Goal: Task Accomplishment & Management: Manage account settings

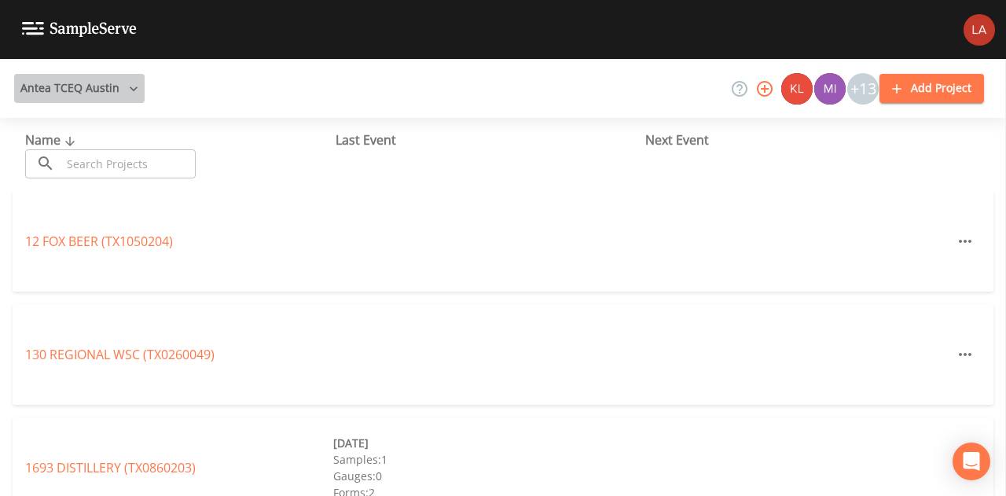
click at [117, 76] on button "Antea TCEQ Austin" at bounding box center [79, 88] width 130 height 29
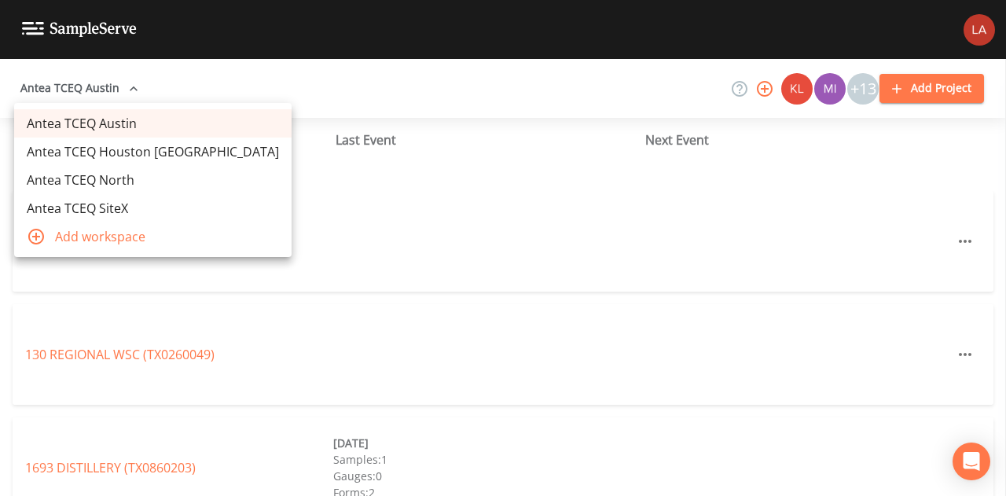
click at [107, 210] on link "Antea TCEQ SiteX" at bounding box center [152, 208] width 277 height 28
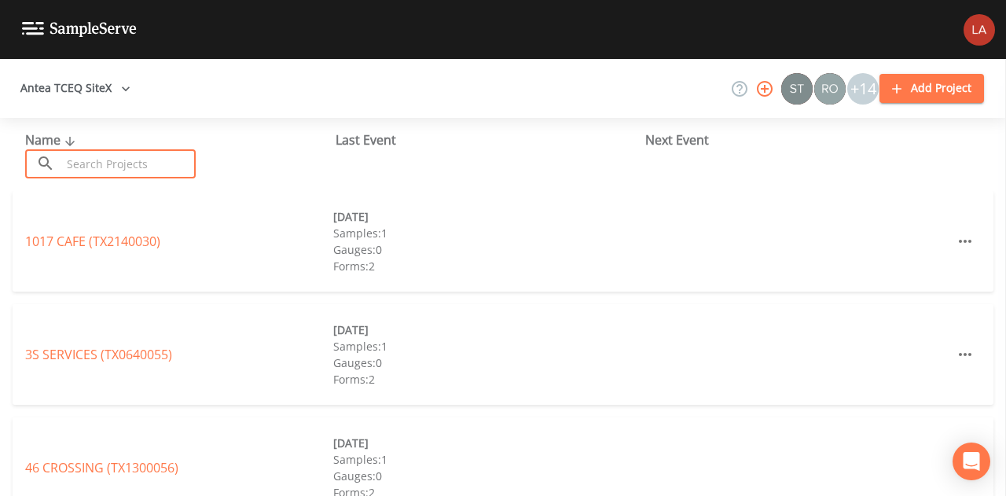
click at [165, 161] on input "text" at bounding box center [128, 163] width 134 height 29
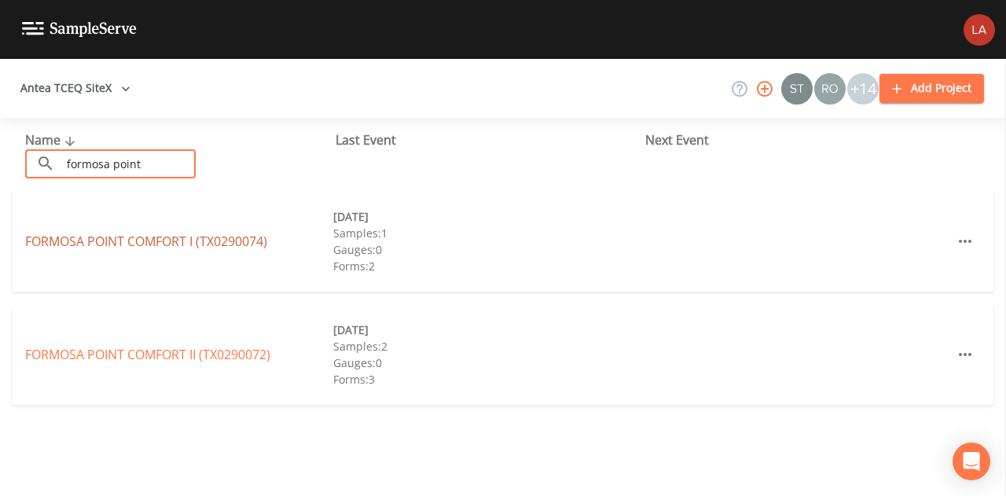
type input "formosa point"
click at [167, 238] on link "FORMOSA POINT COMFORT I (TX0290074)" at bounding box center [146, 241] width 242 height 17
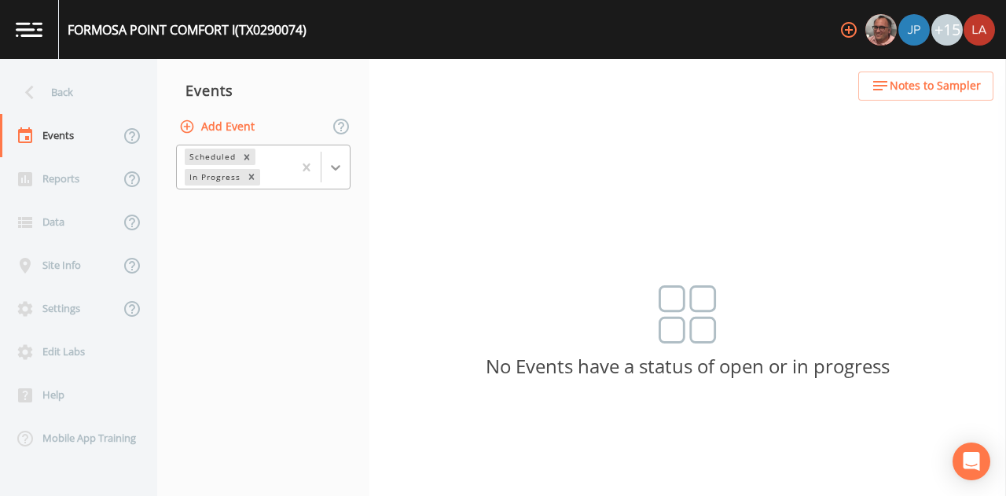
click at [344, 159] on div at bounding box center [335, 167] width 28 height 28
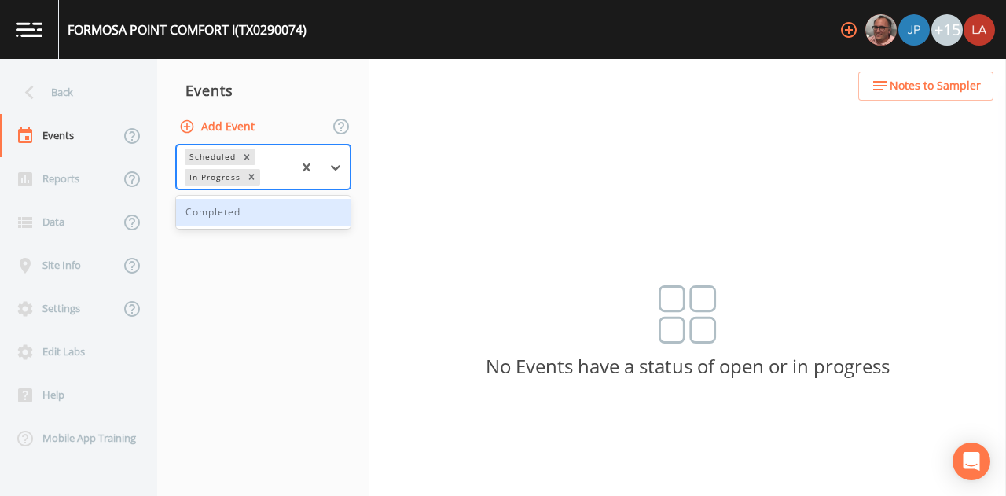
click at [252, 212] on div "Completed" at bounding box center [263, 212] width 174 height 27
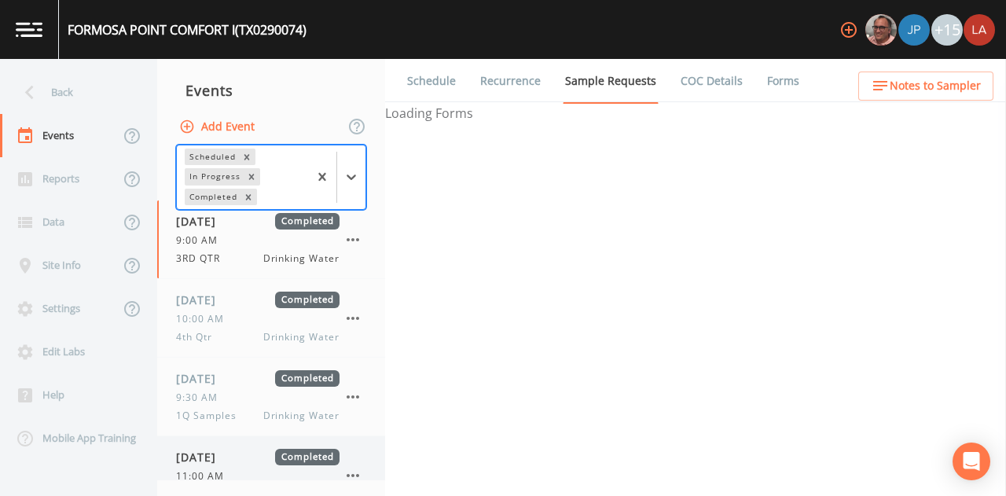
scroll to position [112, 0]
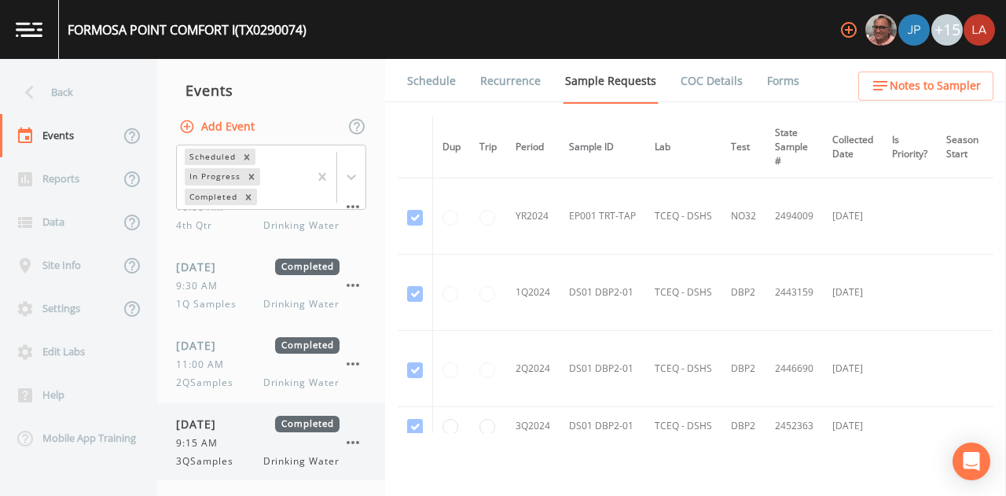
click at [201, 472] on div "[DATE] Completed 9:15 AM 3QSamples Drinking Water" at bounding box center [271, 442] width 228 height 78
click at [765, 62] on link "Forms" at bounding box center [783, 81] width 37 height 44
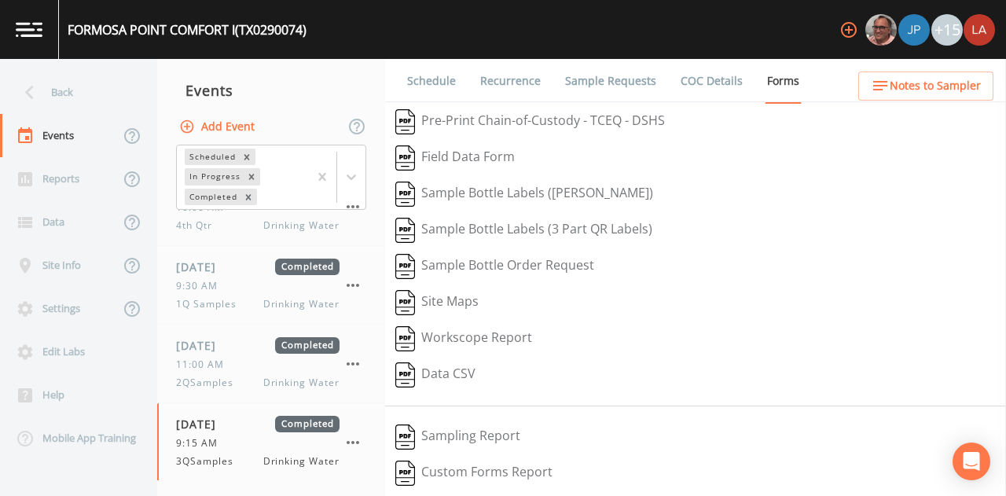
scroll to position [243, 0]
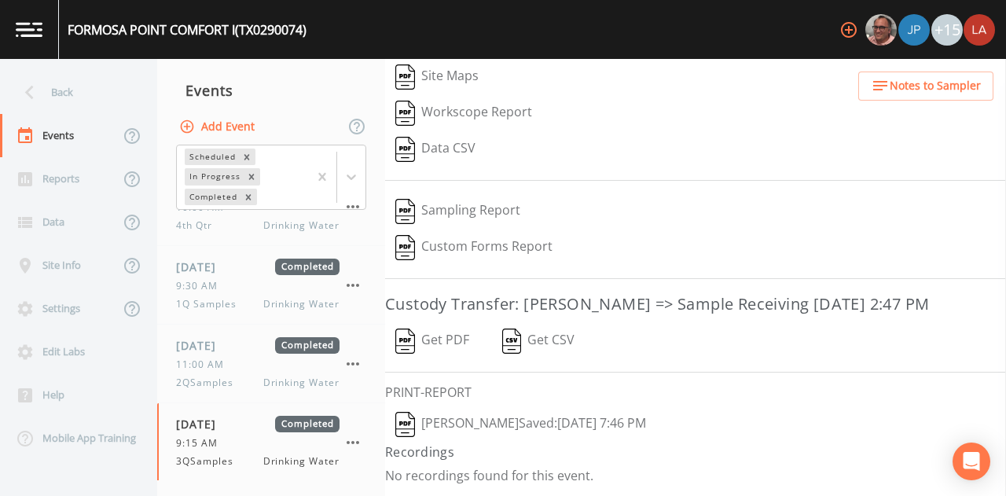
click at [464, 424] on button "[PERSON_NAME]  Saved: [DATE] 7:46 PM" at bounding box center [520, 424] width 271 height 36
click at [439, 339] on button "Get PDF" at bounding box center [432, 341] width 94 height 36
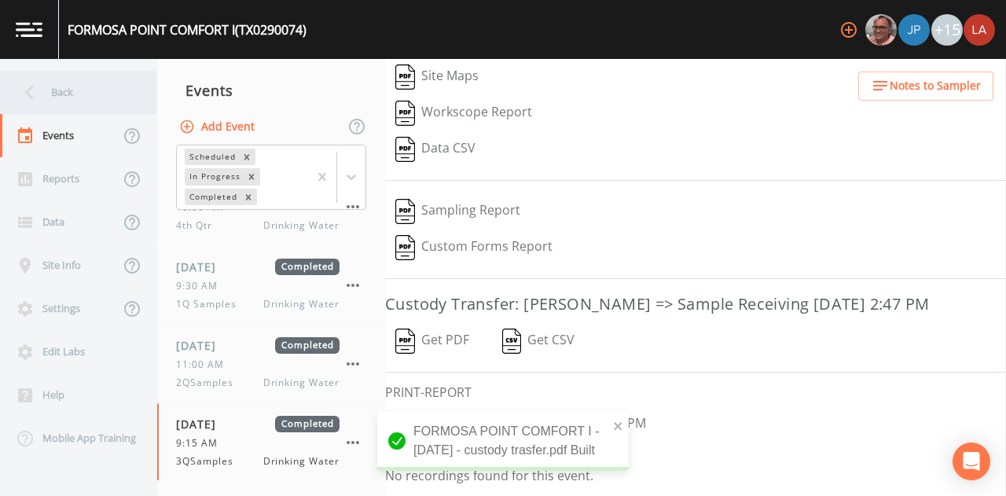
click at [49, 75] on div "Back" at bounding box center [70, 92] width 141 height 43
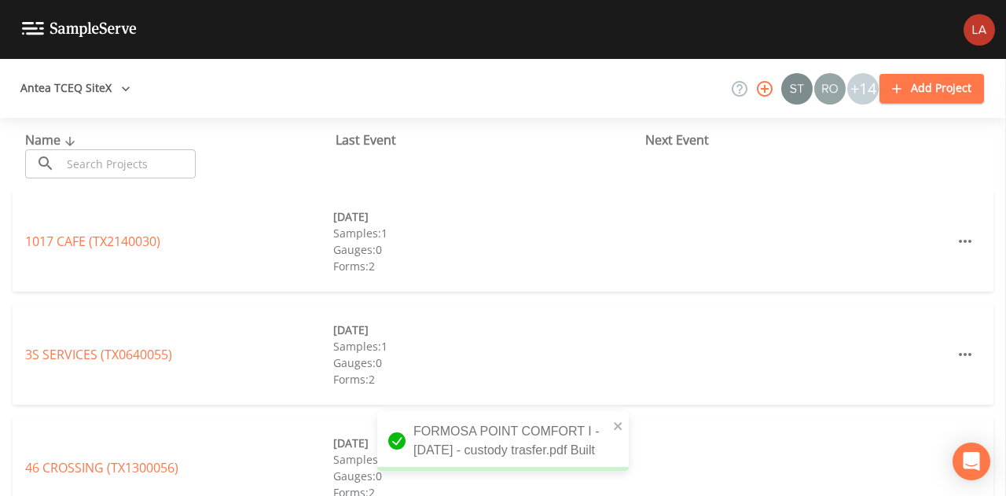
click at [160, 174] on input "text" at bounding box center [128, 163] width 134 height 29
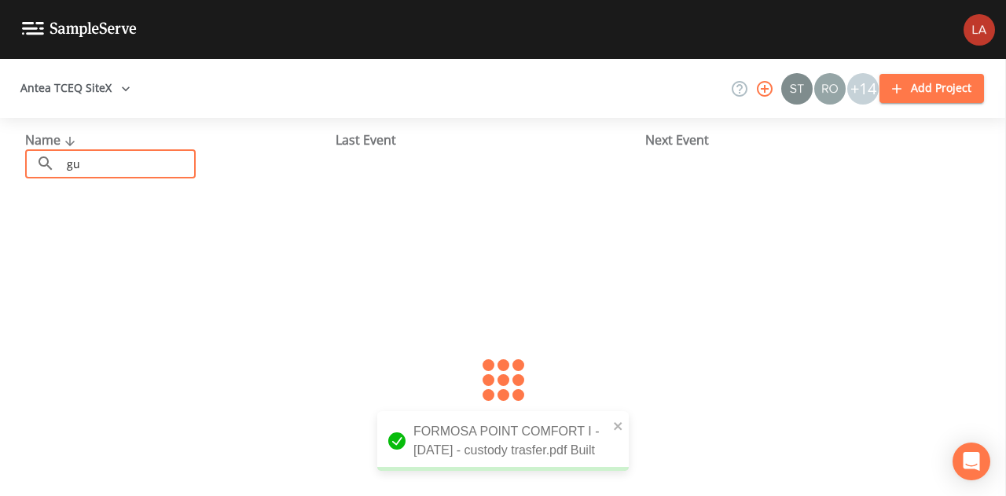
type input "g"
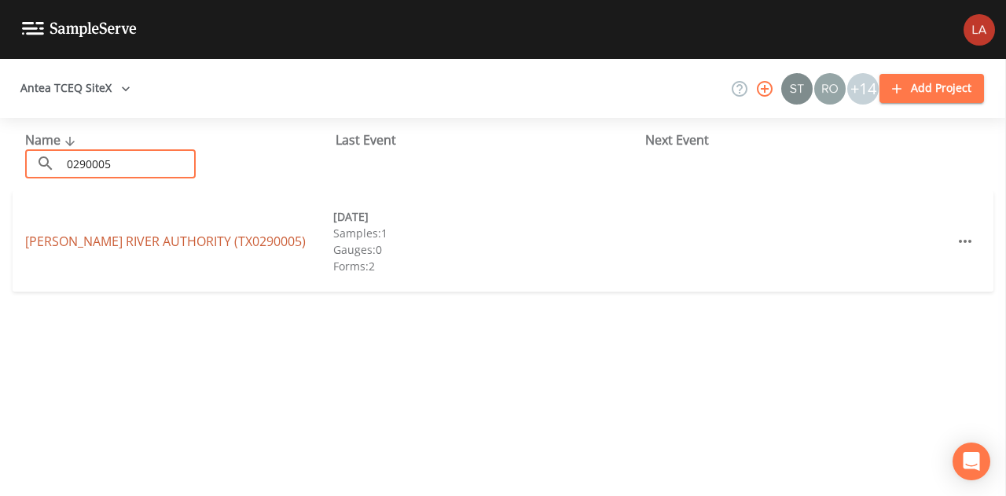
type input "0290005"
click at [129, 233] on link "[PERSON_NAME] RIVER AUTHORITY (TX0290005)" at bounding box center [165, 241] width 281 height 17
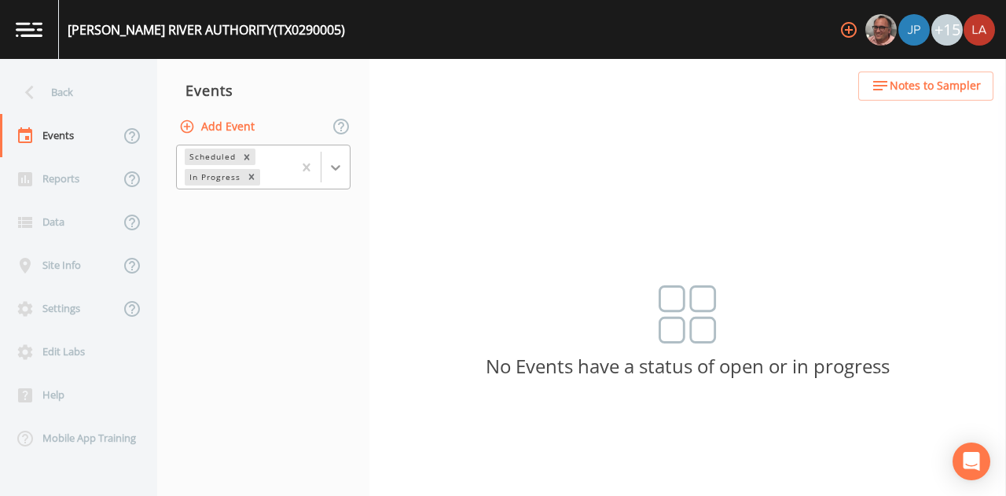
click at [337, 157] on div at bounding box center [335, 167] width 28 height 28
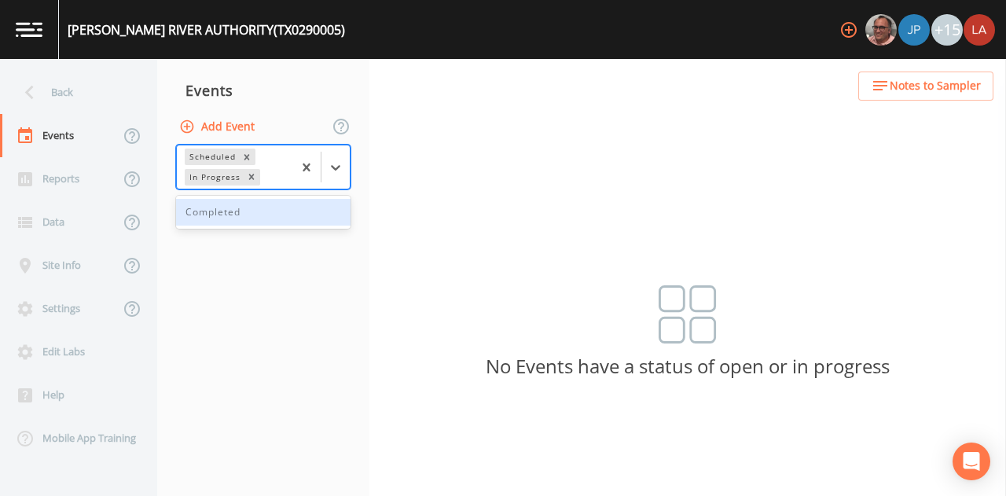
click at [240, 216] on div "Completed" at bounding box center [263, 212] width 174 height 27
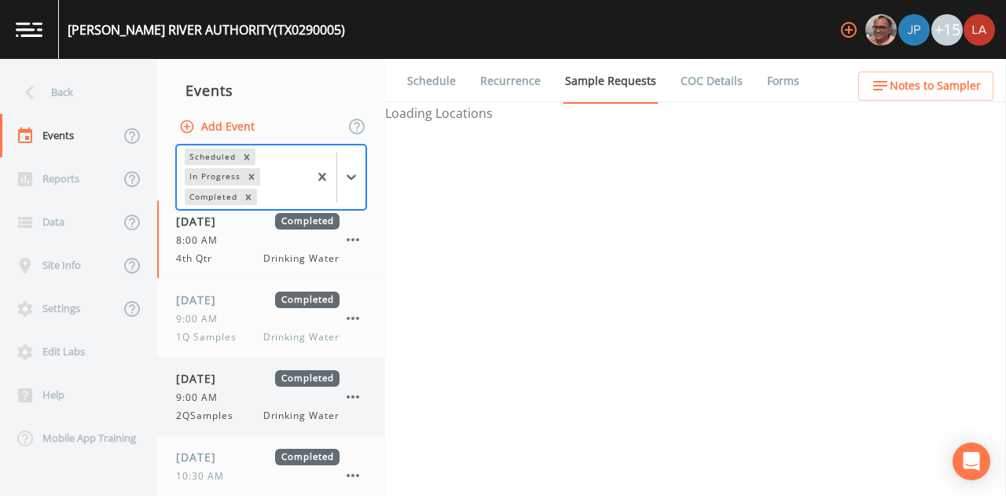
scroll to position [112, 0]
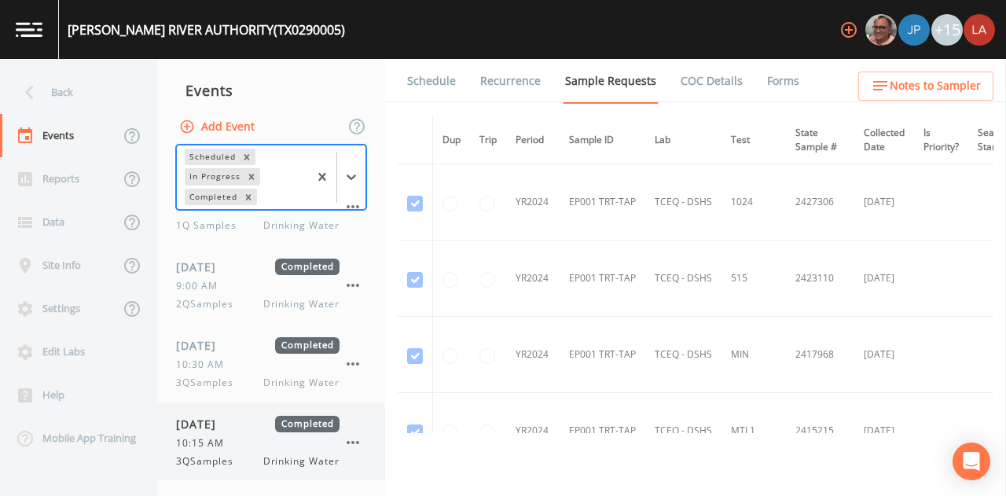
click at [220, 452] on div "[DATE] Completed 10:15 AM 3QSamples Drinking Water" at bounding box center [257, 442] width 163 height 53
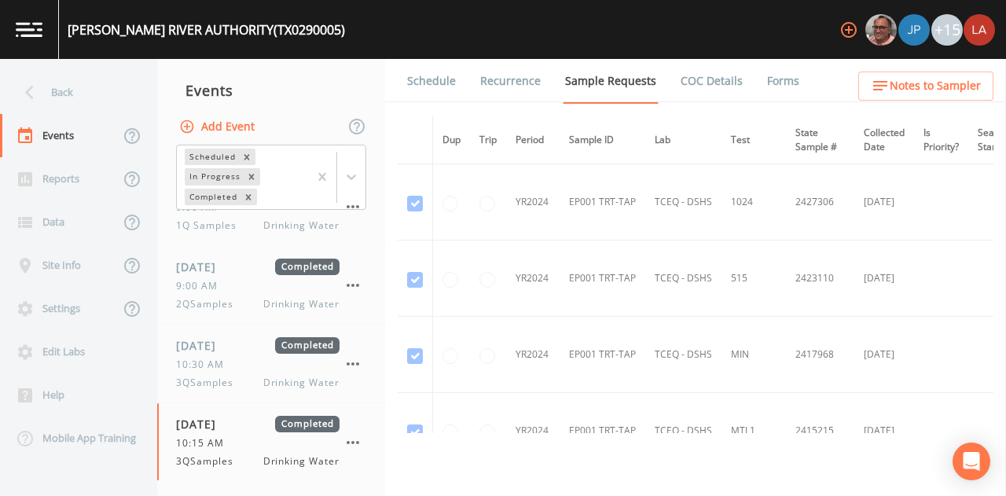
click at [771, 78] on link "Forms" at bounding box center [783, 81] width 37 height 44
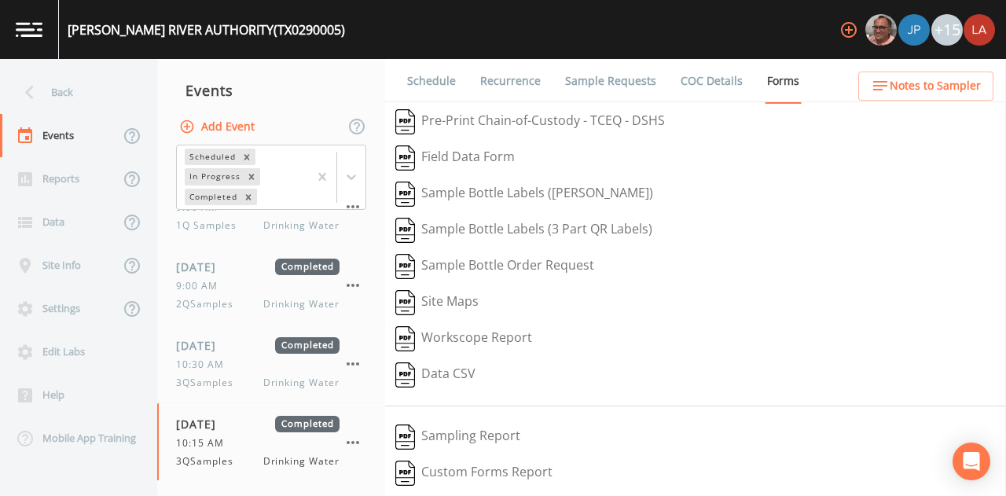
scroll to position [243, 0]
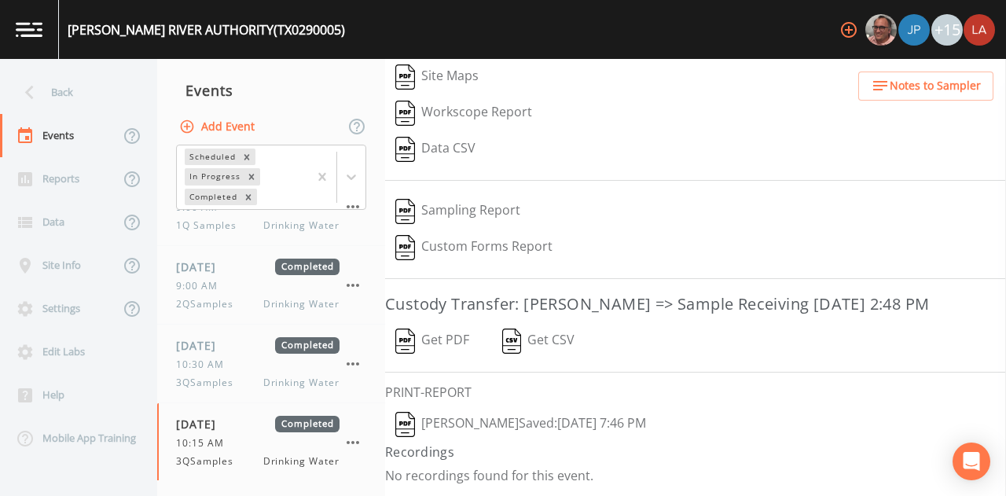
click at [505, 425] on button "[PERSON_NAME]  Saved: [DATE] 7:46 PM" at bounding box center [520, 424] width 271 height 36
click at [450, 343] on button "Get PDF" at bounding box center [432, 341] width 94 height 36
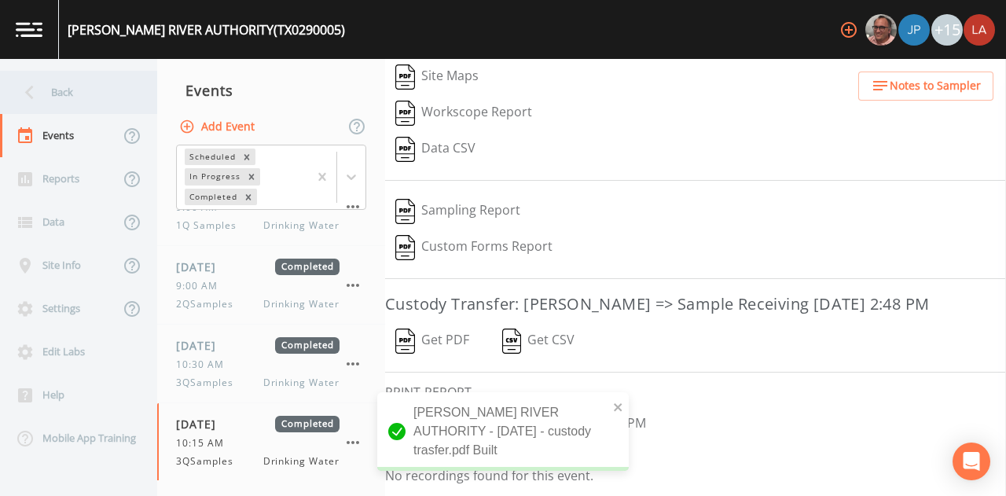
click at [54, 84] on div "Back" at bounding box center [70, 92] width 141 height 43
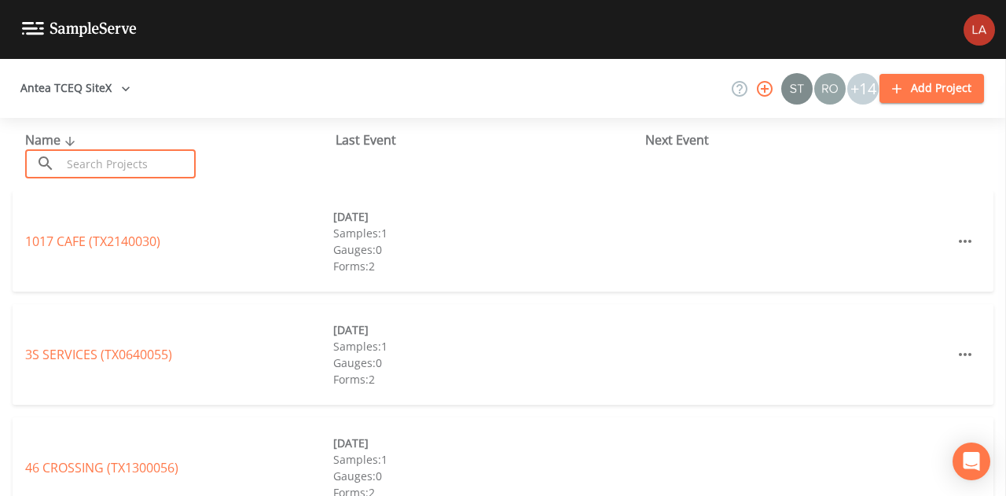
click at [104, 155] on input "text" at bounding box center [128, 163] width 134 height 29
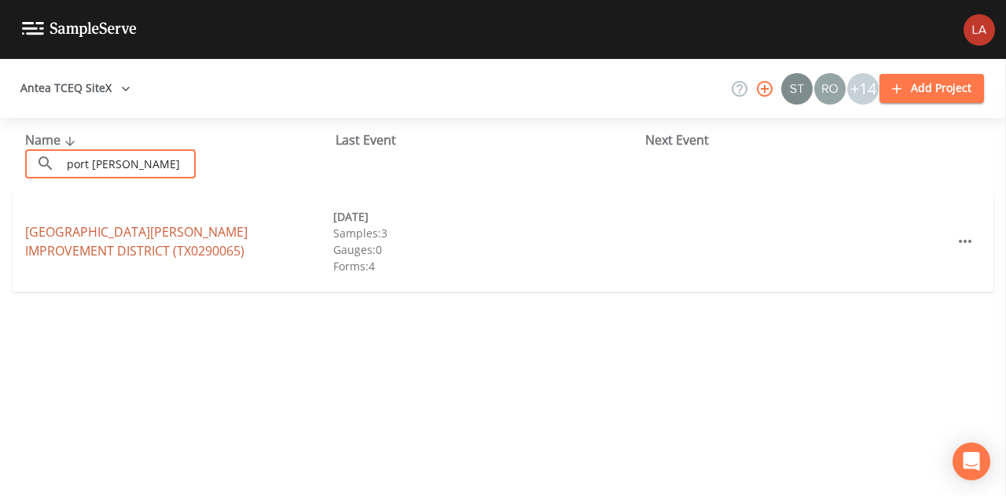
type input "port [PERSON_NAME]"
click at [233, 232] on link "[GEOGRAPHIC_DATA][PERSON_NAME] (TX0290065)" at bounding box center [136, 241] width 222 height 36
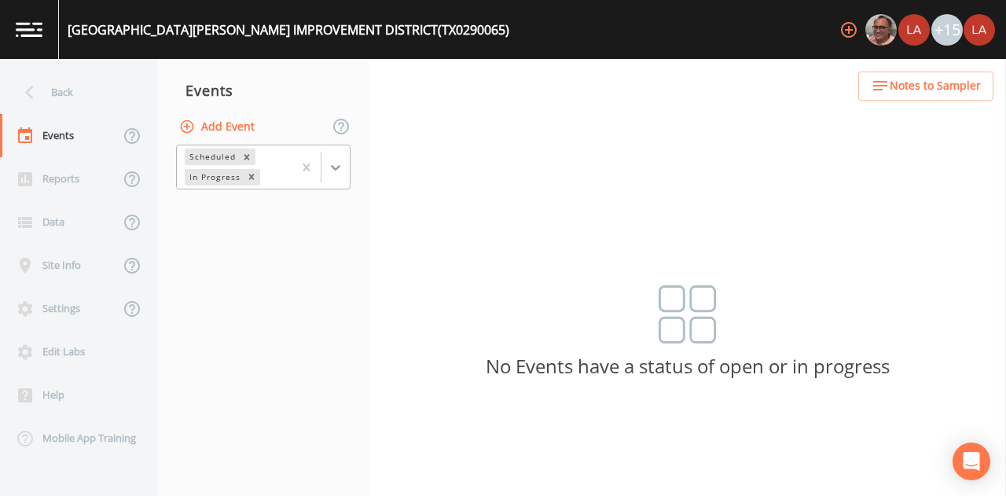
click at [334, 178] on div at bounding box center [335, 167] width 28 height 28
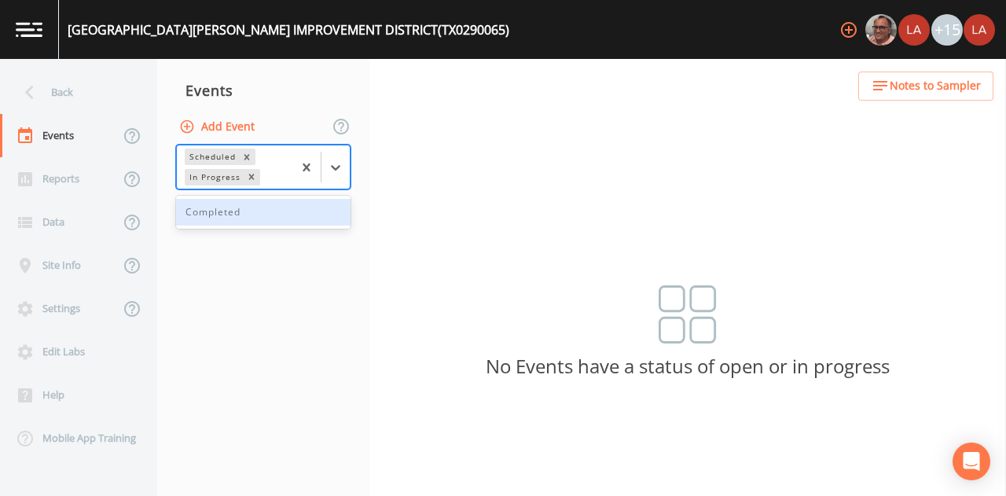
click at [240, 226] on div "Completed" at bounding box center [263, 212] width 174 height 33
click at [246, 213] on div "Completed" at bounding box center [263, 212] width 174 height 27
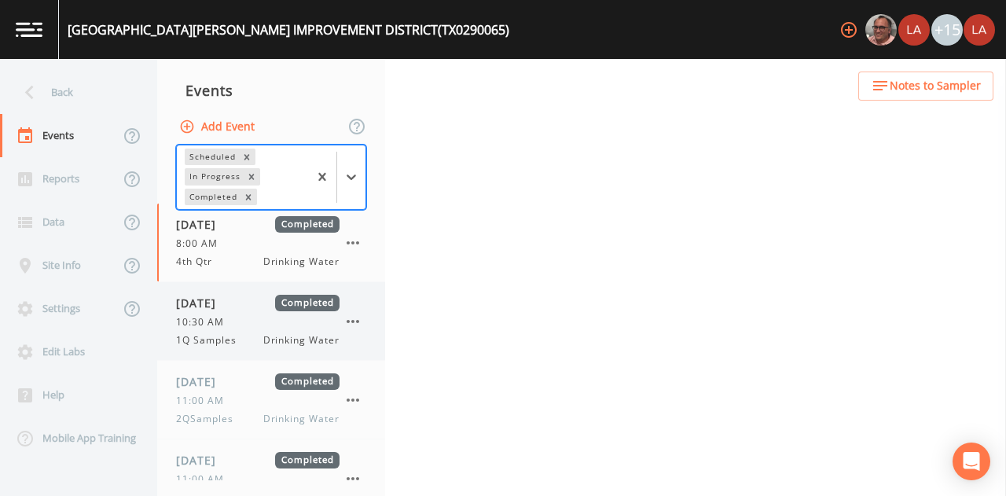
scroll to position [36, 0]
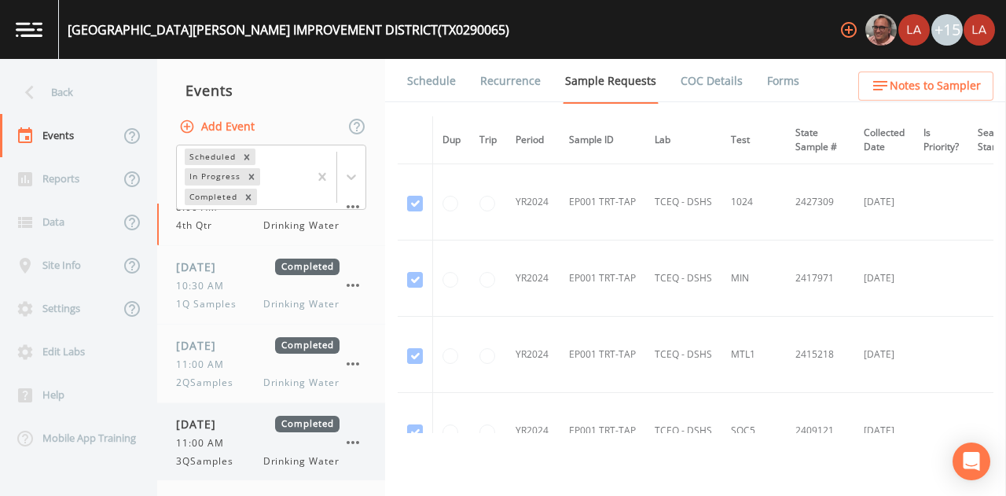
click at [192, 446] on span "11:00 AM" at bounding box center [204, 443] width 57 height 14
click at [765, 90] on link "Forms" at bounding box center [783, 81] width 37 height 44
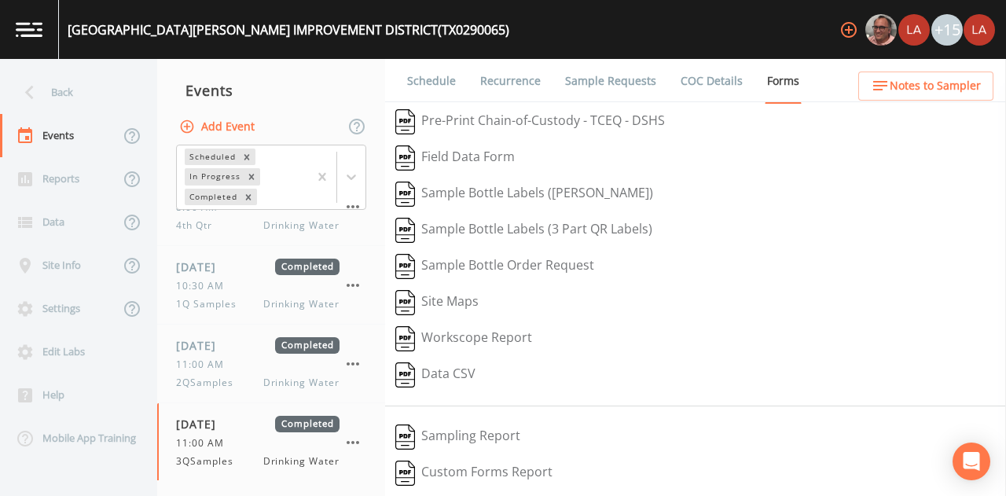
scroll to position [243, 0]
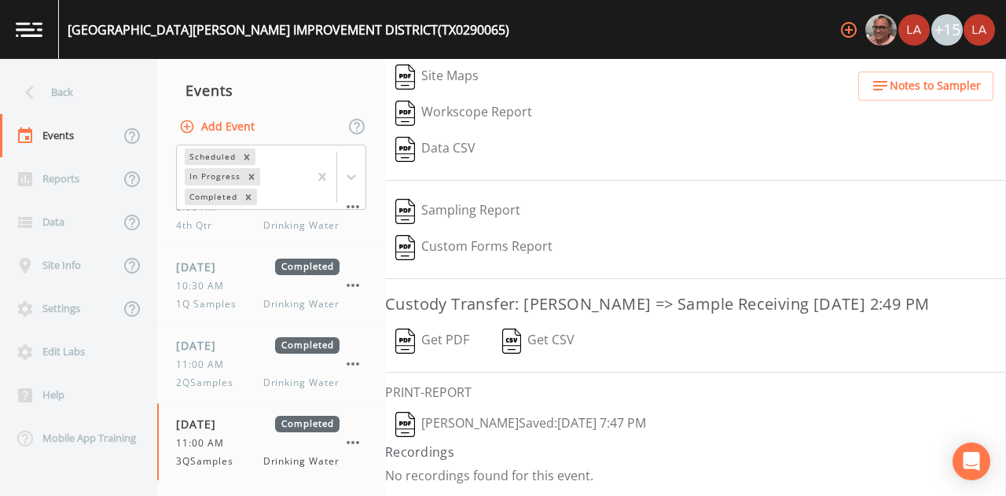
click at [515, 428] on button "[PERSON_NAME]  Saved: [DATE] 7:47 PM" at bounding box center [520, 424] width 271 height 36
click at [437, 354] on button "Get PDF" at bounding box center [432, 341] width 94 height 36
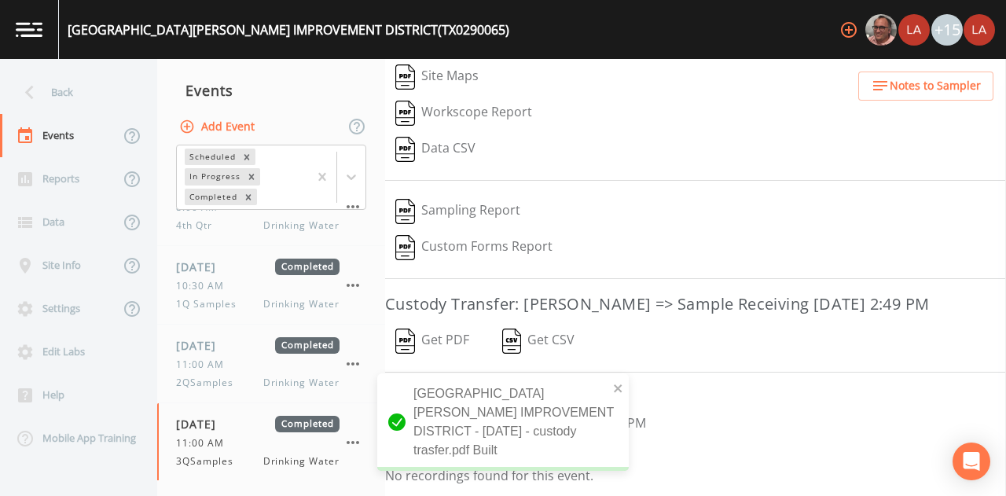
click at [429, 345] on button "Get PDF" at bounding box center [432, 341] width 94 height 36
click at [75, 101] on div "Back" at bounding box center [70, 92] width 141 height 43
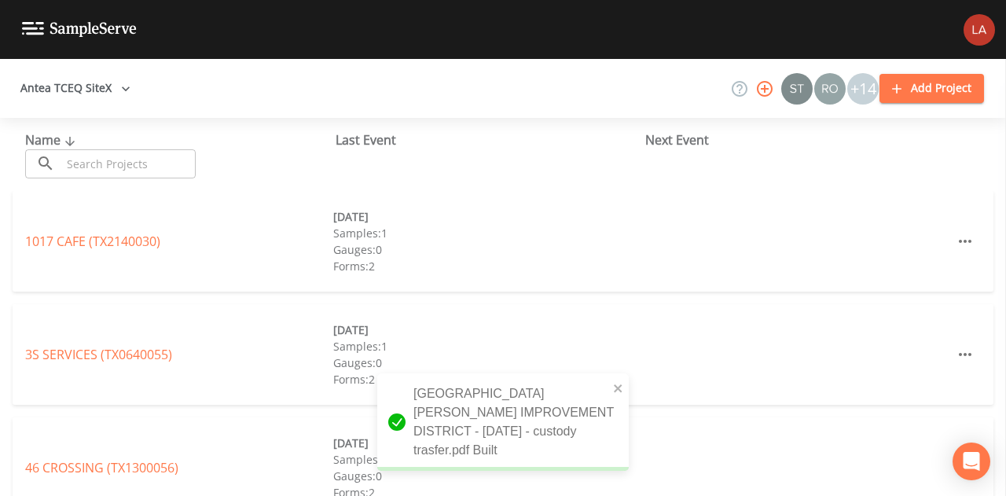
click at [72, 161] on input "text" at bounding box center [128, 163] width 134 height 29
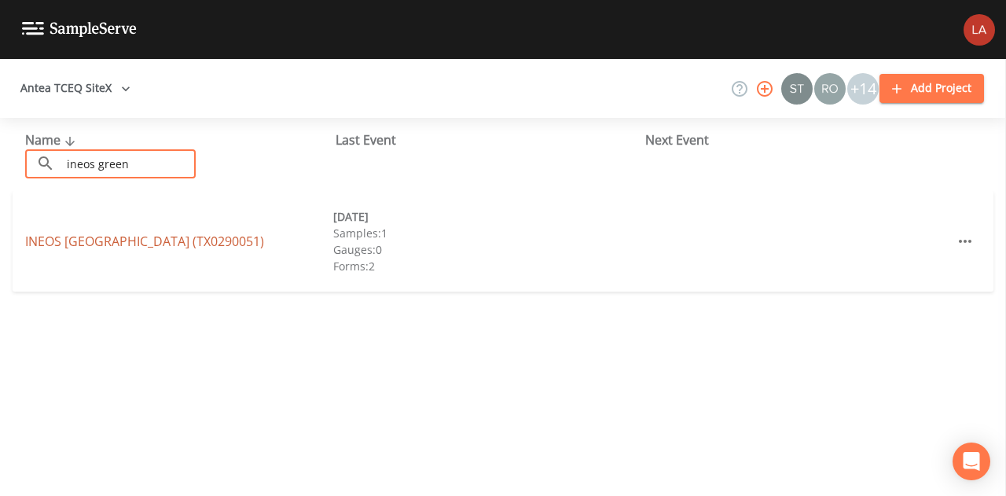
type input "ineos green"
click at [151, 238] on link "INEOS [GEOGRAPHIC_DATA] (TX0290051)" at bounding box center [144, 241] width 239 height 17
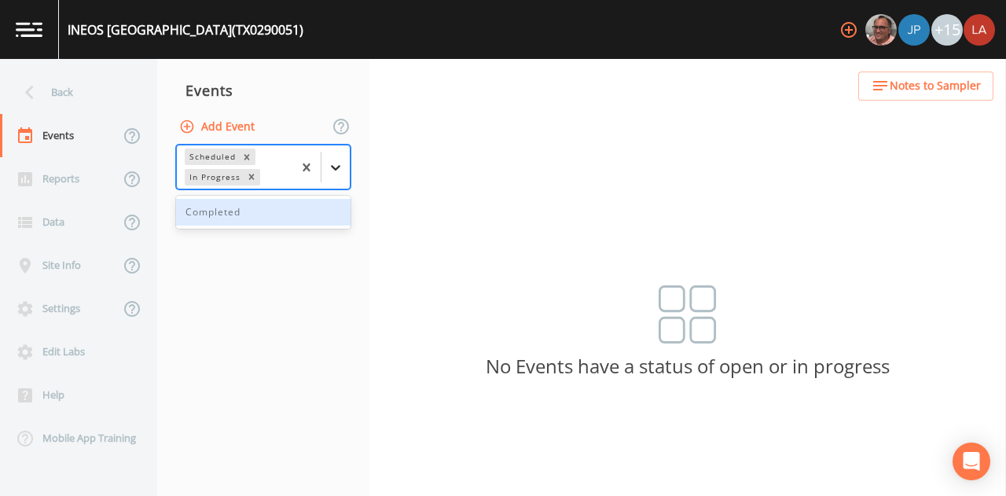
click at [333, 167] on icon at bounding box center [336, 168] width 16 height 16
click at [251, 216] on div "Completed" at bounding box center [263, 212] width 174 height 27
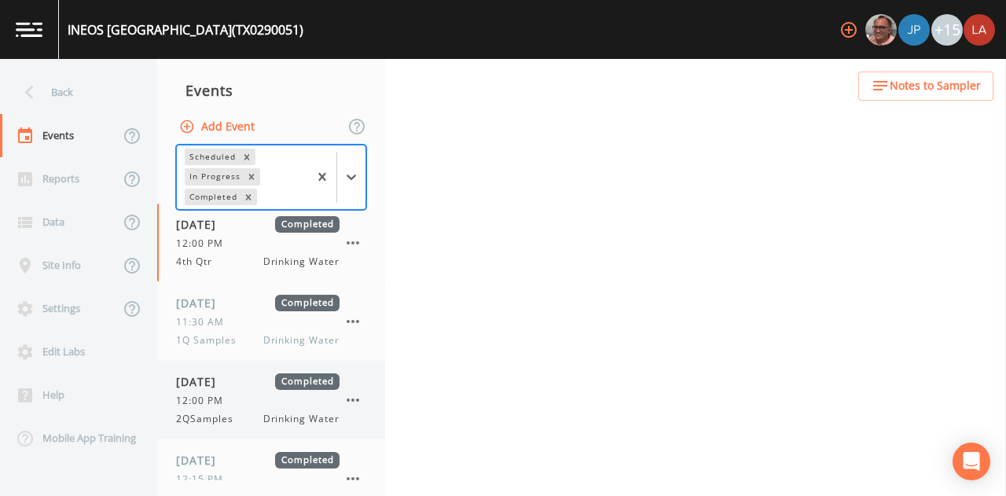
scroll to position [36, 0]
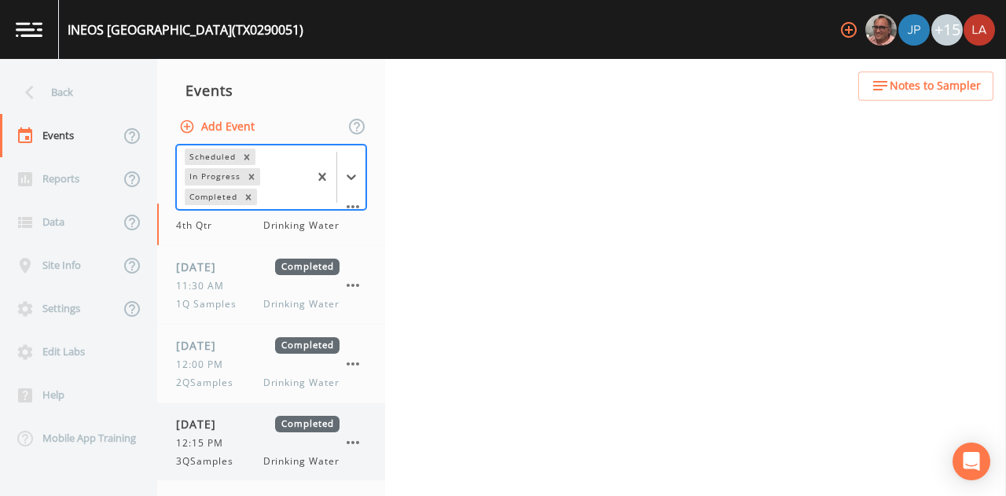
click at [209, 427] on span "[DATE]" at bounding box center [201, 424] width 51 height 17
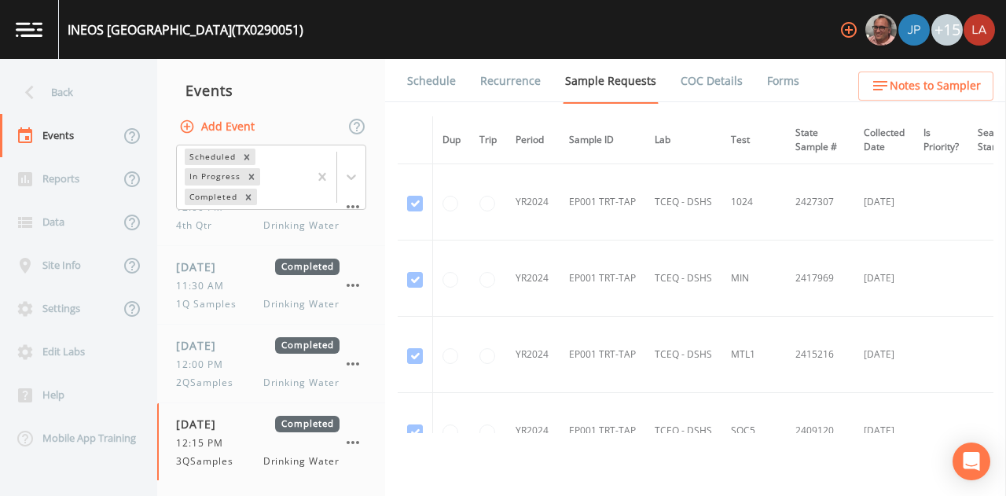
click at [765, 84] on link "Forms" at bounding box center [783, 81] width 37 height 44
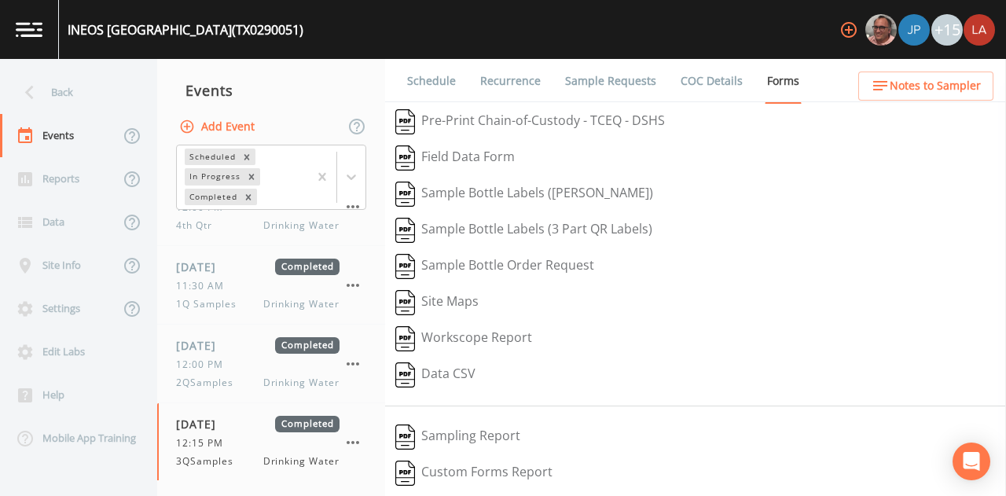
scroll to position [243, 0]
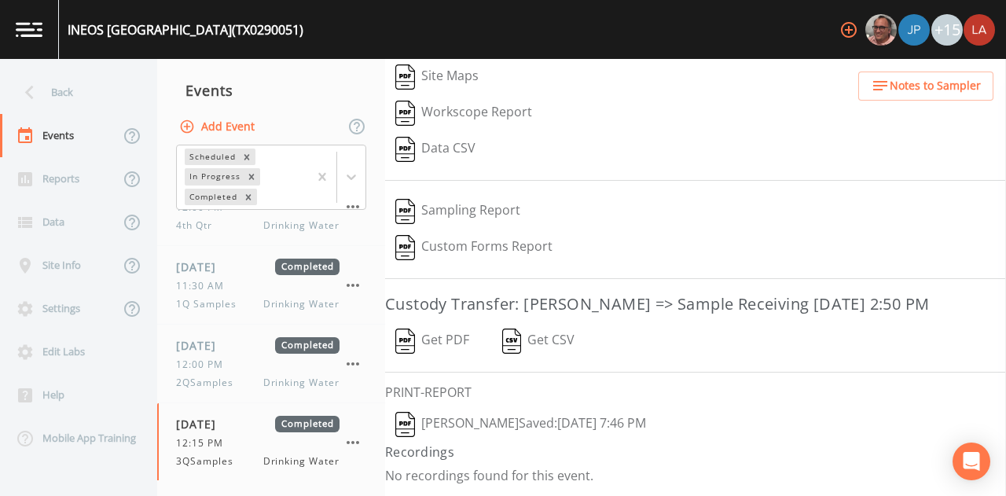
click at [464, 428] on button "[PERSON_NAME]  Saved: [DATE] 7:46 PM" at bounding box center [520, 424] width 271 height 36
click at [454, 342] on button "Get PDF" at bounding box center [432, 341] width 94 height 36
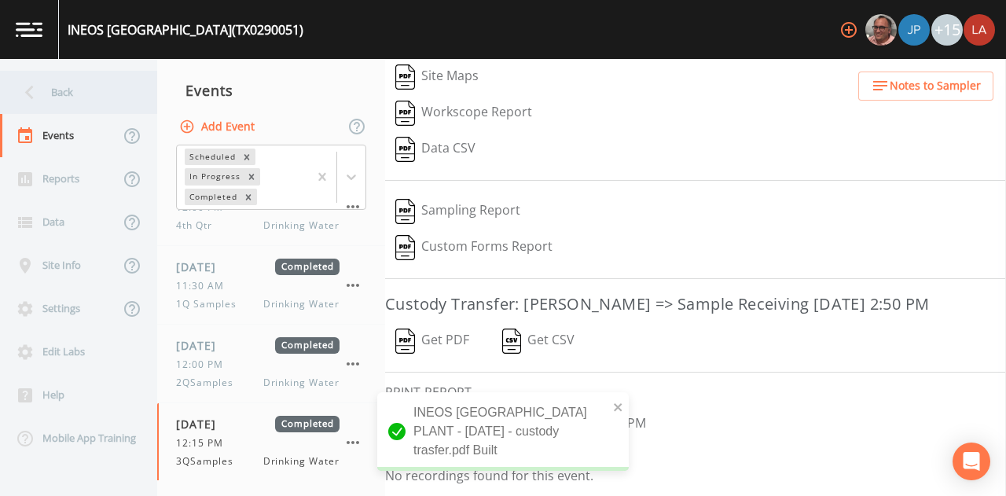
click at [79, 97] on div "Back" at bounding box center [70, 92] width 141 height 43
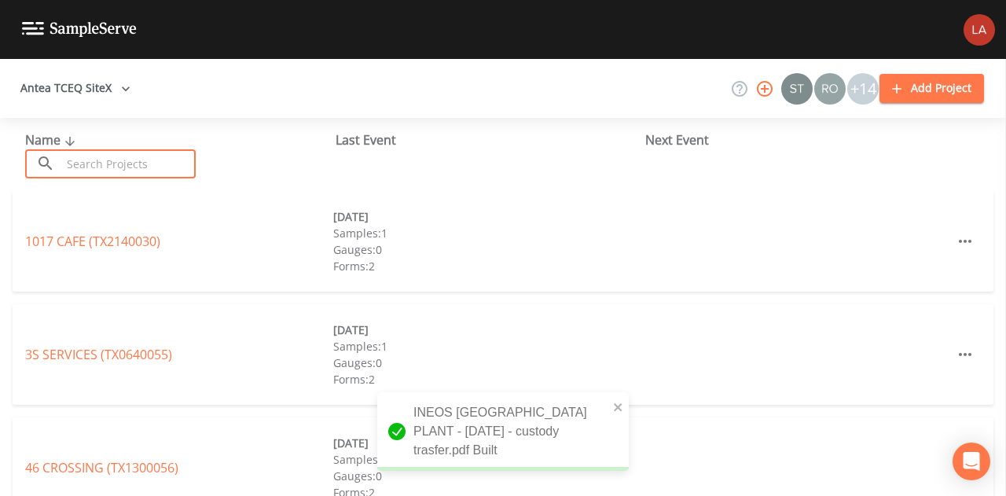
click at [145, 164] on input "text" at bounding box center [128, 163] width 134 height 29
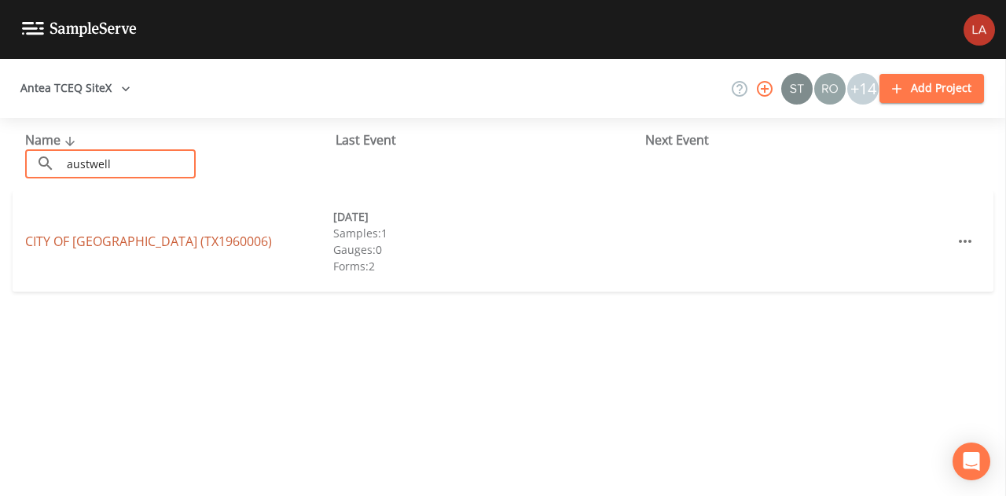
type input "austwell"
click at [152, 241] on link "CITY OF [GEOGRAPHIC_DATA] (TX1960006)" at bounding box center [148, 241] width 247 height 17
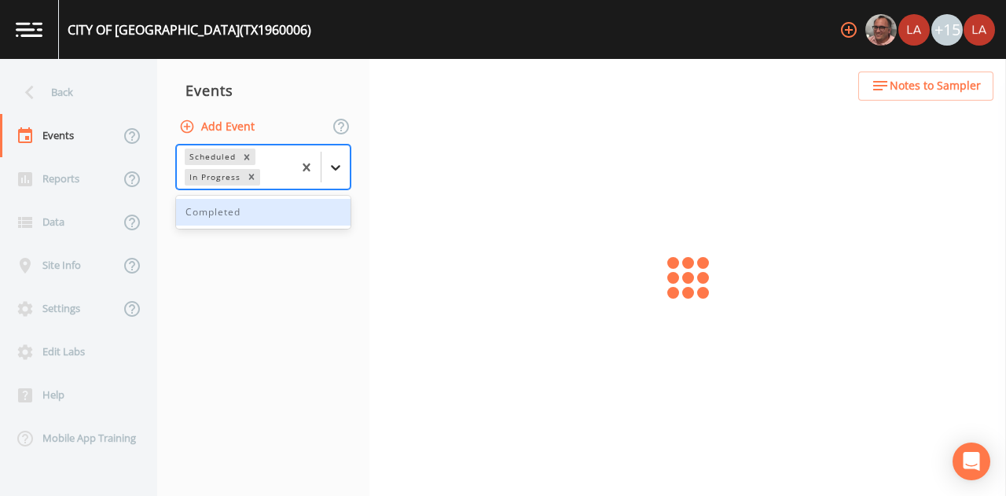
click at [339, 160] on icon at bounding box center [336, 168] width 16 height 16
click at [259, 211] on div "Completed" at bounding box center [263, 212] width 174 height 27
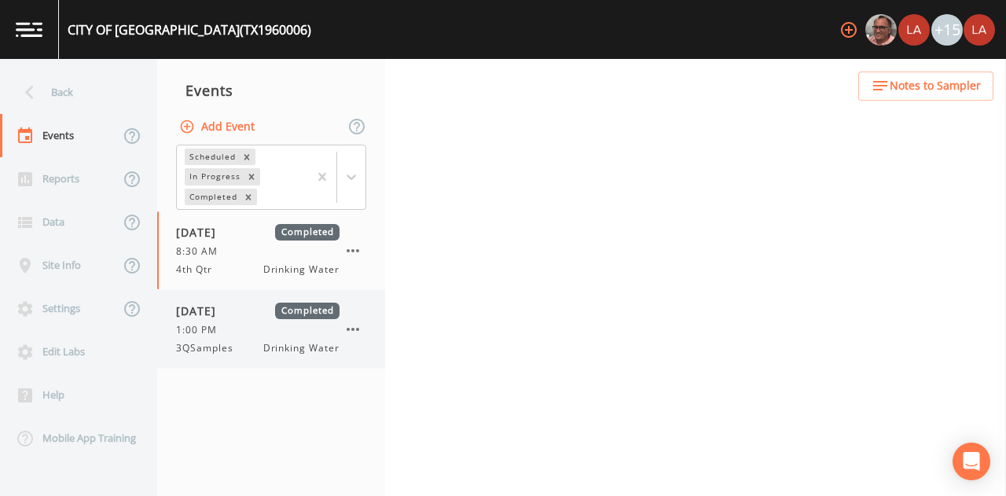
click at [262, 313] on div "[DATE] Completed" at bounding box center [257, 311] width 163 height 17
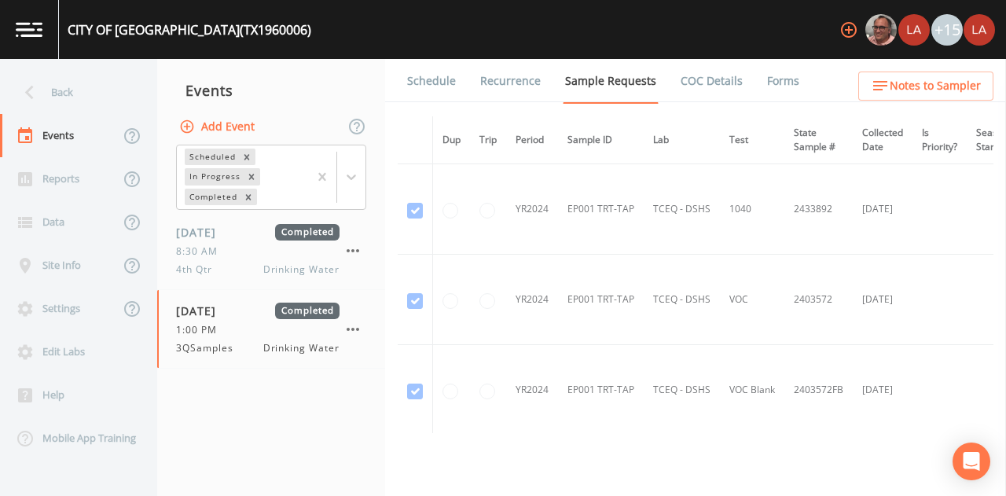
click at [750, 83] on li "Forms" at bounding box center [773, 81] width 57 height 44
click at [765, 83] on link "Forms" at bounding box center [783, 81] width 37 height 44
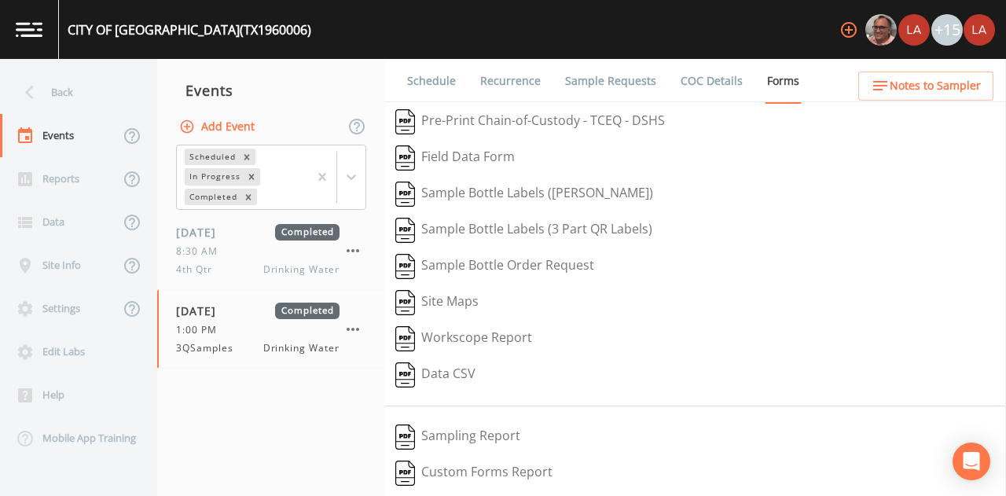
scroll to position [243, 0]
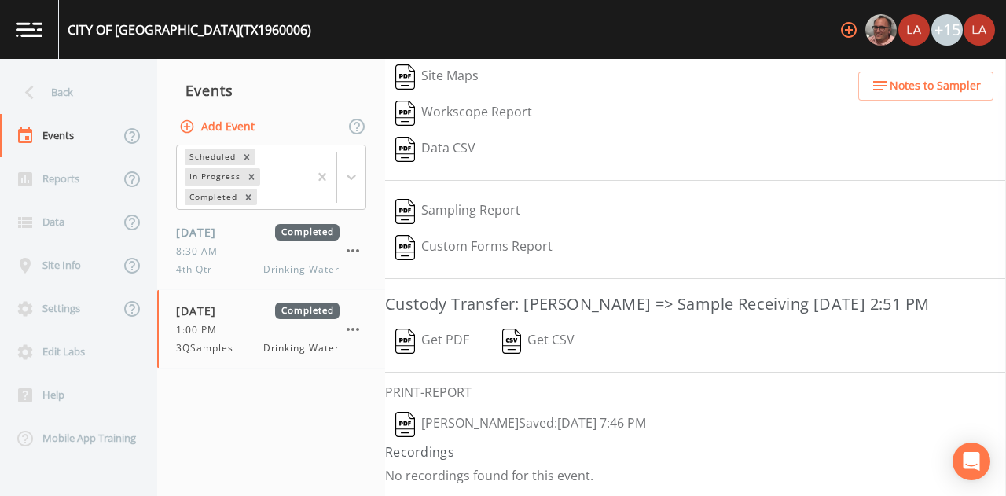
click at [482, 419] on button "[PERSON_NAME]  Saved: [DATE] 7:46 PM" at bounding box center [520, 424] width 271 height 36
click at [417, 332] on button "Get PDF" at bounding box center [432, 341] width 94 height 36
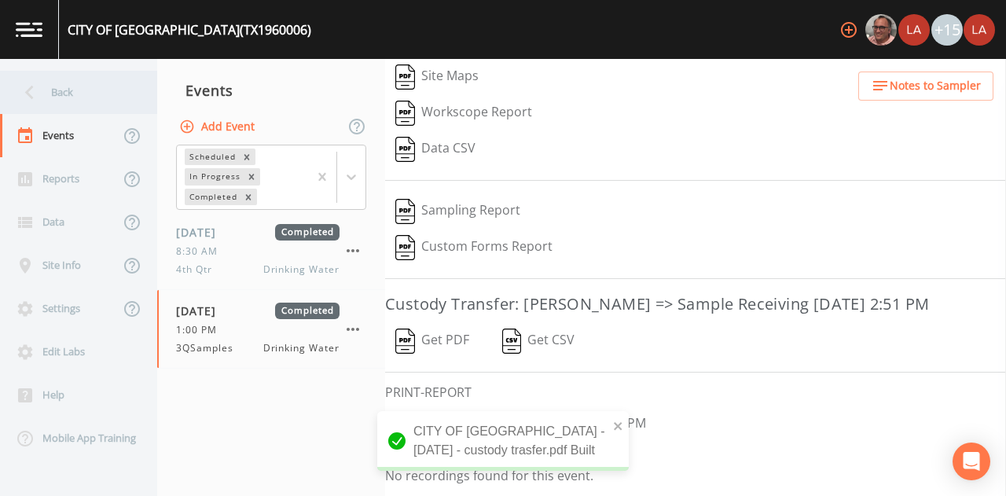
click at [94, 101] on div "Back" at bounding box center [70, 92] width 141 height 43
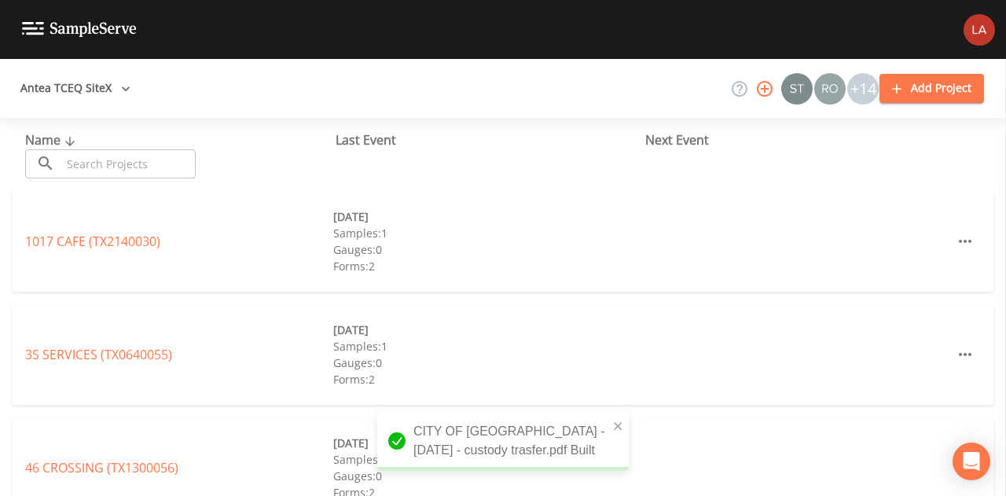
click at [122, 164] on input "text" at bounding box center [128, 163] width 134 height 29
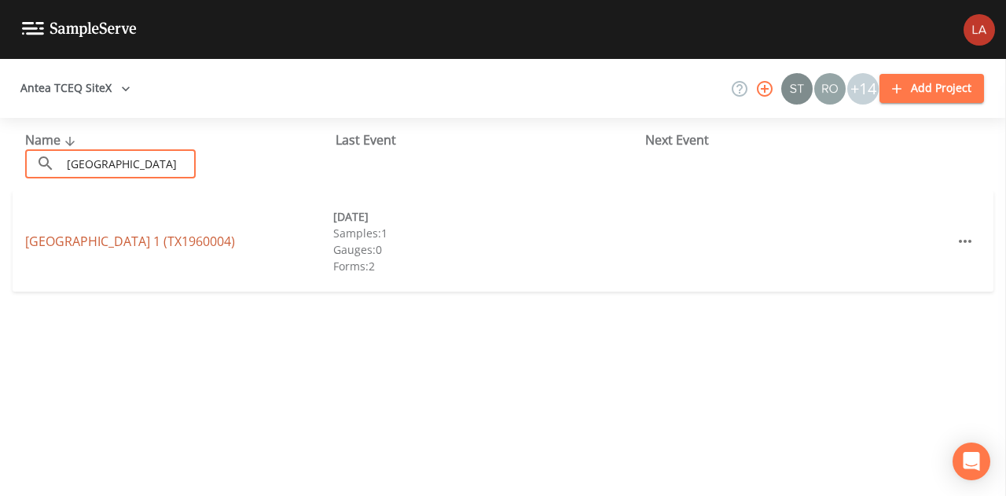
type input "[GEOGRAPHIC_DATA]"
click at [149, 237] on link "[GEOGRAPHIC_DATA] 1 (TX1960004)" at bounding box center [130, 241] width 210 height 17
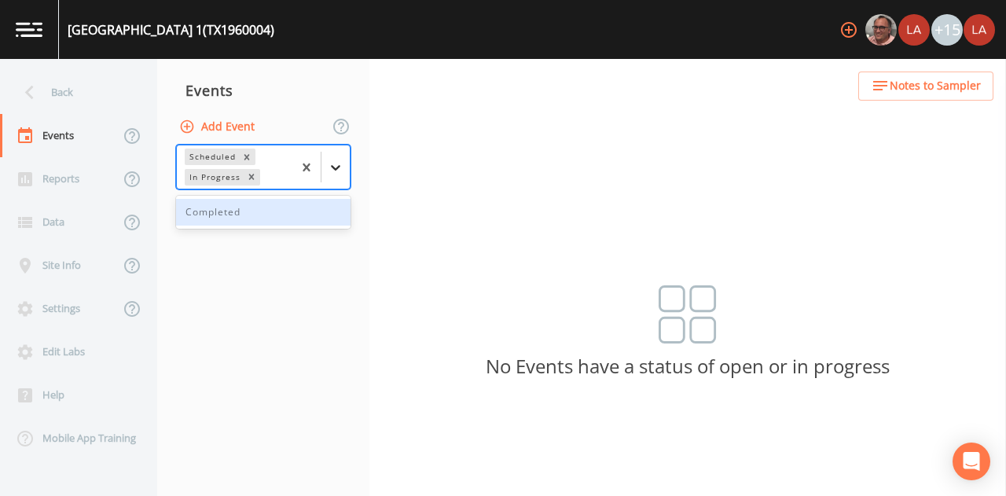
click at [334, 171] on icon at bounding box center [336, 168] width 16 height 16
click at [262, 215] on div "Completed" at bounding box center [263, 212] width 174 height 27
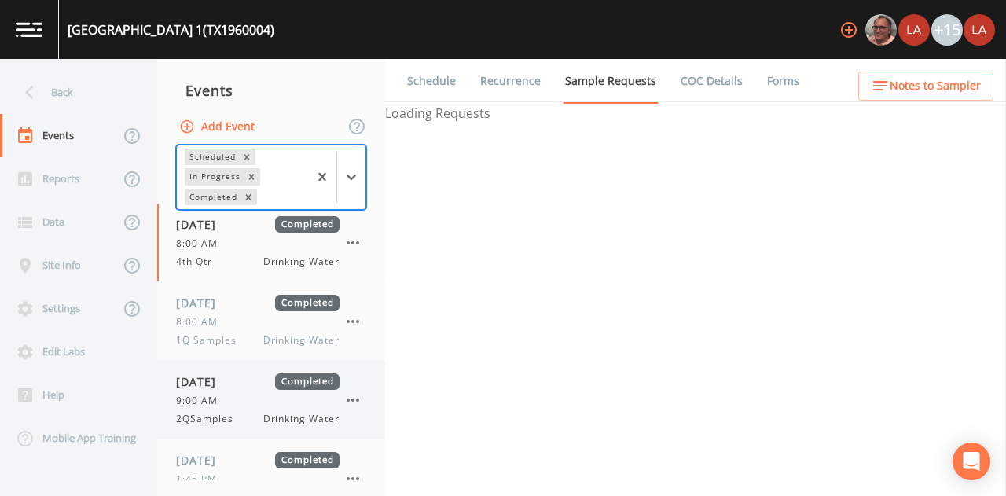
scroll to position [36, 0]
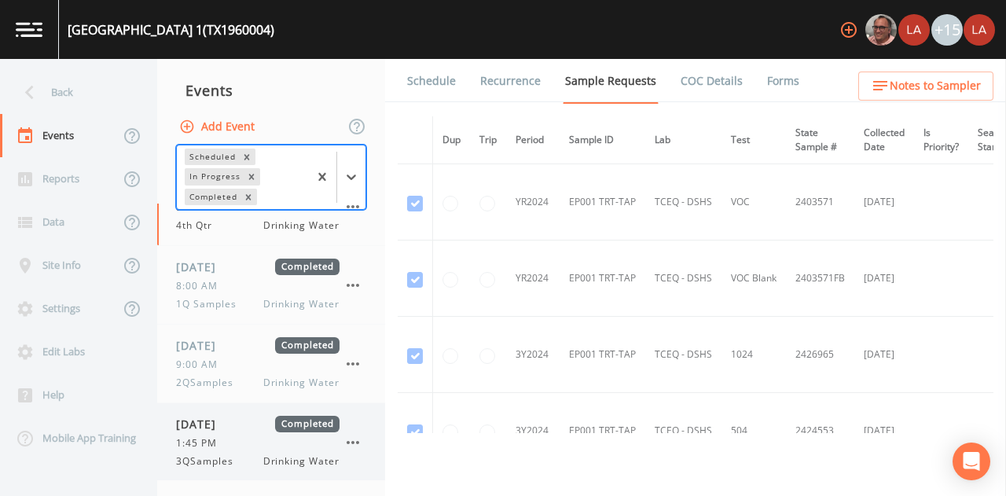
click at [201, 439] on span "1:45 PM" at bounding box center [201, 443] width 50 height 14
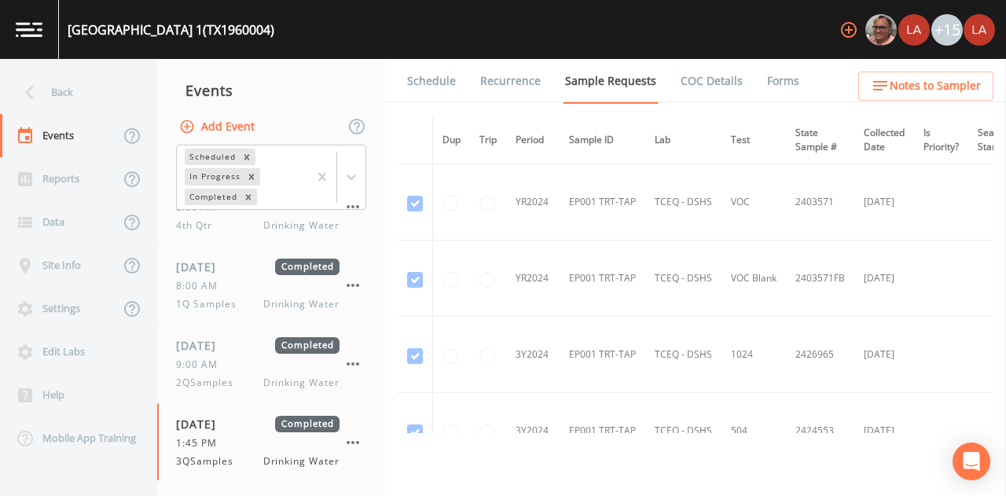
click at [765, 79] on link "Forms" at bounding box center [783, 81] width 37 height 44
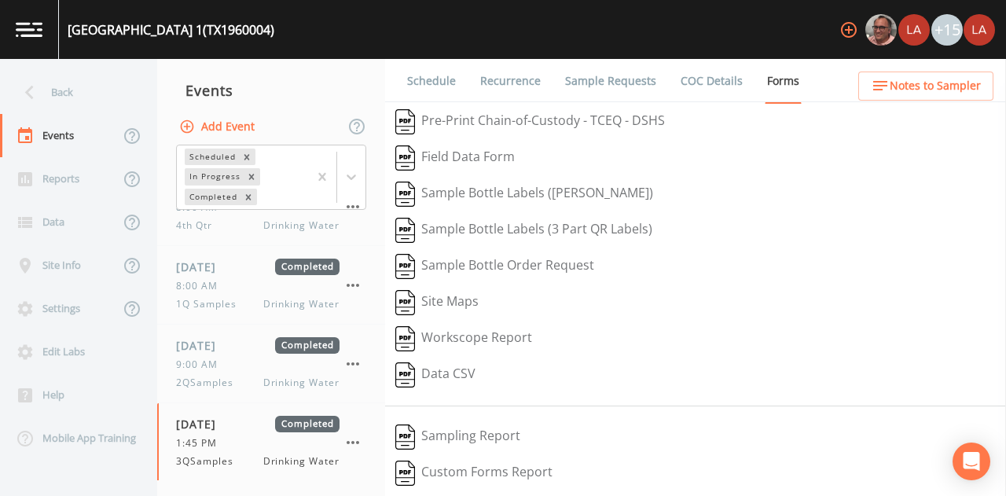
scroll to position [243, 0]
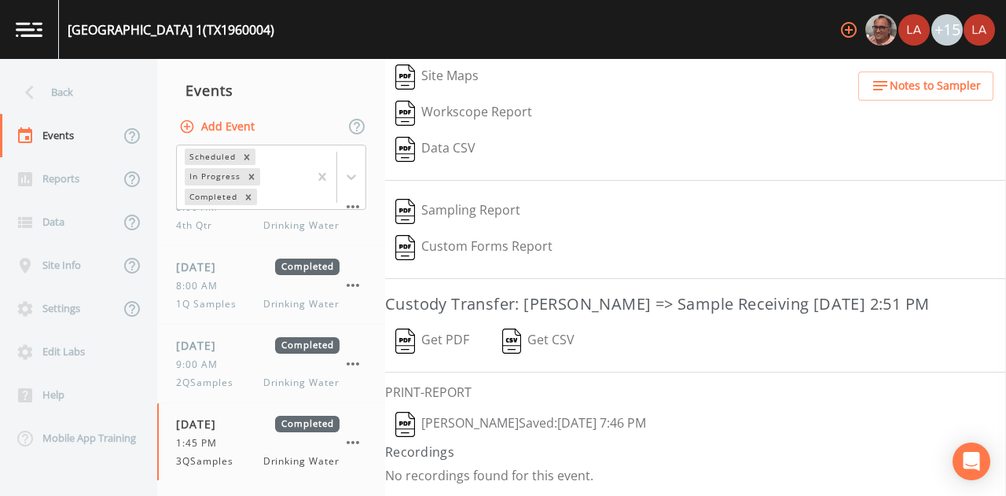
click at [494, 421] on button "[PERSON_NAME]  Saved: [DATE] 7:46 PM" at bounding box center [520, 424] width 271 height 36
click at [440, 339] on button "Get PDF" at bounding box center [432, 341] width 94 height 36
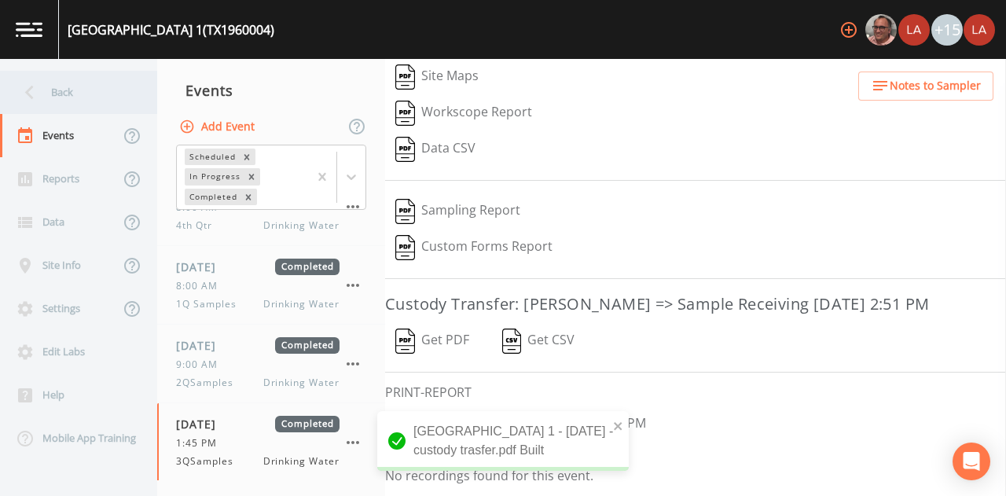
click at [37, 83] on icon at bounding box center [30, 93] width 28 height 28
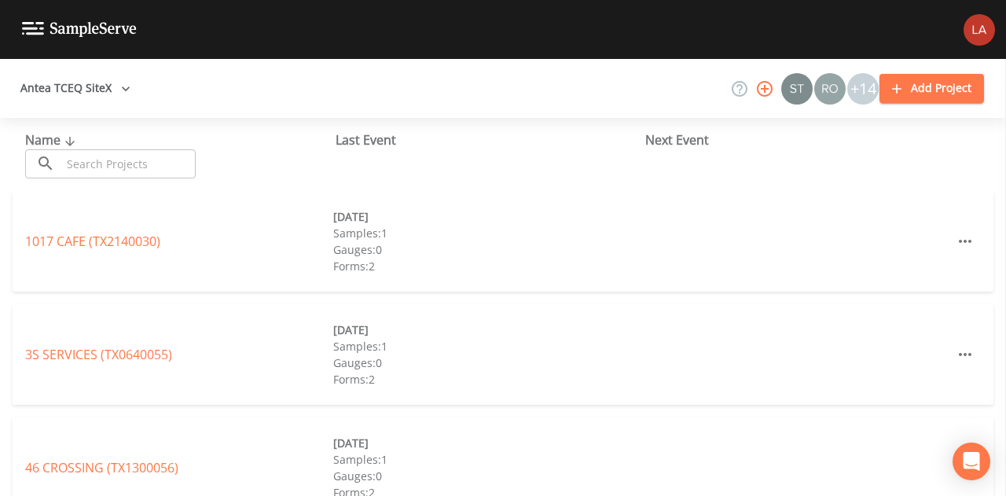
click at [157, 163] on input "text" at bounding box center [128, 163] width 134 height 29
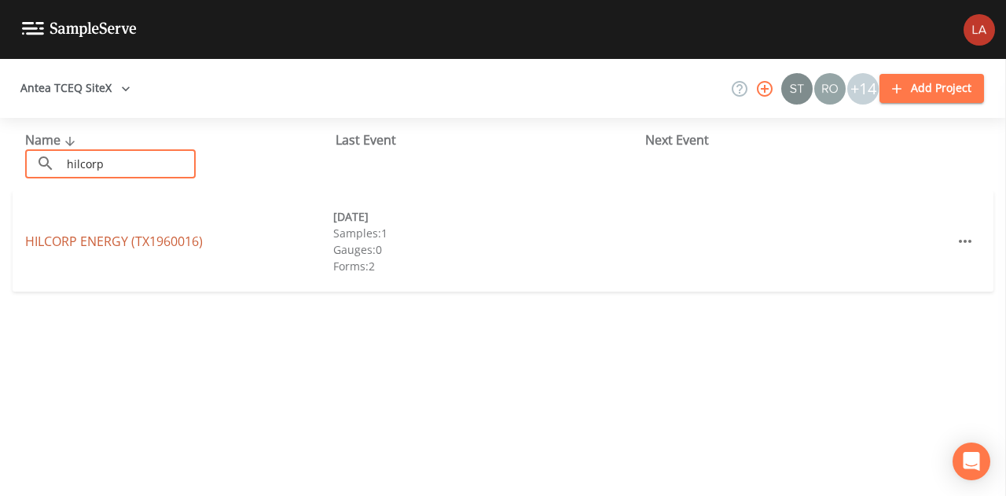
type input "hilcorp"
click at [74, 244] on link "HILCORP ENERGY (TX1960016)" at bounding box center [114, 241] width 178 height 17
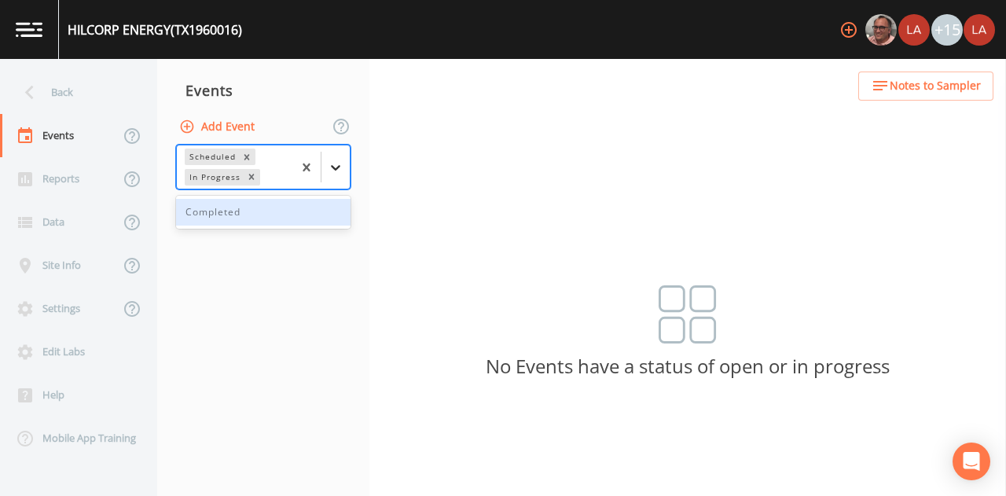
click at [340, 162] on icon at bounding box center [336, 168] width 16 height 16
click at [266, 215] on div "Completed" at bounding box center [263, 212] width 174 height 27
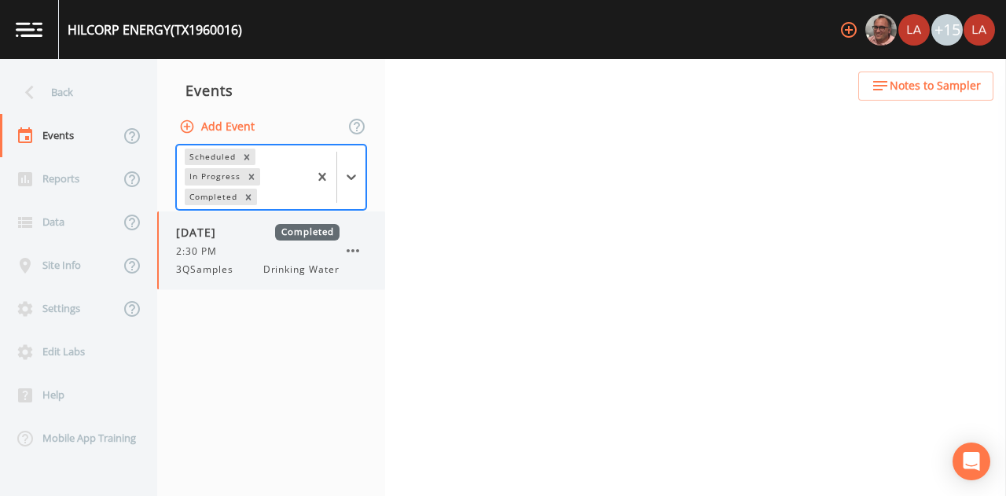
click at [231, 281] on div "[DATE] Completed 2:30 PM 3QSamples Drinking Water" at bounding box center [271, 250] width 228 height 78
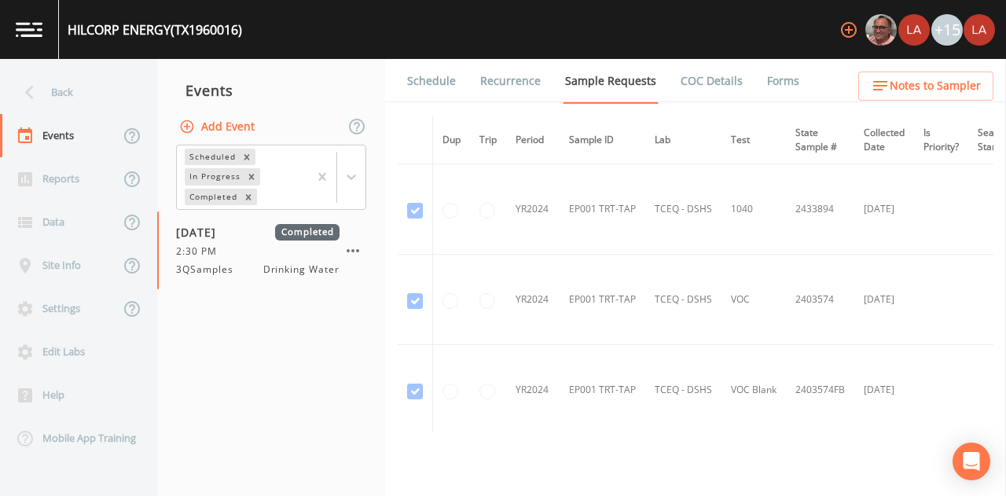
click at [745, 79] on li "Forms" at bounding box center [773, 81] width 57 height 44
click at [752, 81] on li "Forms" at bounding box center [773, 81] width 57 height 44
click at [771, 79] on link "Forms" at bounding box center [783, 81] width 37 height 44
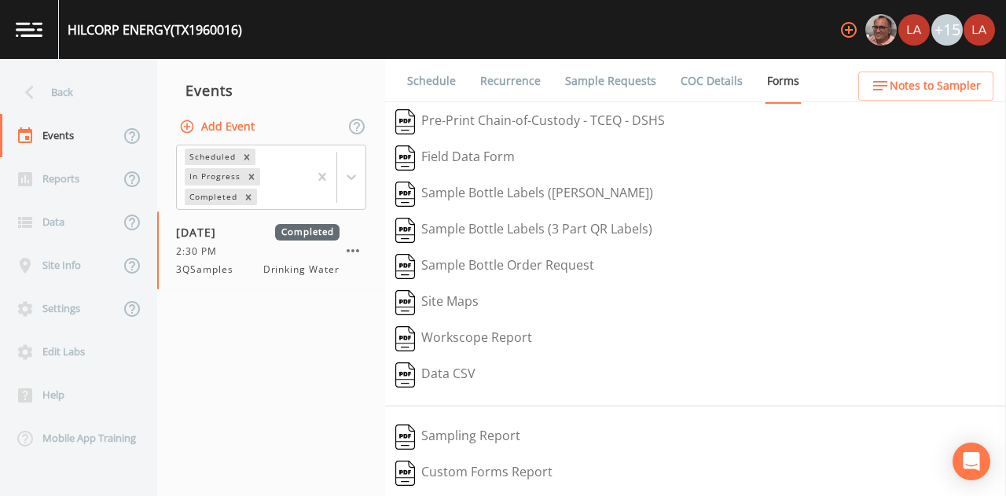
scroll to position [243, 0]
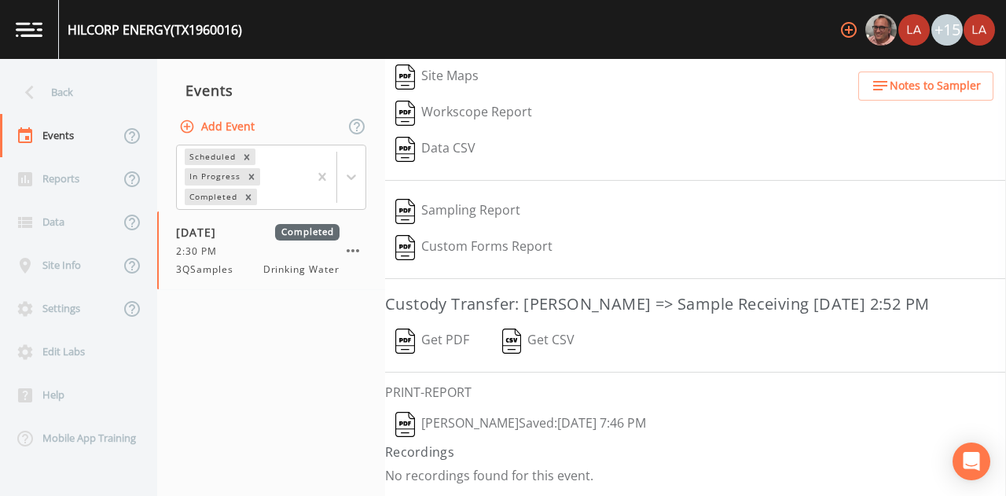
click at [469, 430] on button "[PERSON_NAME]  Saved: [DATE] 7:46 PM" at bounding box center [520, 424] width 271 height 36
click at [423, 336] on button "Get PDF" at bounding box center [432, 341] width 94 height 36
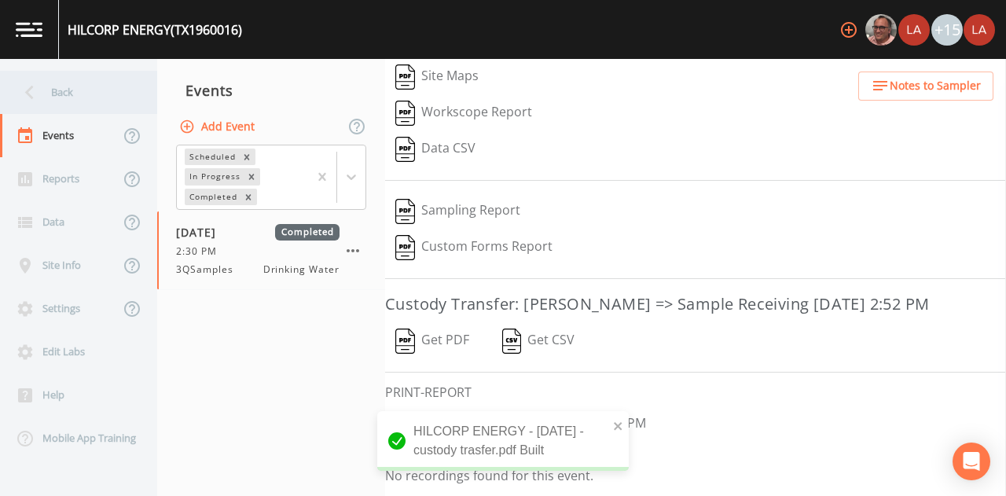
click at [56, 84] on div "Back" at bounding box center [70, 92] width 141 height 43
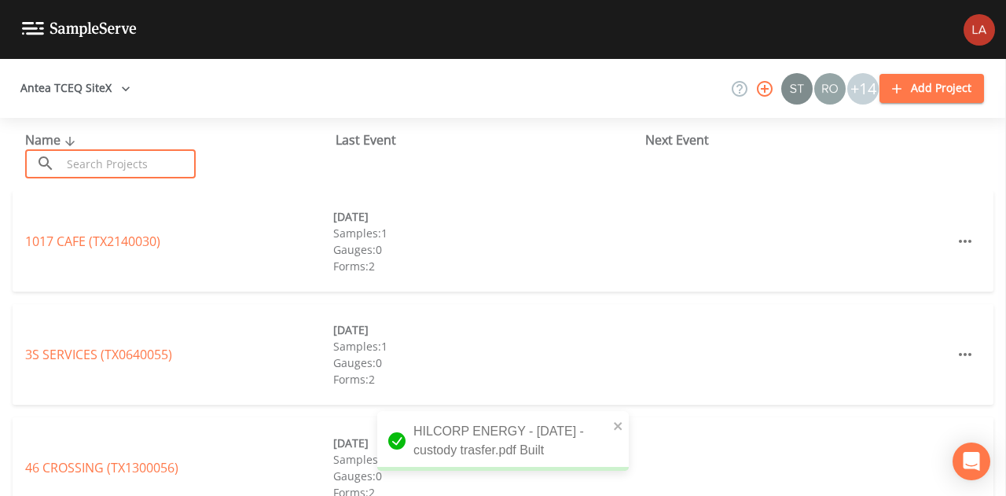
click at [104, 161] on input "text" at bounding box center [128, 163] width 134 height 29
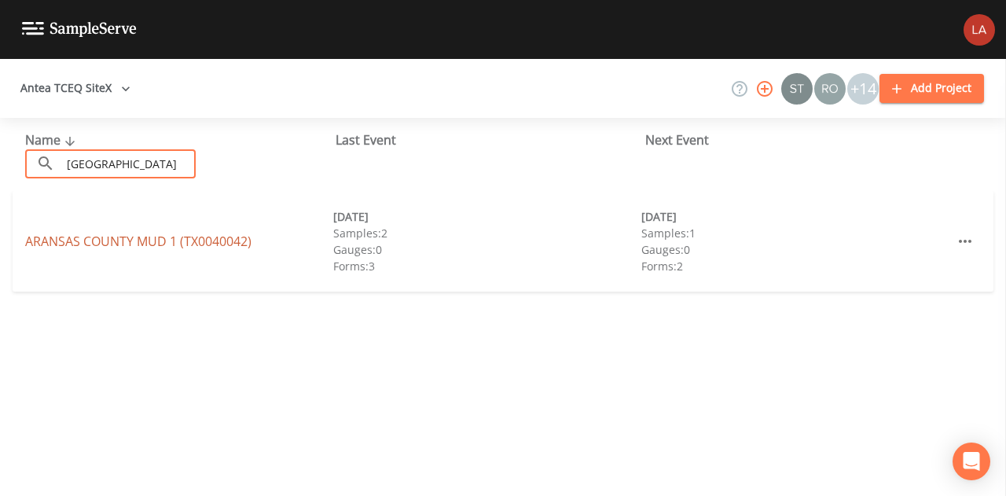
type input "[GEOGRAPHIC_DATA]"
click at [219, 241] on link "[GEOGRAPHIC_DATA] 1 (TX0040042)" at bounding box center [138, 241] width 226 height 17
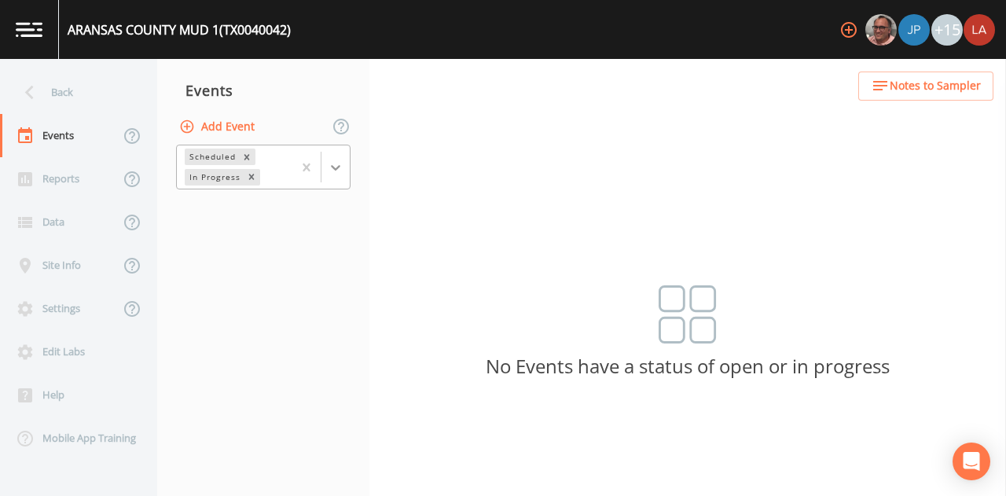
click at [344, 158] on div at bounding box center [335, 167] width 28 height 28
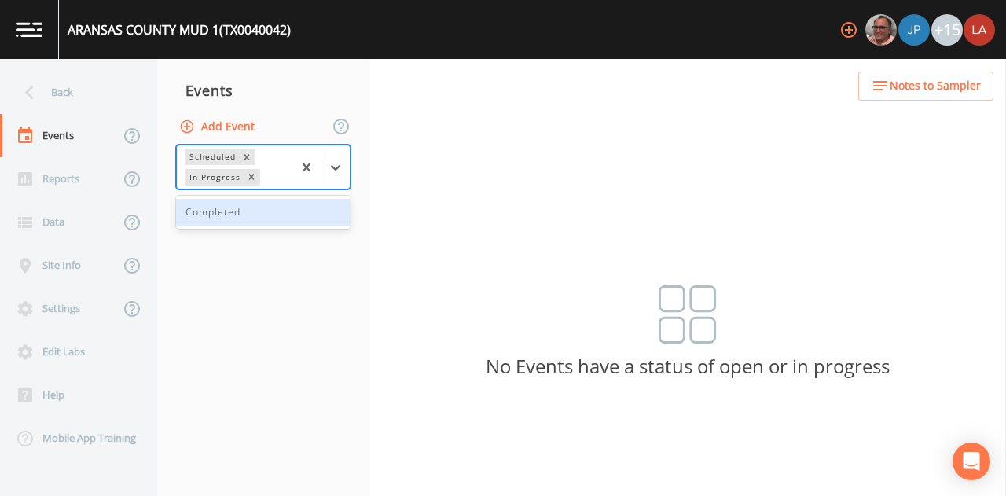
click at [262, 204] on div "Completed" at bounding box center [263, 212] width 174 height 27
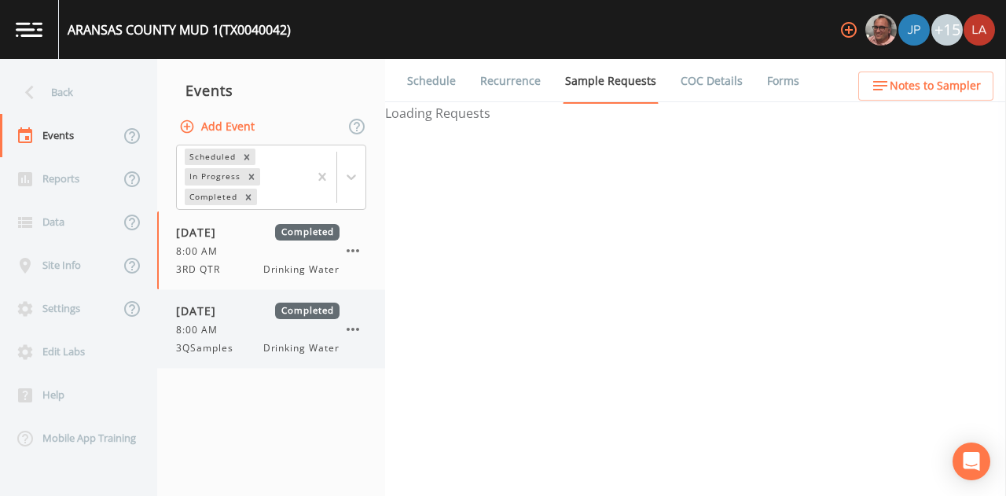
click at [240, 297] on div "[DATE] Completed 8:00 AM 3QSamples Drinking Water" at bounding box center [271, 329] width 228 height 78
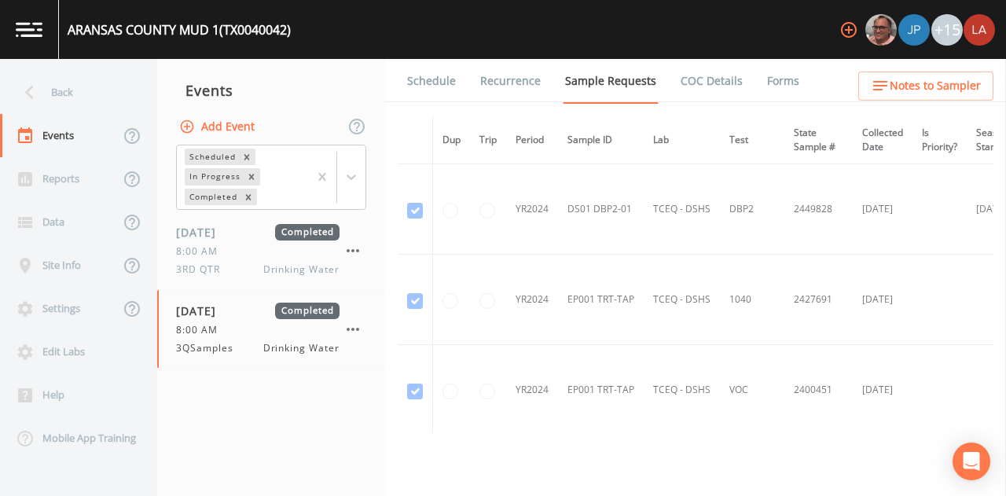
click at [750, 76] on li "Forms" at bounding box center [773, 81] width 57 height 44
click at [765, 79] on link "Forms" at bounding box center [783, 81] width 37 height 44
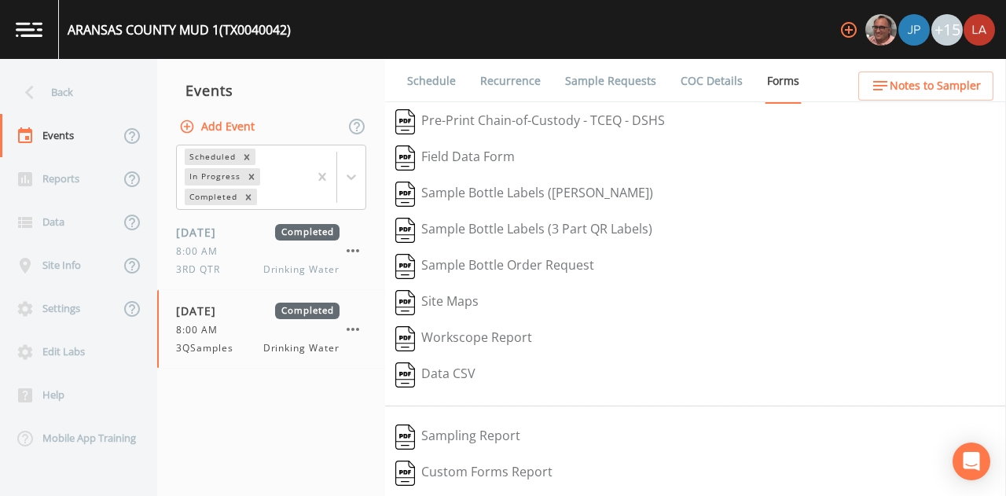
scroll to position [243, 0]
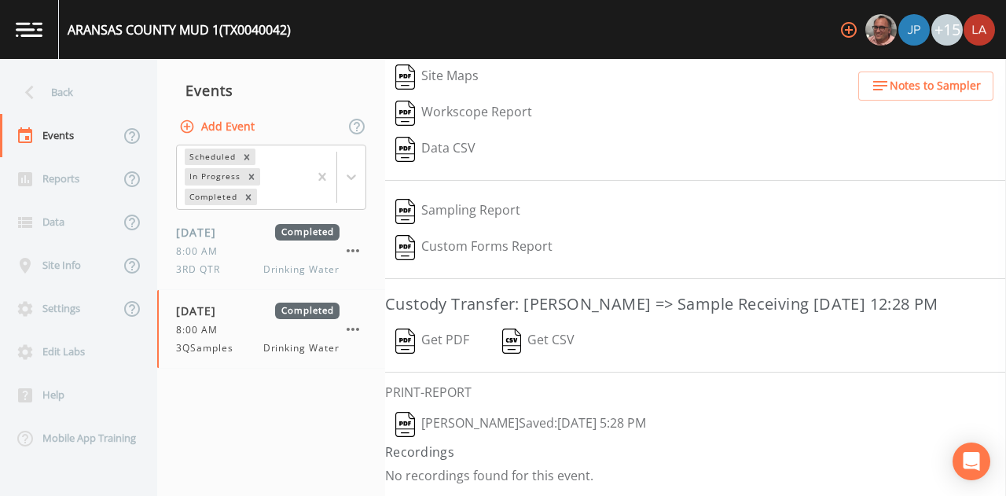
click at [466, 424] on button "[PERSON_NAME]  Saved: [DATE] 5:28 PM" at bounding box center [520, 424] width 271 height 36
click at [428, 342] on button "Get PDF" at bounding box center [432, 341] width 94 height 36
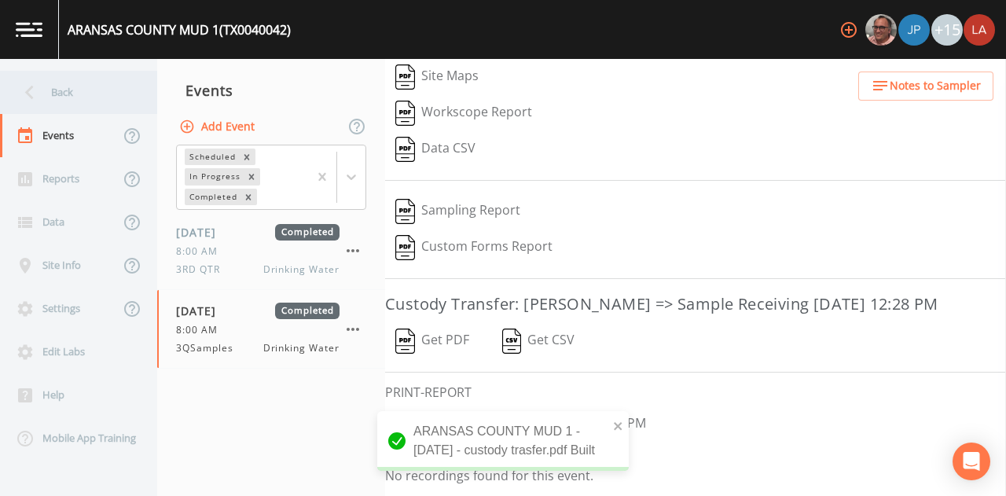
click at [102, 95] on div "Back" at bounding box center [70, 92] width 141 height 43
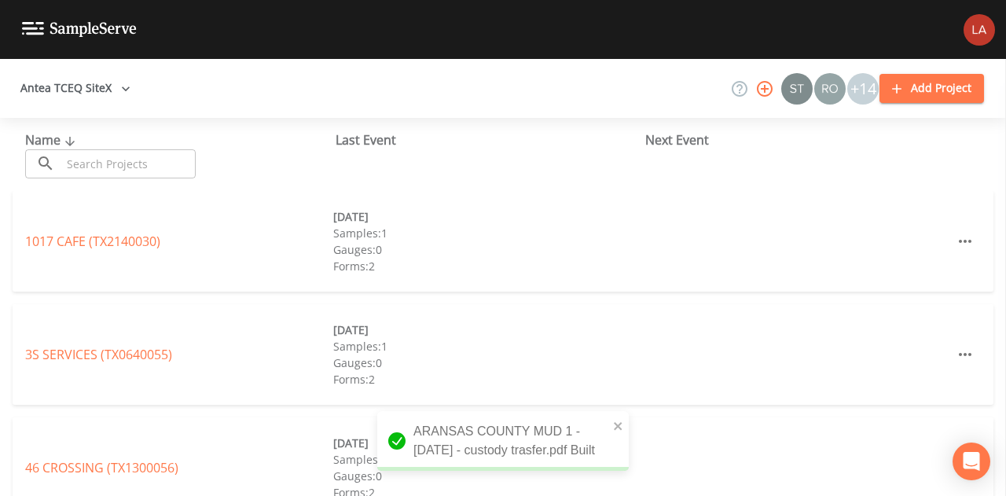
click at [111, 167] on input "text" at bounding box center [128, 163] width 134 height 29
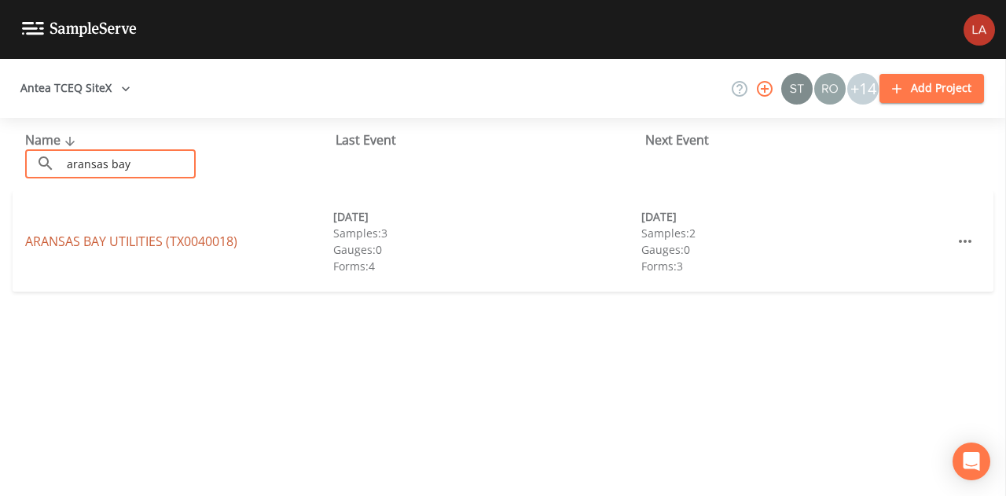
type input "aransas bay"
click at [165, 237] on link "ARANSAS BAY UTILITIES (TX0040018)" at bounding box center [131, 241] width 212 height 17
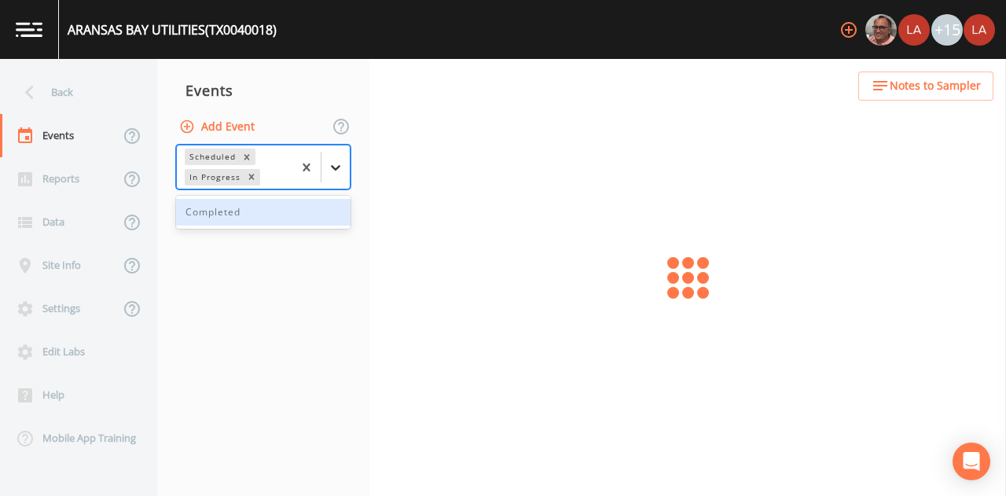
click at [348, 171] on div at bounding box center [335, 167] width 28 height 28
click at [253, 215] on div "Completed" at bounding box center [263, 212] width 174 height 27
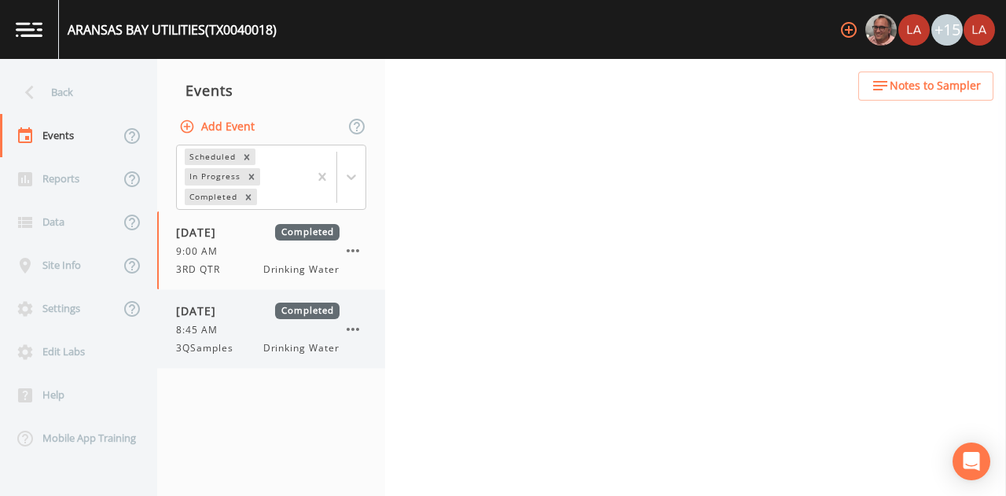
click at [248, 331] on div "8:45 AM" at bounding box center [257, 330] width 163 height 14
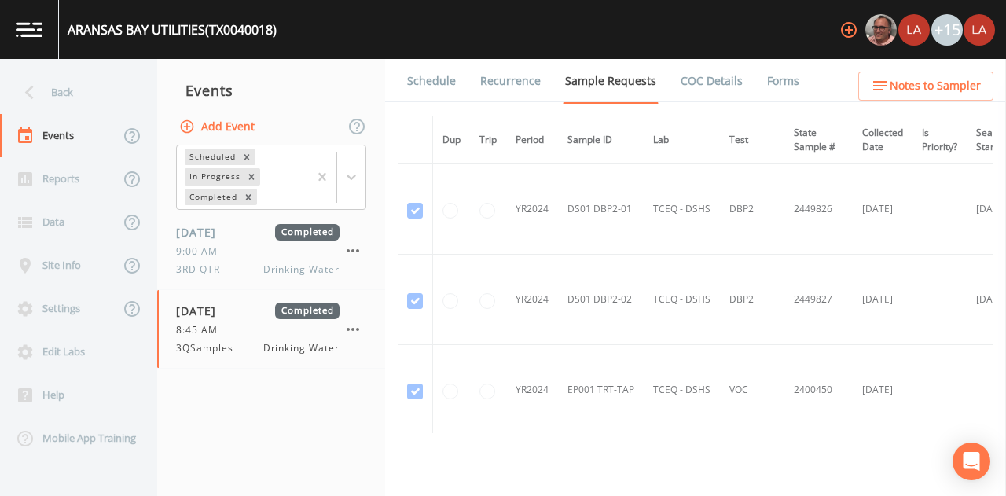
click at [765, 79] on link "Forms" at bounding box center [783, 81] width 37 height 44
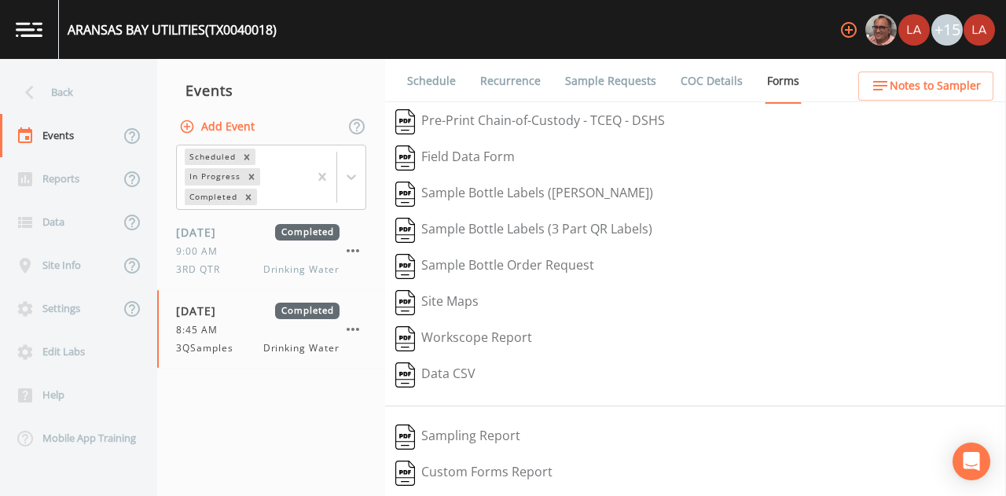
scroll to position [243, 0]
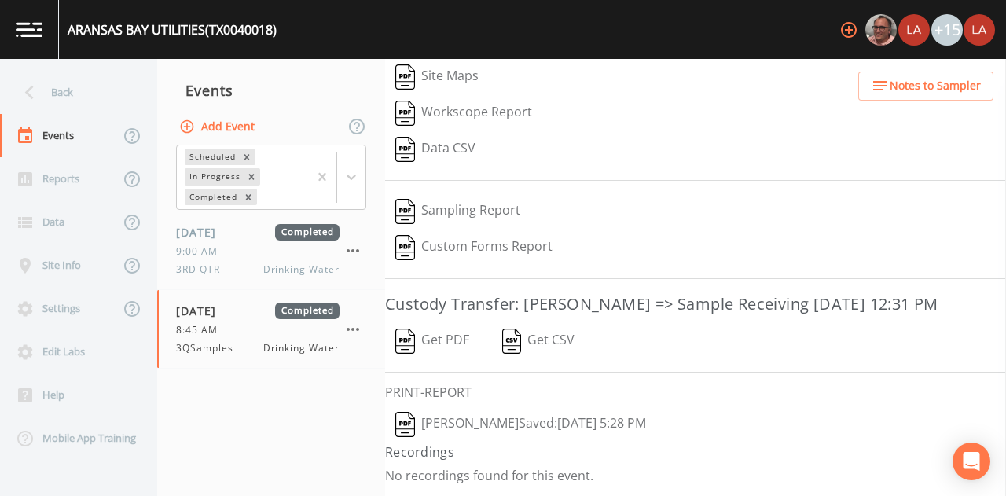
click at [462, 428] on button "[PERSON_NAME]  Saved: [DATE] 5:28 PM" at bounding box center [520, 424] width 271 height 36
click at [440, 340] on button "Get PDF" at bounding box center [432, 341] width 94 height 36
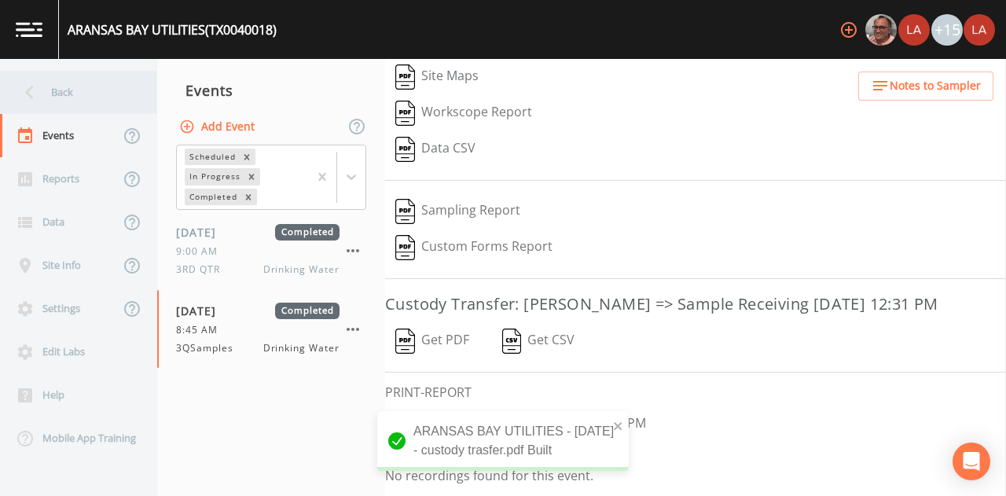
click at [92, 102] on div "Back" at bounding box center [70, 92] width 141 height 43
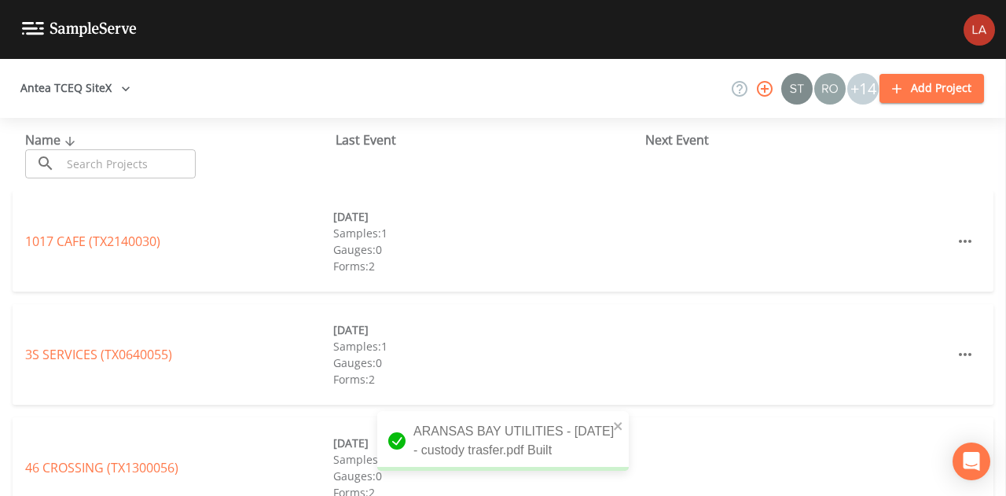
click at [116, 170] on input "text" at bounding box center [128, 163] width 134 height 29
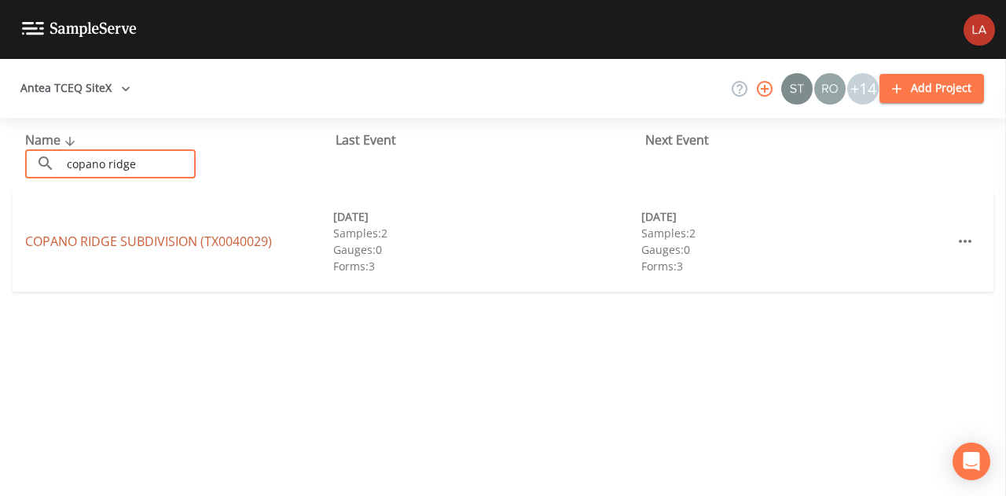
type input "copano ridge"
click at [98, 244] on link "[GEOGRAPHIC_DATA] (TX0040029)" at bounding box center [148, 241] width 247 height 17
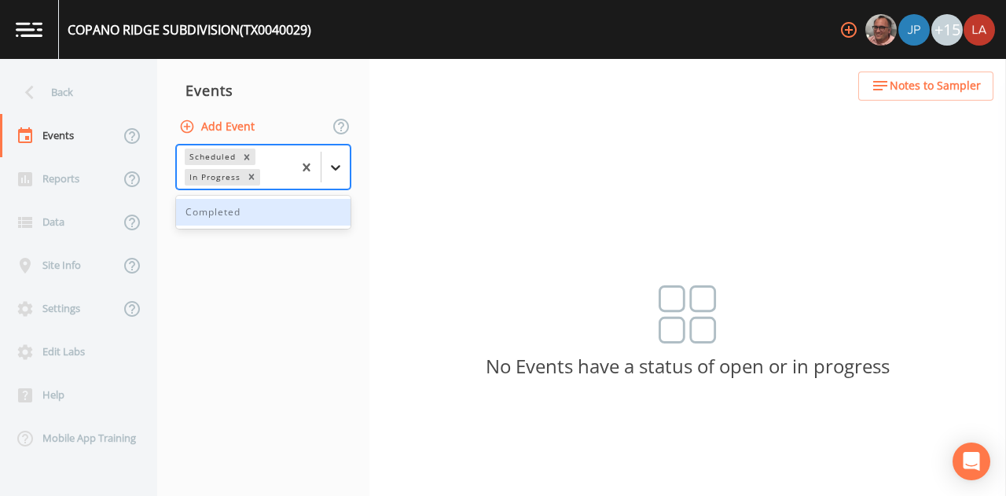
click at [343, 168] on icon at bounding box center [336, 168] width 16 height 16
click at [255, 204] on div "Completed" at bounding box center [263, 212] width 174 height 27
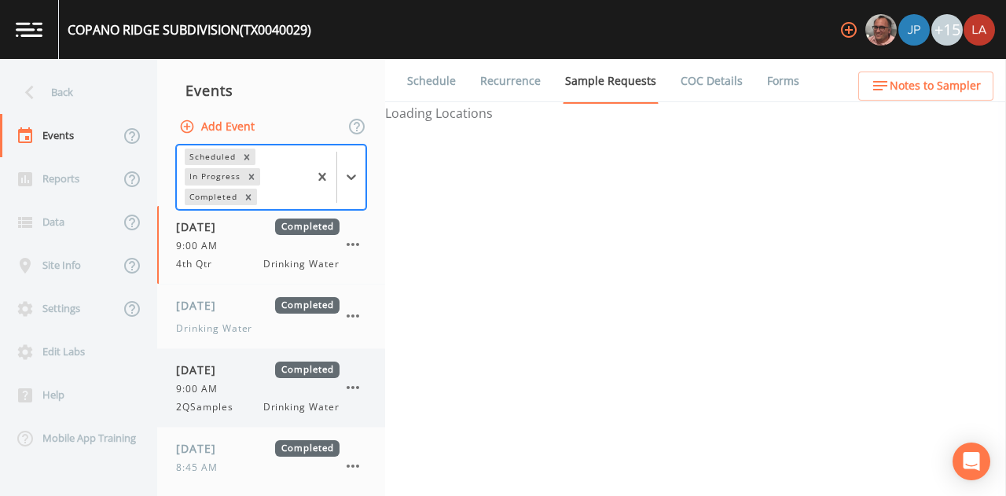
scroll to position [24, 0]
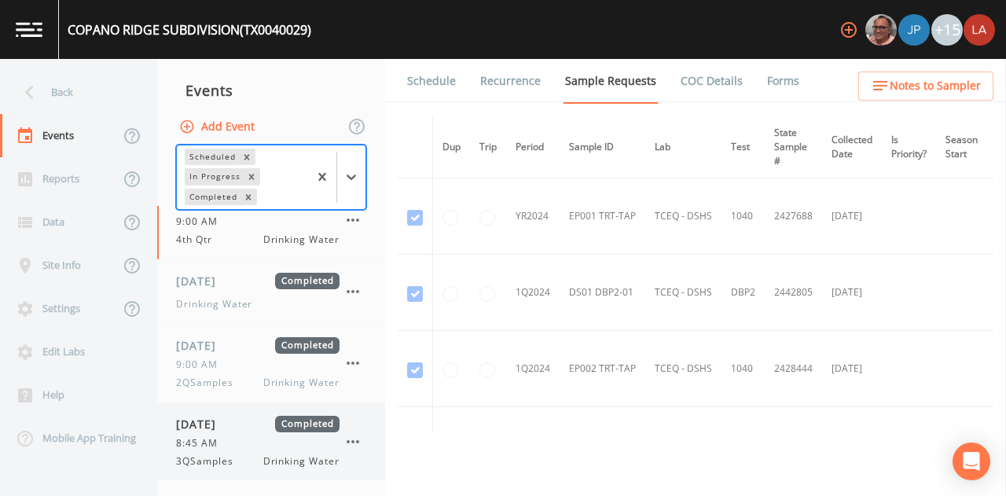
click at [194, 457] on span "3QSamples" at bounding box center [209, 461] width 67 height 14
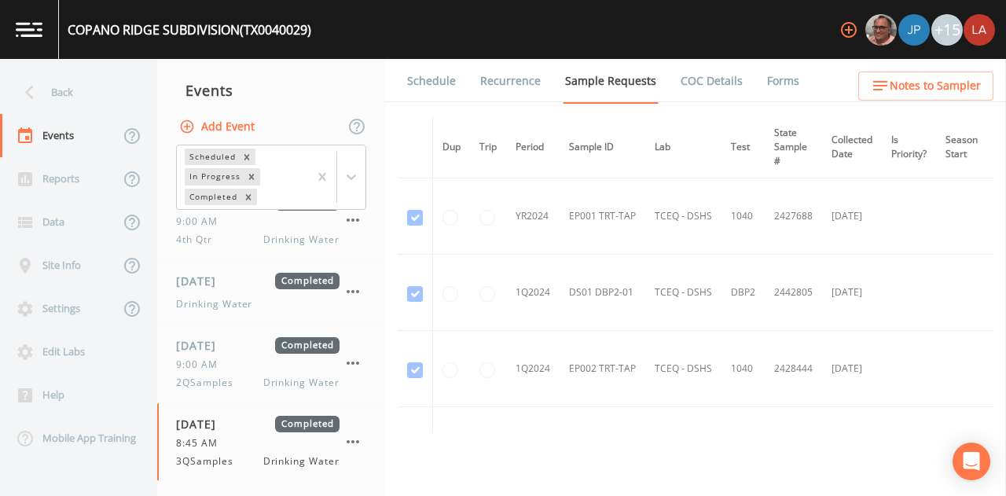
click at [758, 75] on li "Forms" at bounding box center [773, 81] width 57 height 44
click at [765, 78] on link "Forms" at bounding box center [783, 81] width 37 height 44
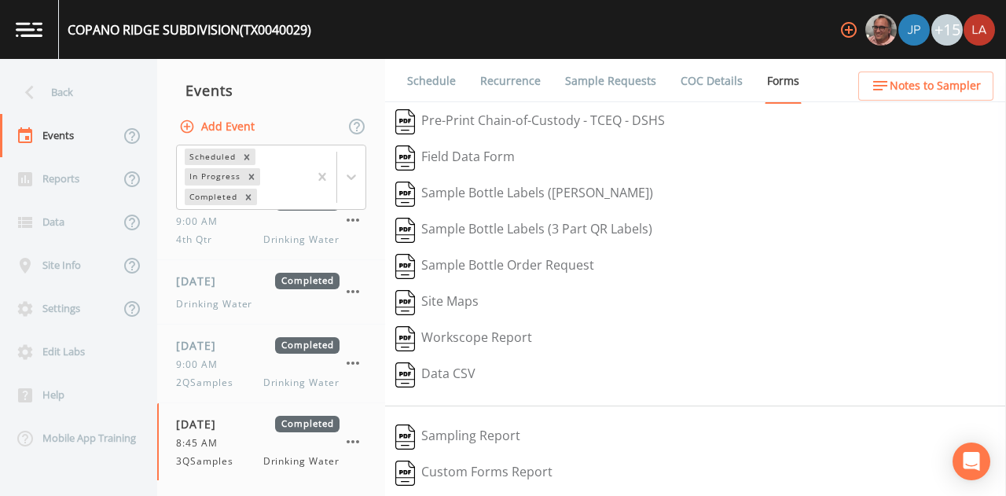
scroll to position [243, 0]
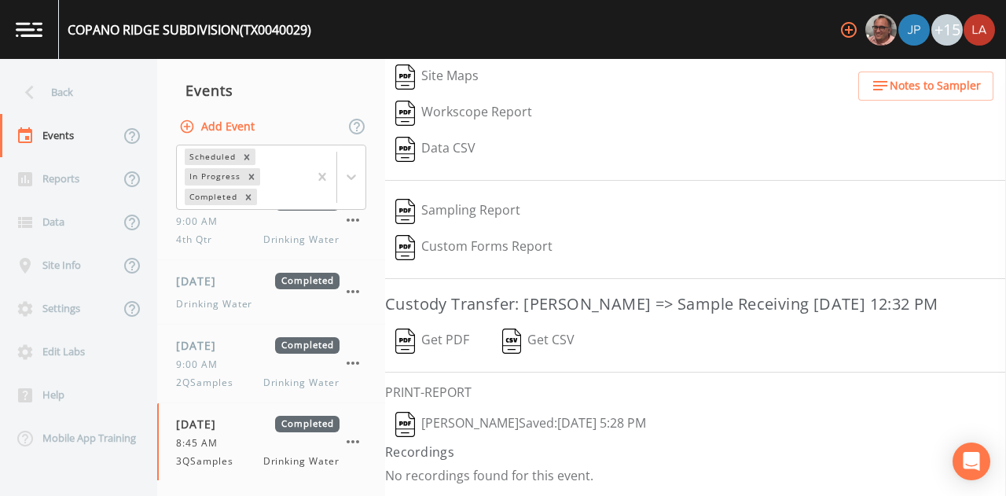
click at [476, 424] on button "[PERSON_NAME]  Saved: [DATE] 5:28 PM" at bounding box center [520, 424] width 271 height 36
click at [429, 339] on button "Get PDF" at bounding box center [432, 341] width 94 height 36
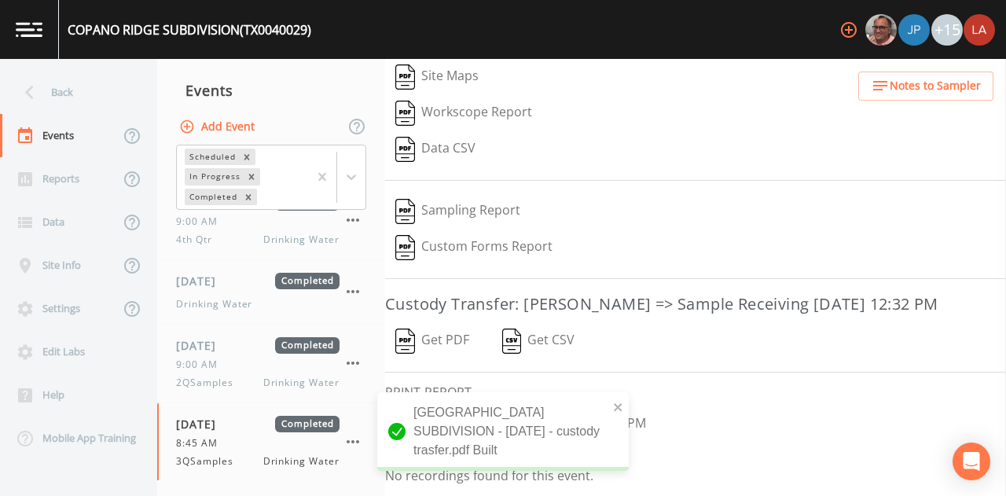
click at [60, 70] on nav "Back Events Reports Data Site Info Settings Edit Labs Help Mobile App Training" at bounding box center [78, 277] width 157 height 437
click at [78, 83] on div "Back" at bounding box center [70, 92] width 141 height 43
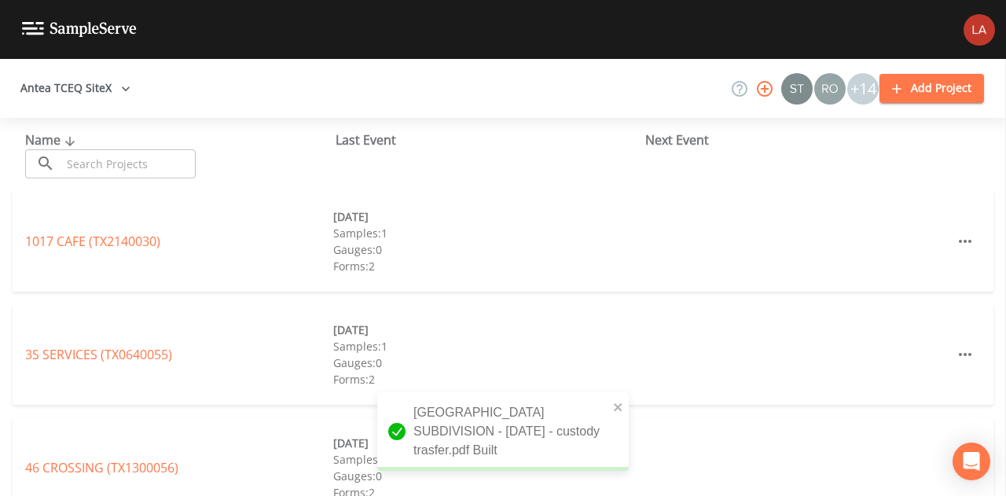
click at [114, 155] on input "text" at bounding box center [128, 163] width 134 height 29
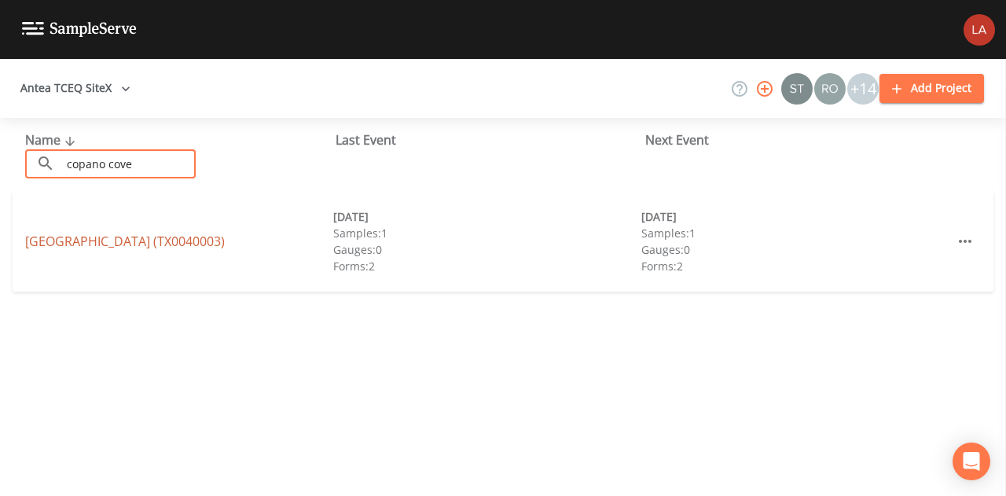
type input "copano cove"
click at [116, 237] on link "[GEOGRAPHIC_DATA] (TX0040003)" at bounding box center [125, 241] width 200 height 17
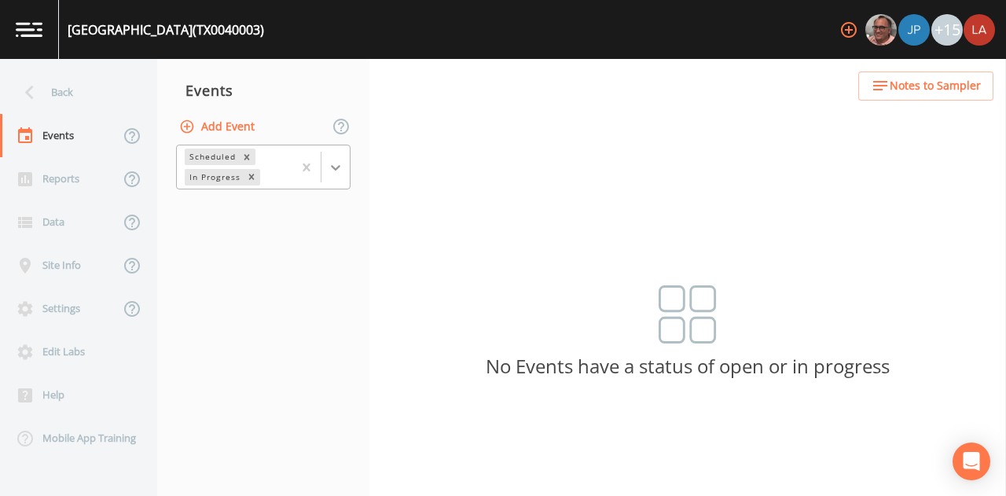
click at [336, 173] on icon at bounding box center [336, 168] width 16 height 16
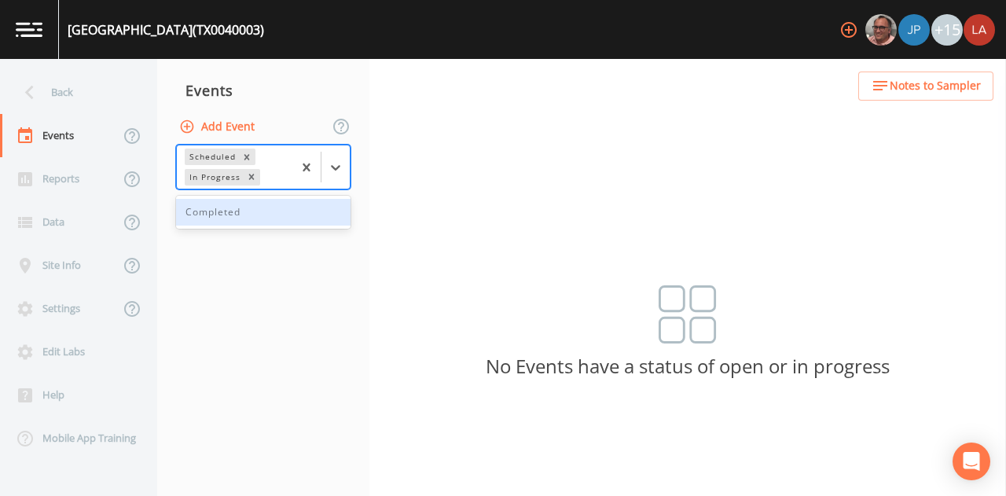
click at [242, 215] on div "Completed" at bounding box center [263, 212] width 174 height 27
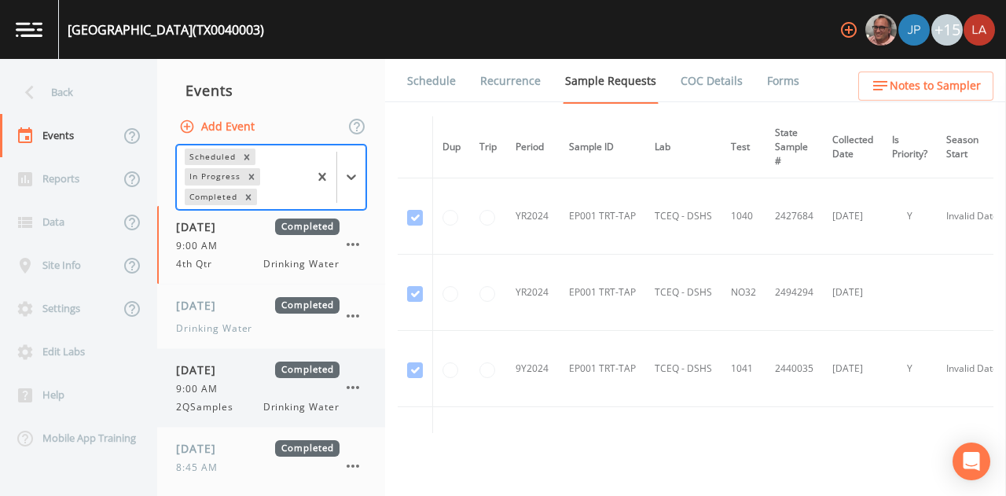
scroll to position [24, 0]
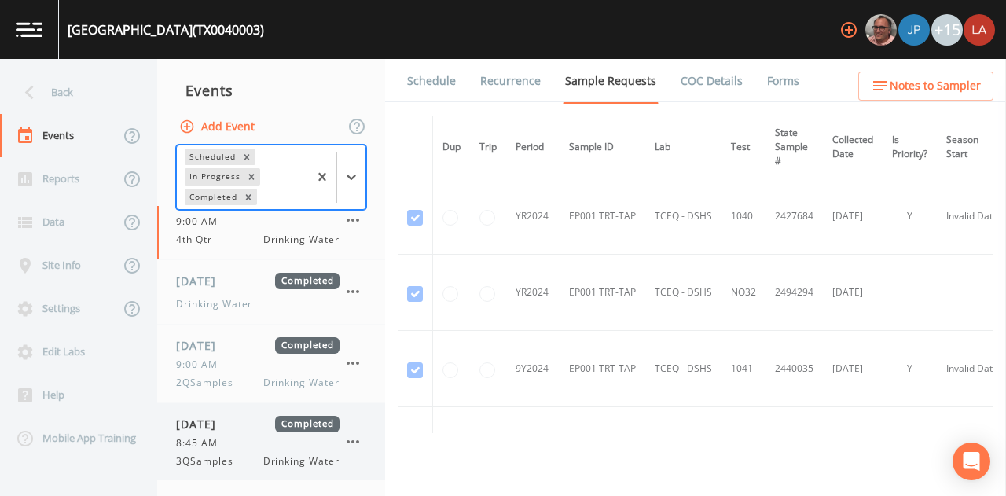
click at [178, 441] on span "8:45 AM" at bounding box center [201, 443] width 51 height 14
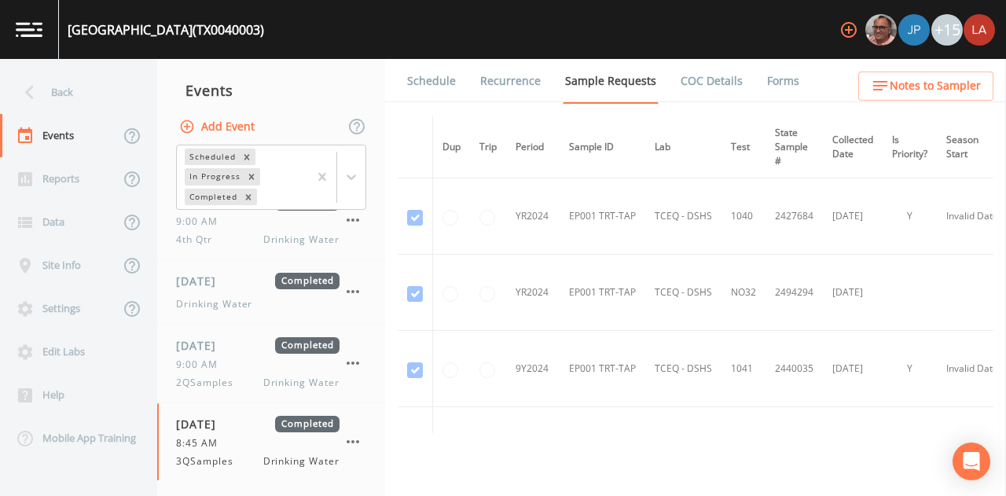
click at [784, 79] on link "Forms" at bounding box center [783, 81] width 37 height 44
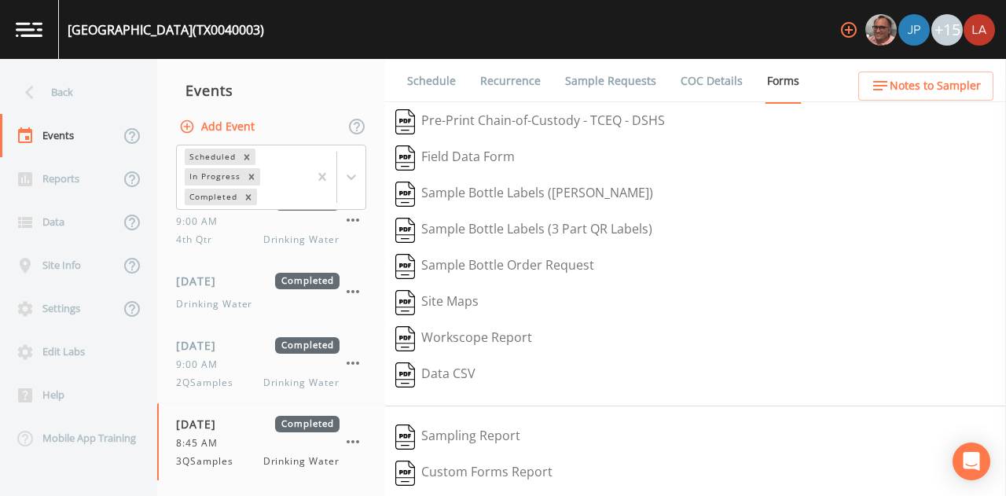
scroll to position [243, 0]
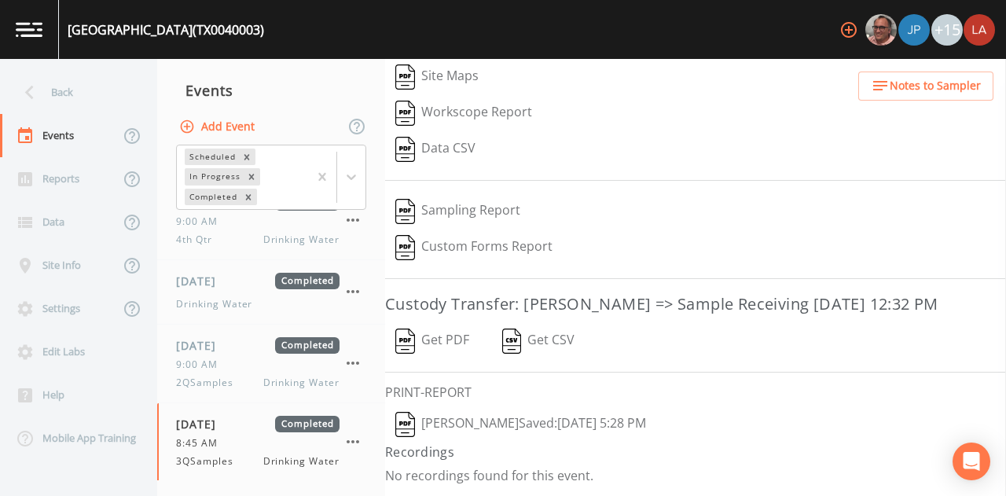
click at [467, 429] on button "[PERSON_NAME]  Saved: [DATE] 5:28 PM" at bounding box center [520, 424] width 271 height 36
click at [447, 338] on button "Get PDF" at bounding box center [432, 341] width 94 height 36
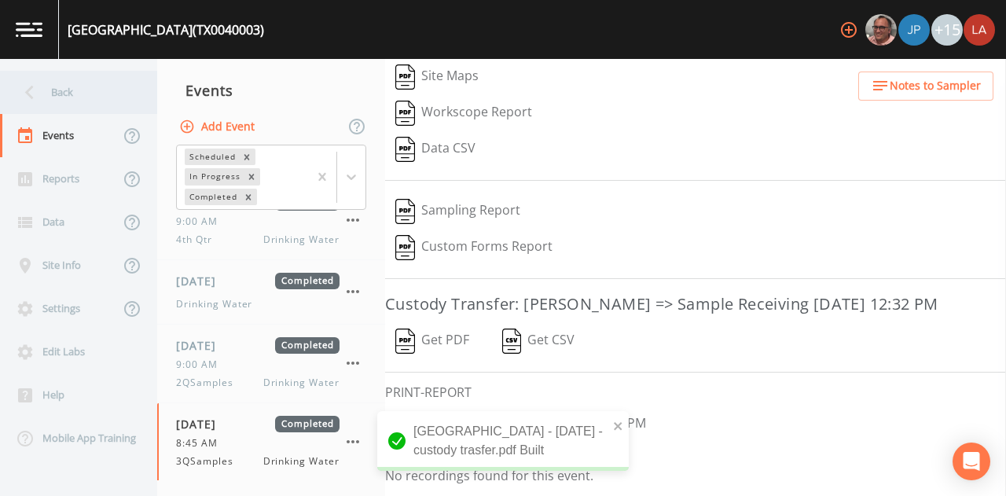
click at [62, 84] on div "Back" at bounding box center [70, 92] width 141 height 43
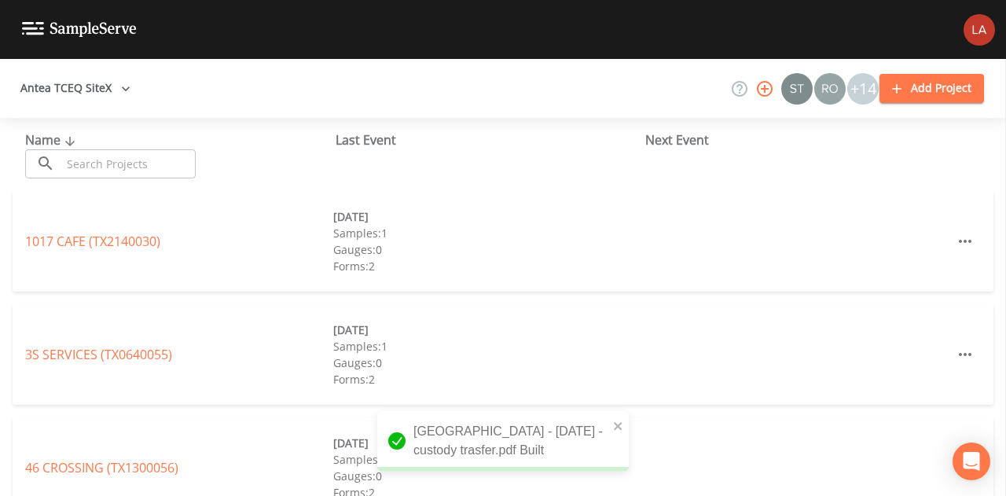
click at [111, 167] on input "text" at bounding box center [128, 163] width 134 height 29
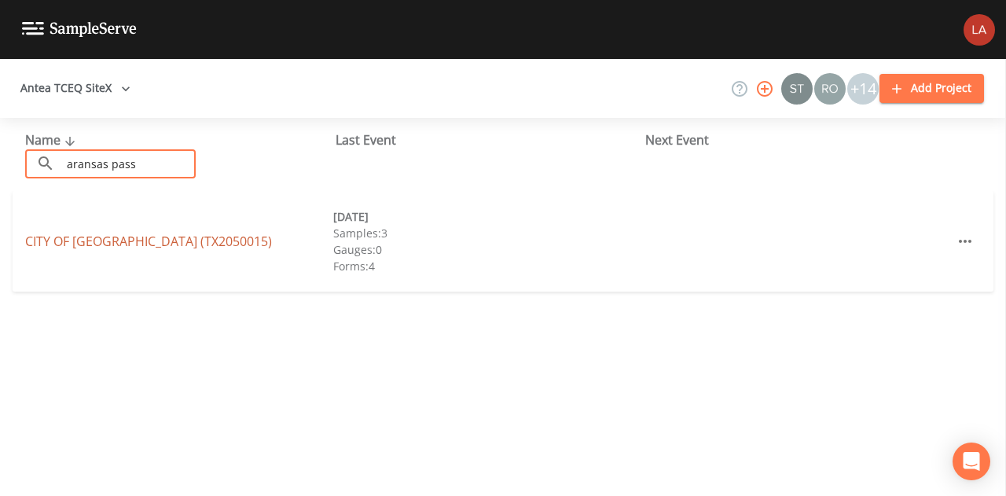
type input "aransas pass"
click at [126, 235] on link "CITY OF [GEOGRAPHIC_DATA] (TX2050015)" at bounding box center [148, 241] width 247 height 17
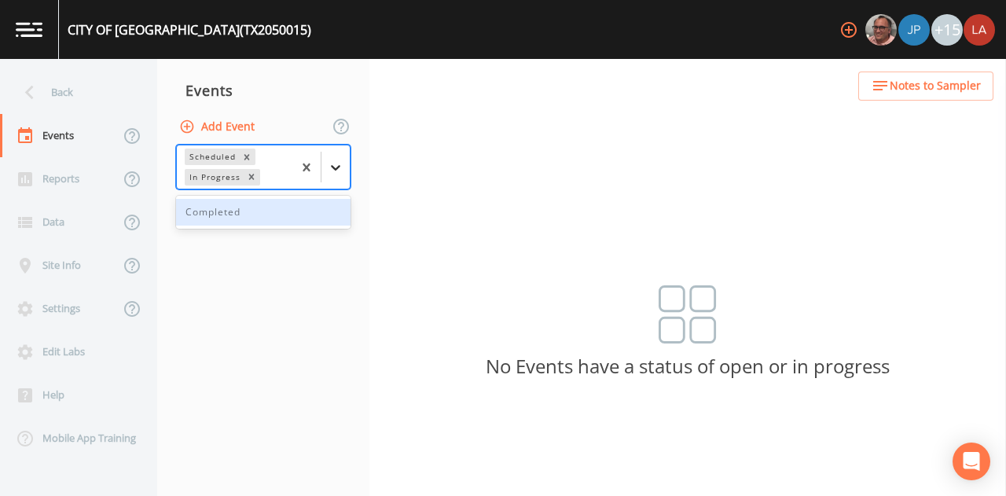
click at [341, 167] on icon at bounding box center [336, 168] width 16 height 16
click at [244, 207] on div "Completed" at bounding box center [263, 212] width 174 height 27
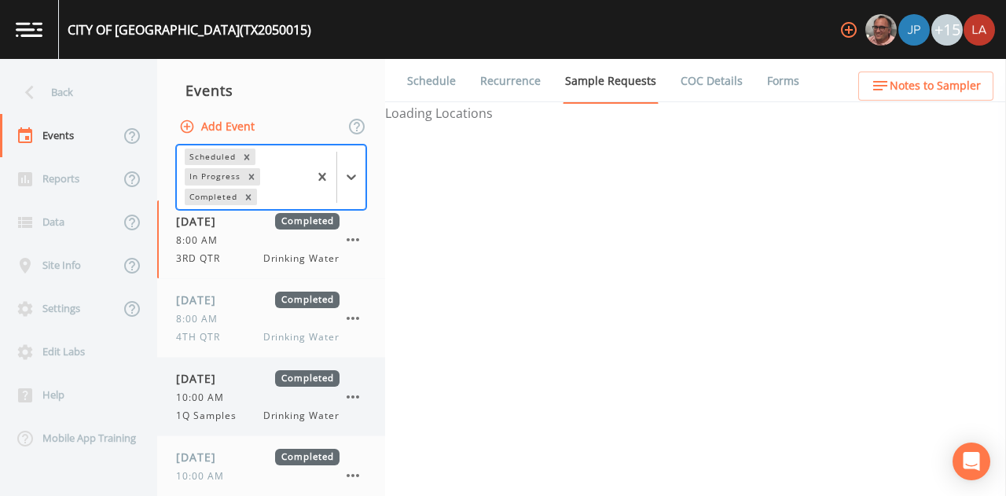
scroll to position [112, 0]
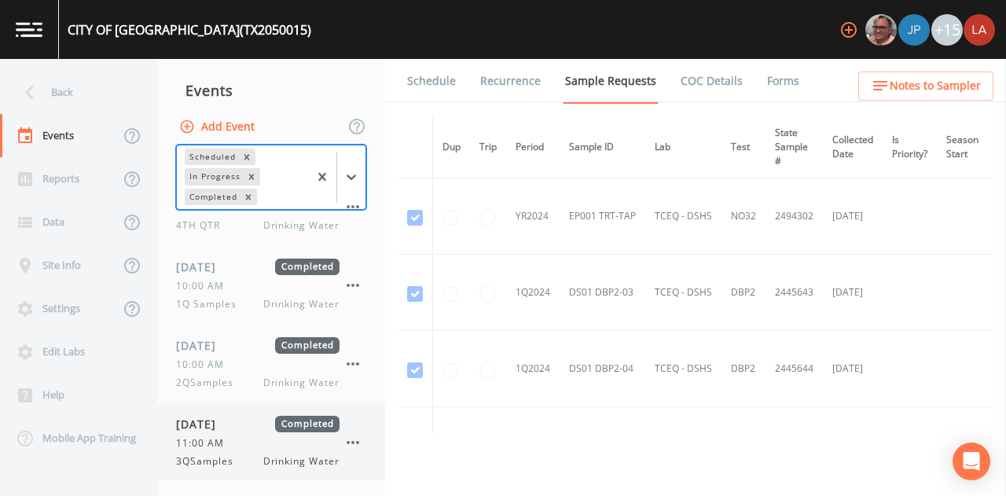
click at [217, 436] on span "11:00 AM" at bounding box center [204, 443] width 57 height 14
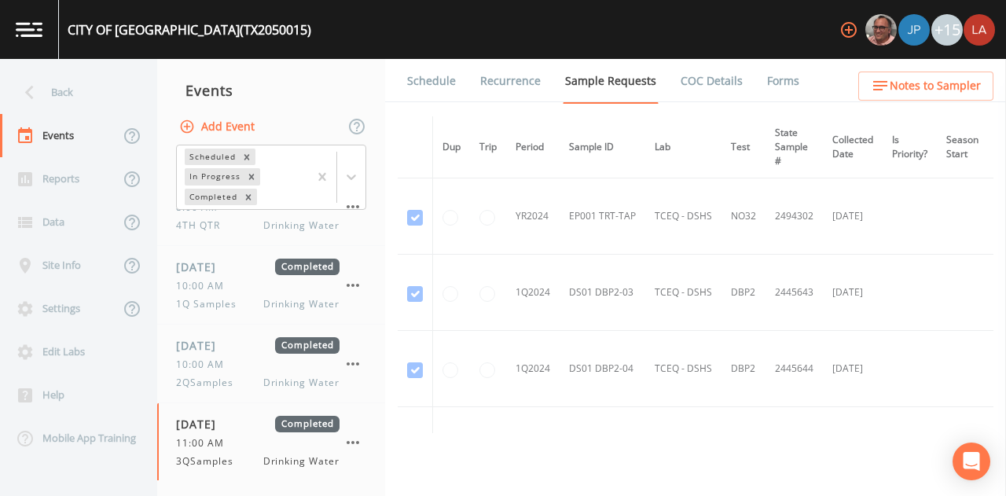
click at [786, 83] on link "Forms" at bounding box center [783, 81] width 37 height 44
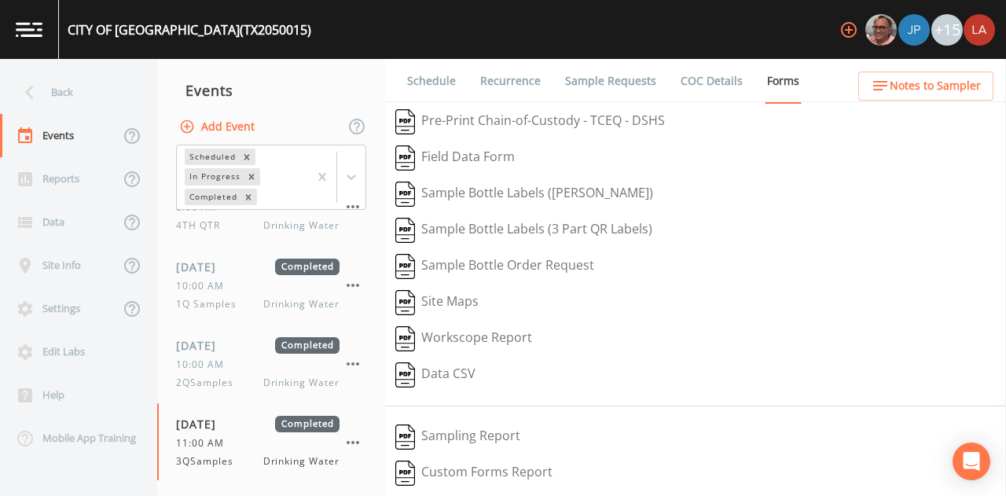
scroll to position [243, 0]
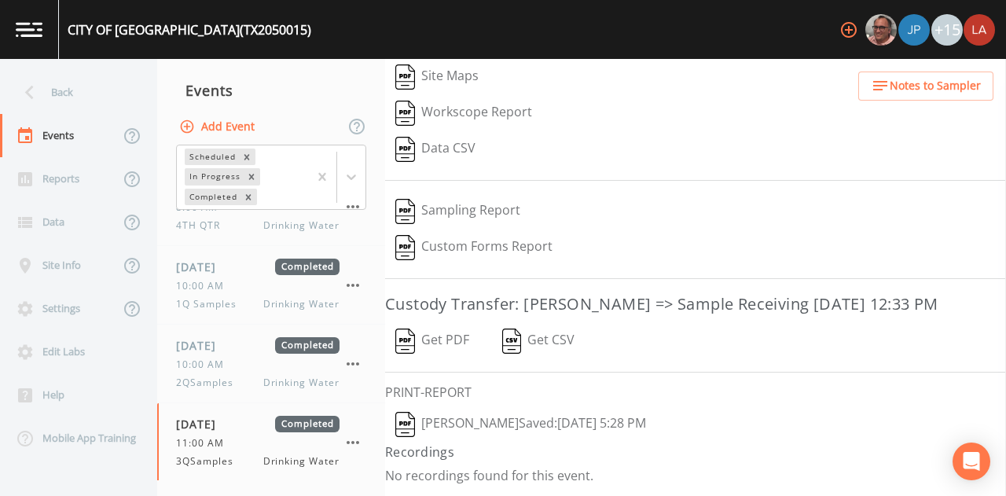
click at [457, 424] on button "[PERSON_NAME]  Saved: [DATE] 5:28 PM" at bounding box center [520, 424] width 271 height 36
click at [428, 344] on button "Get PDF" at bounding box center [432, 341] width 94 height 36
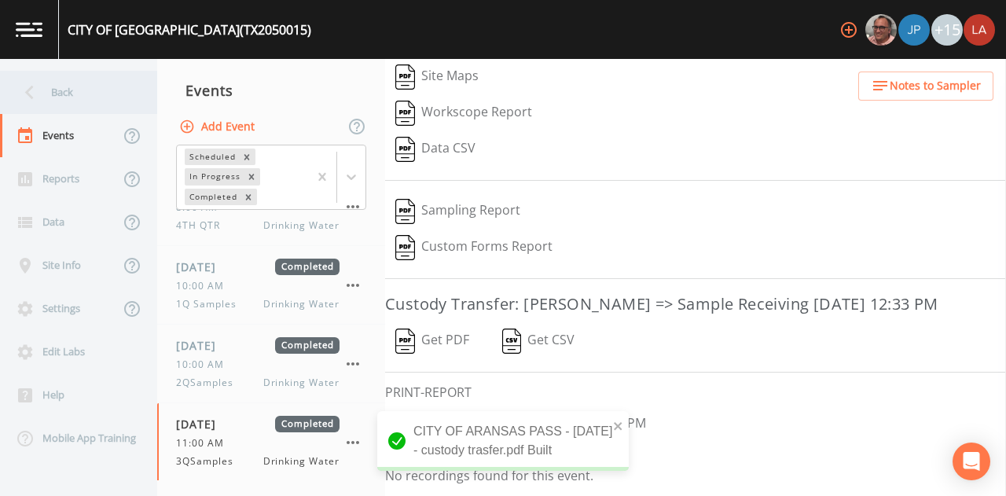
click at [87, 95] on div "Back" at bounding box center [70, 92] width 141 height 43
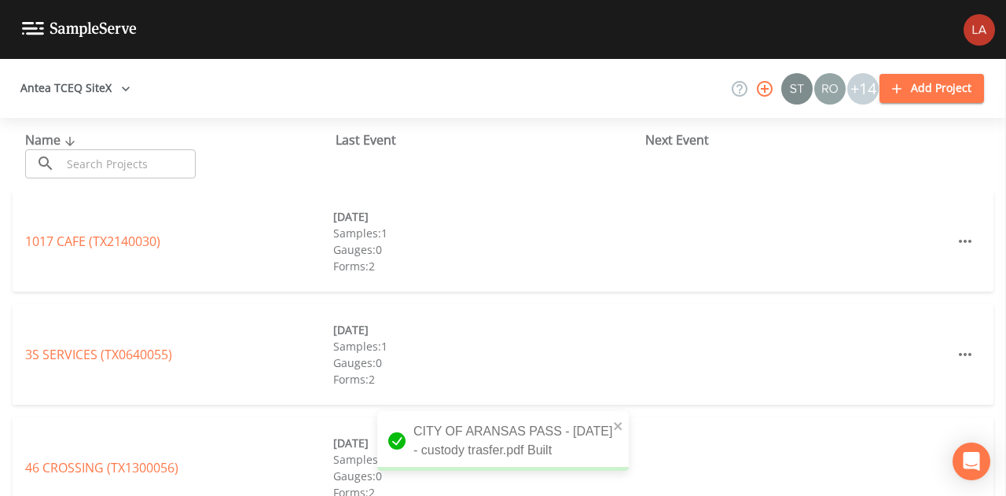
click at [181, 160] on input "text" at bounding box center [128, 163] width 134 height 29
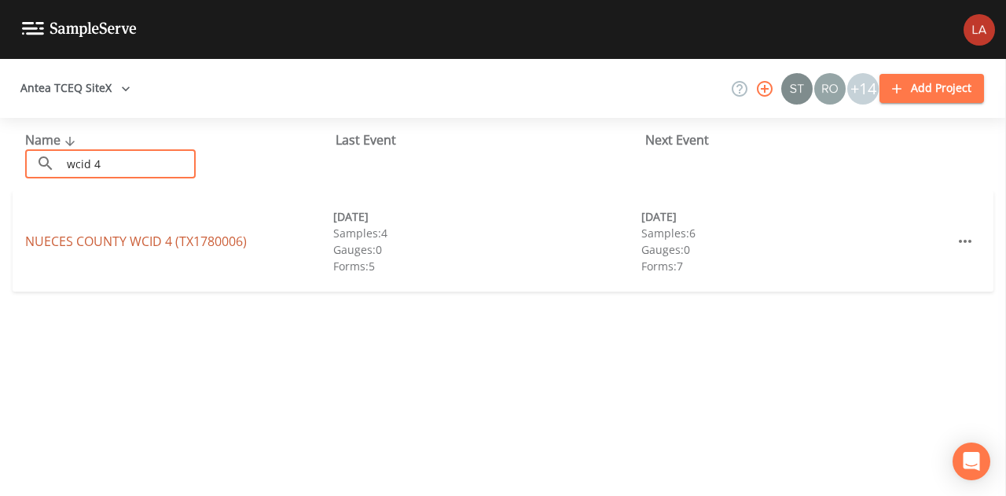
type input "wcid 4"
click at [174, 238] on link "[GEOGRAPHIC_DATA] 4 (TX1780006)" at bounding box center [136, 241] width 222 height 17
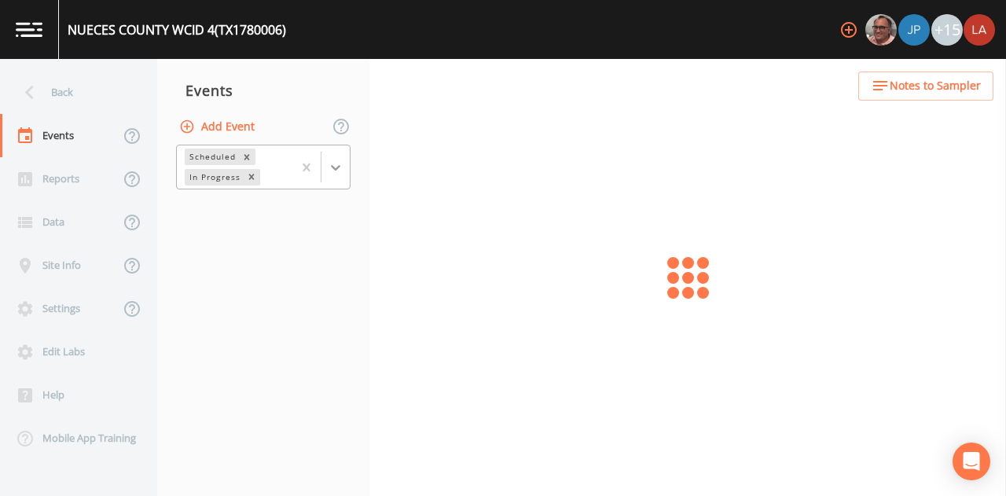
click at [333, 165] on icon at bounding box center [336, 168] width 16 height 16
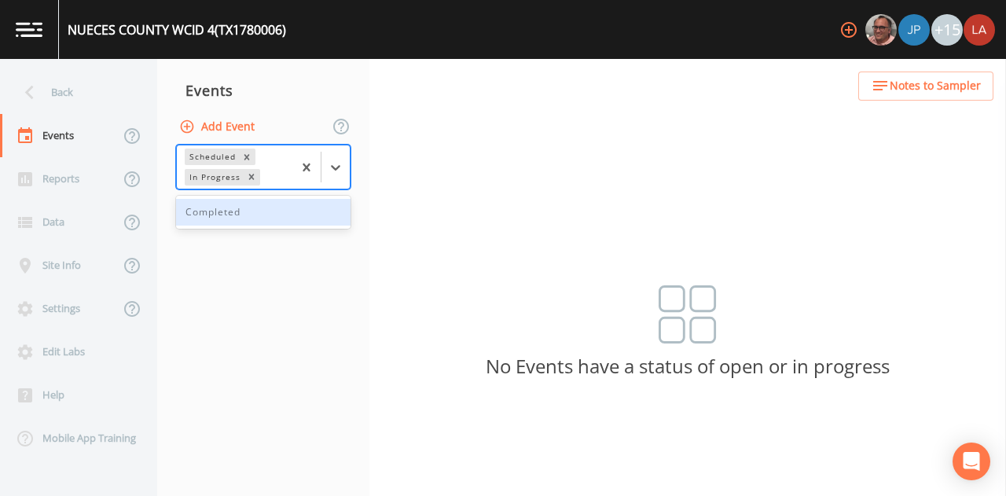
click at [255, 221] on div "Completed" at bounding box center [263, 212] width 174 height 27
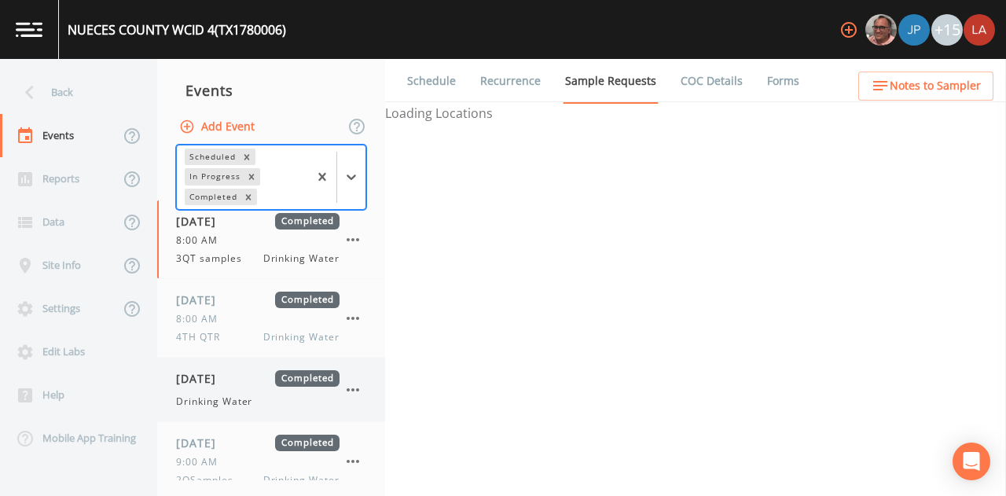
scroll to position [175, 0]
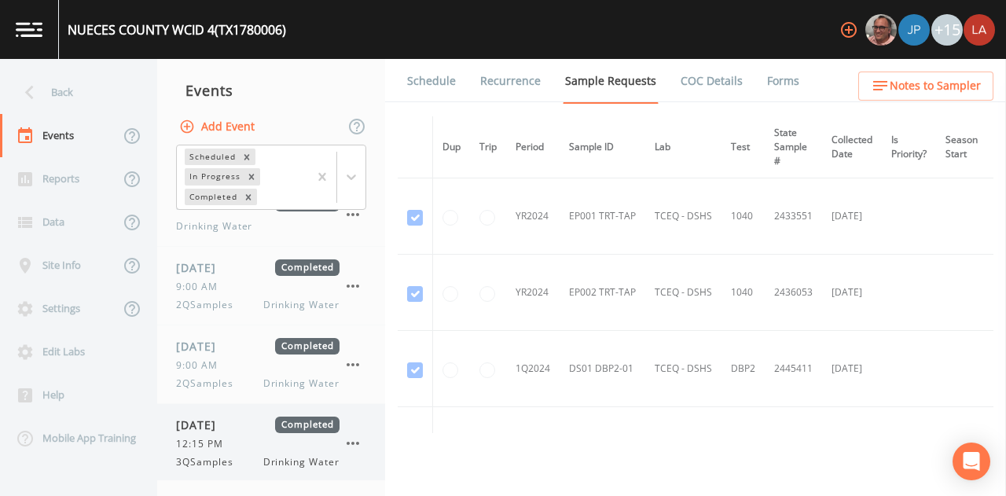
click at [211, 461] on span "3QSamples" at bounding box center [209, 462] width 67 height 14
click at [765, 85] on link "Forms" at bounding box center [783, 81] width 37 height 44
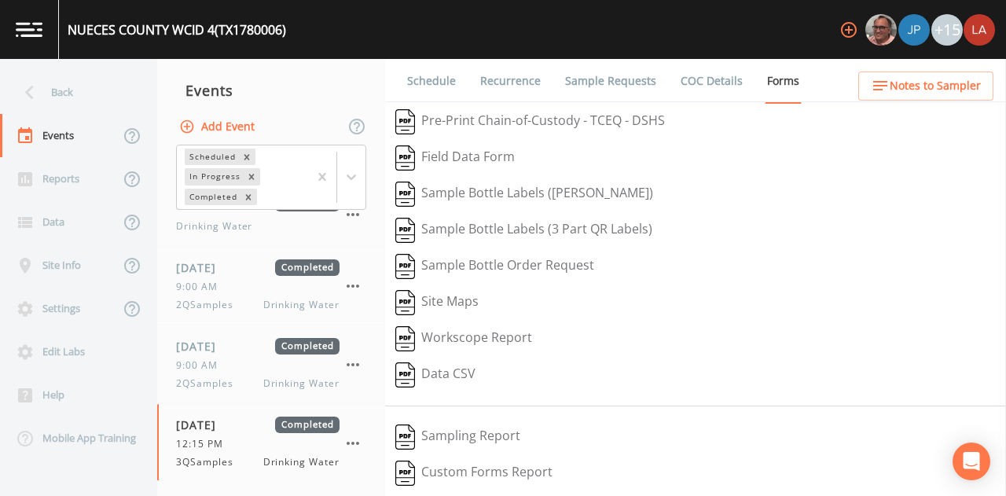
scroll to position [243, 0]
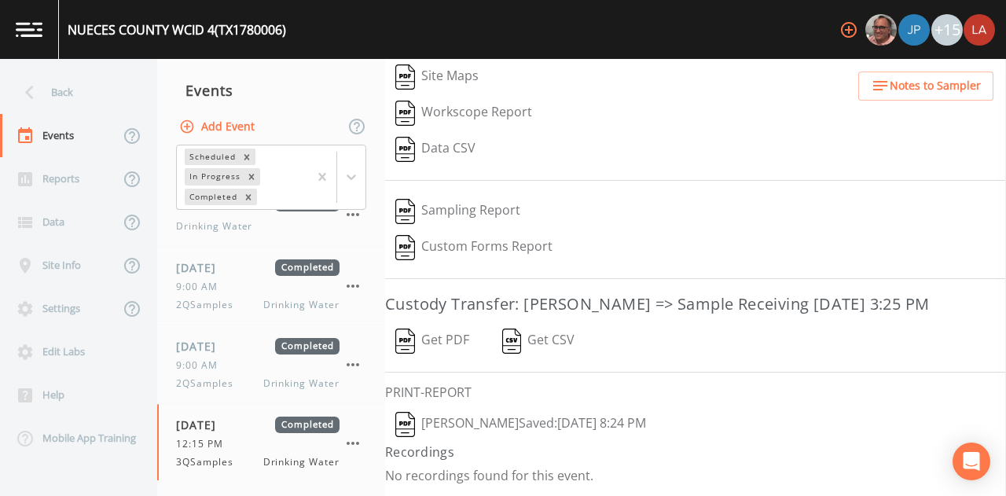
click at [478, 425] on button "[PERSON_NAME]  Saved: [DATE] 8:24 PM" at bounding box center [520, 424] width 271 height 36
click at [448, 341] on button "Get PDF" at bounding box center [432, 341] width 94 height 36
click at [64, 85] on div "Back" at bounding box center [70, 92] width 141 height 43
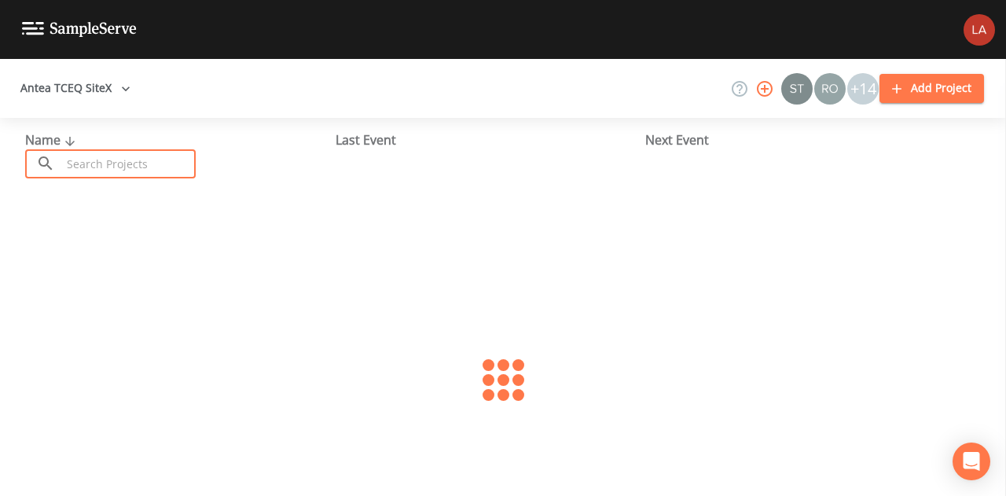
click at [132, 160] on input "text" at bounding box center [128, 163] width 134 height 29
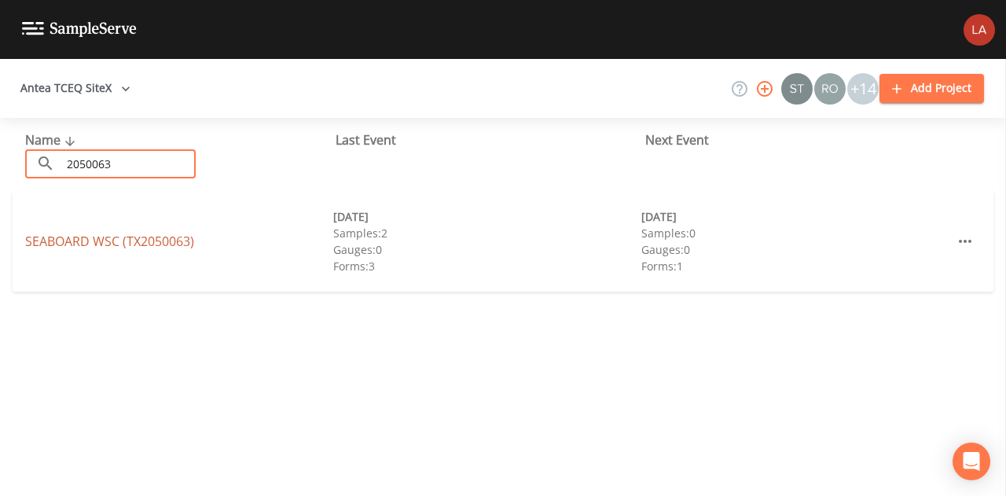
type input "2050063"
click at [112, 234] on link "SEABOARD WSC (TX2050063)" at bounding box center [109, 241] width 169 height 17
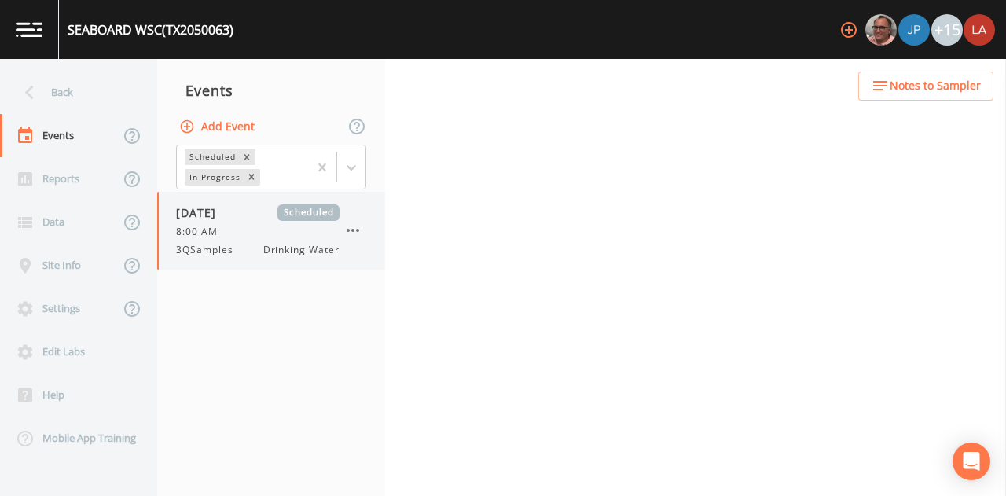
click at [240, 240] on div "[DATE] Scheduled 8:00 AM 3QSamples Drinking Water" at bounding box center [257, 230] width 163 height 53
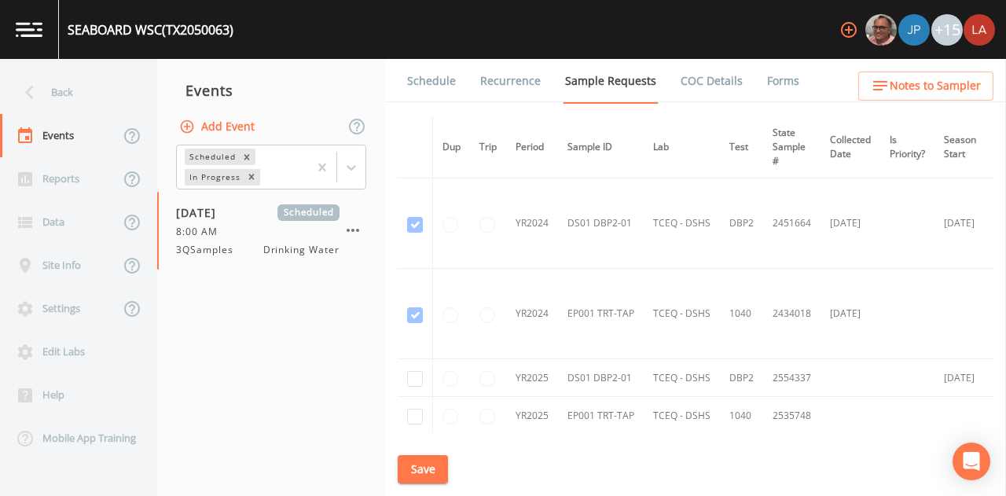
scroll to position [129, 0]
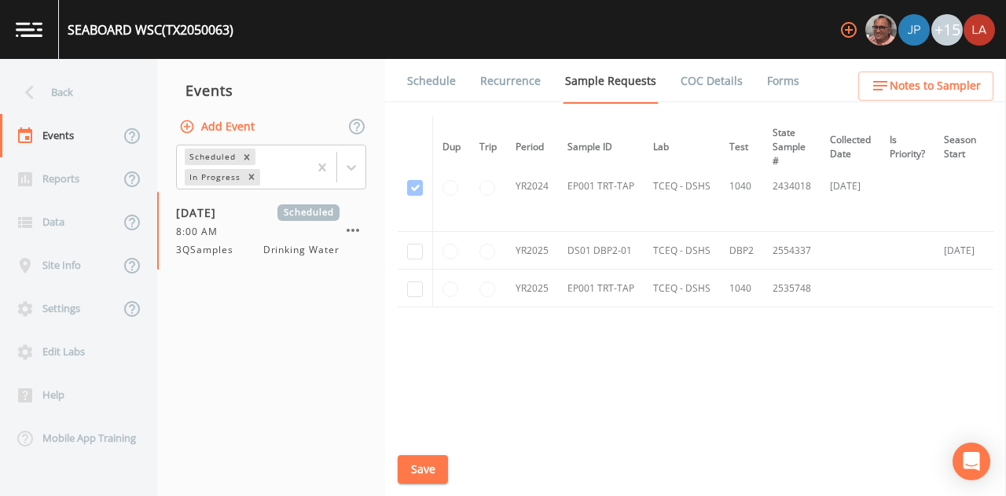
click at [423, 248] on td at bounding box center [415, 251] width 35 height 38
click at [417, 251] on input "checkbox" at bounding box center [415, 252] width 16 height 16
checkbox input "true"
click at [414, 288] on input "checkbox" at bounding box center [415, 289] width 16 height 16
checkbox input "true"
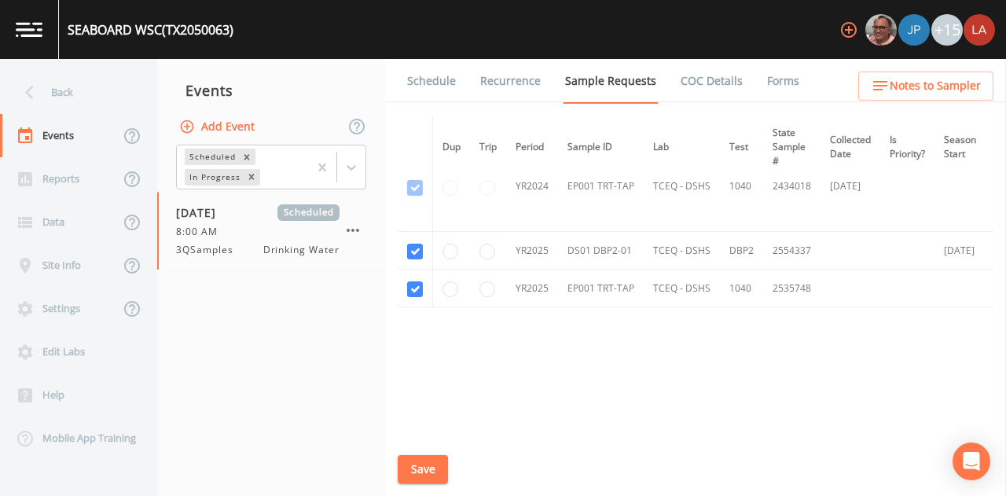
click at [417, 471] on button "Save" at bounding box center [423, 469] width 50 height 29
click at [420, 79] on link "Schedule" at bounding box center [431, 81] width 53 height 44
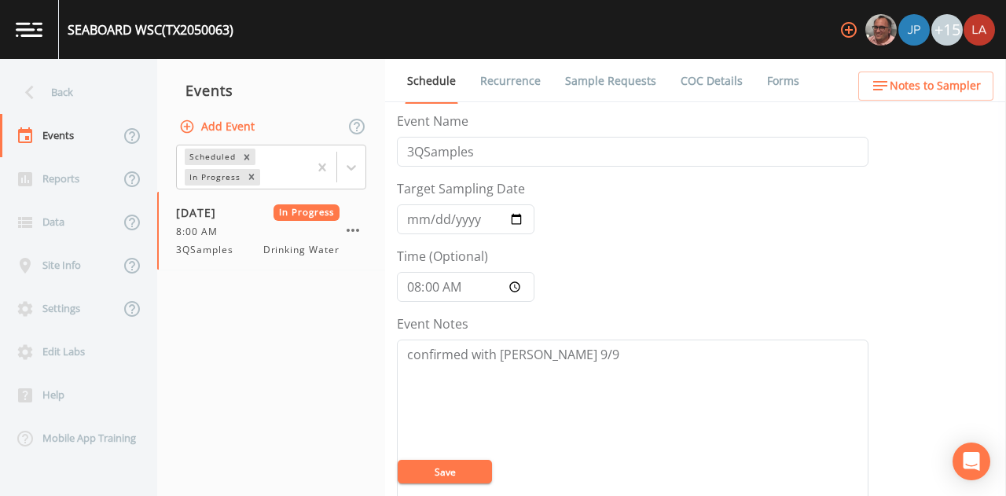
click at [489, 90] on link "Recurrence" at bounding box center [510, 81] width 65 height 44
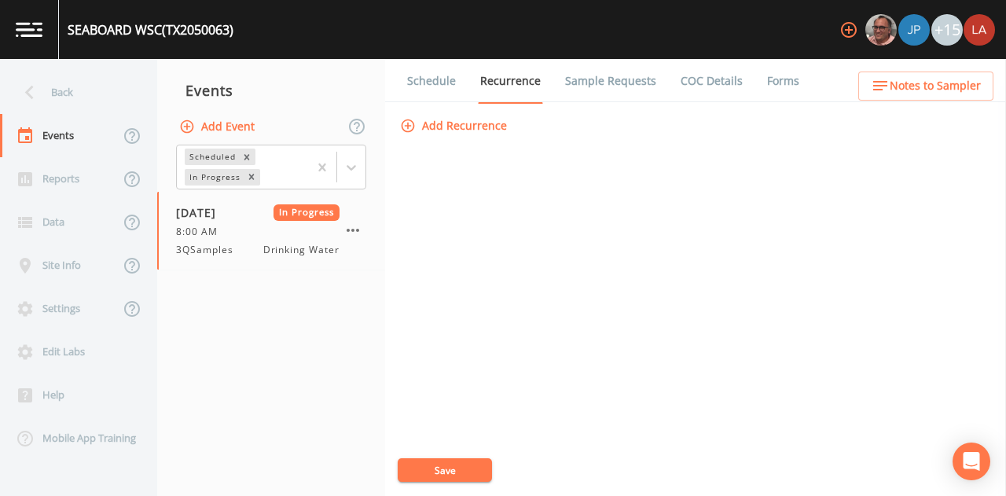
click at [581, 83] on link "Sample Requests" at bounding box center [611, 81] width 96 height 44
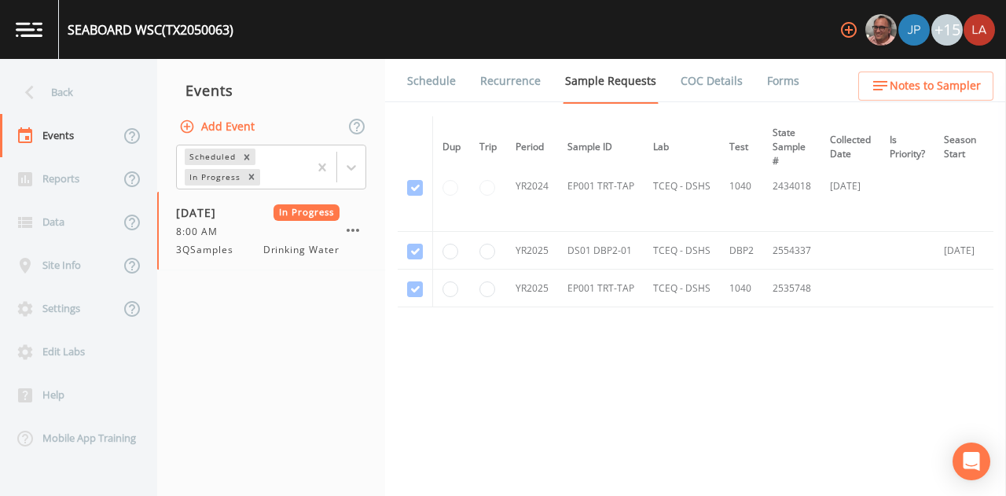
scroll to position [129, 180]
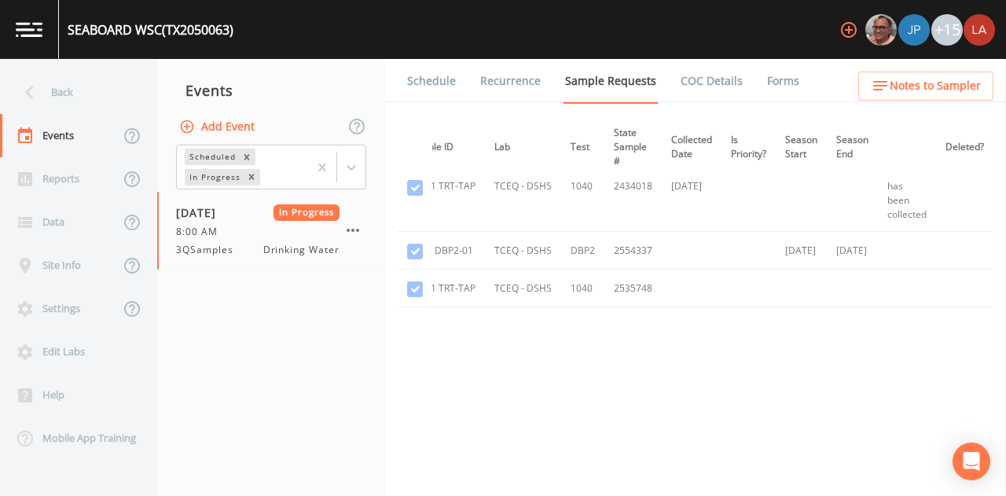
click at [433, 86] on link "Schedule" at bounding box center [431, 81] width 53 height 44
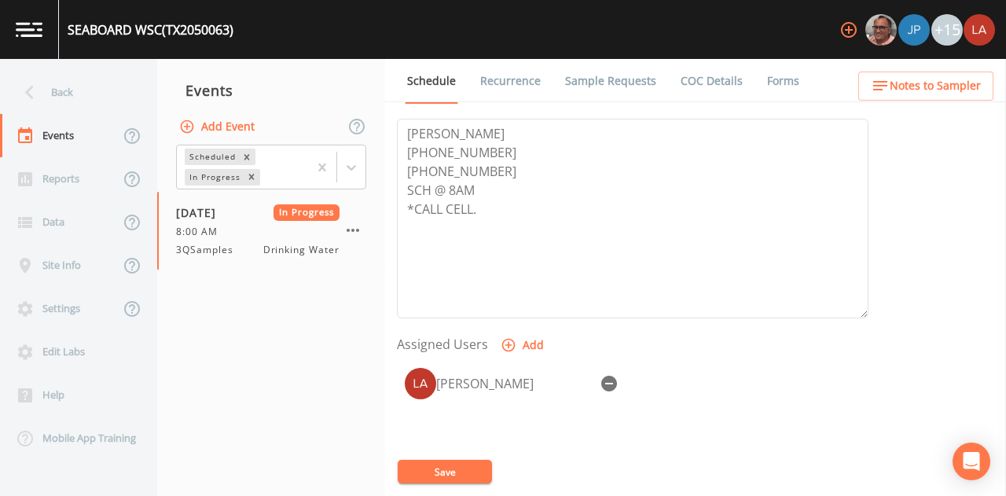
scroll to position [610, 0]
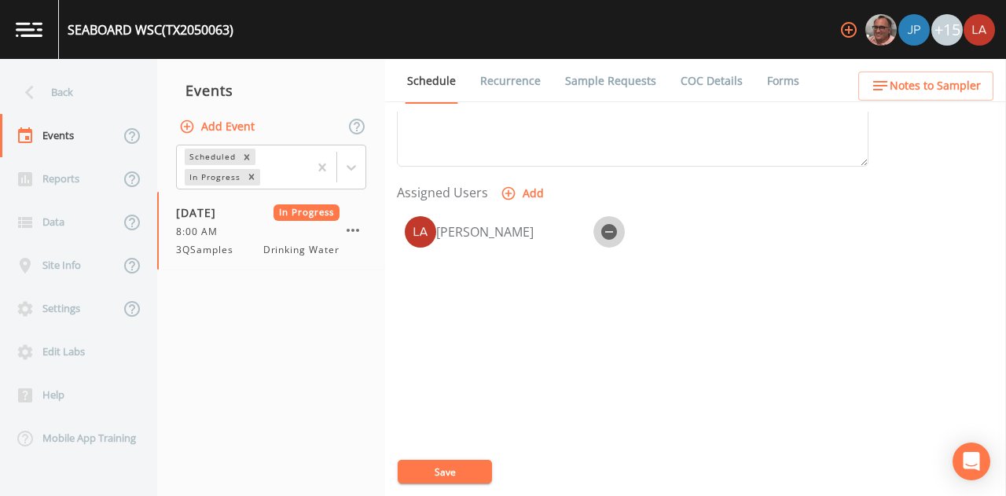
click at [610, 238] on button "button" at bounding box center [608, 231] width 31 height 31
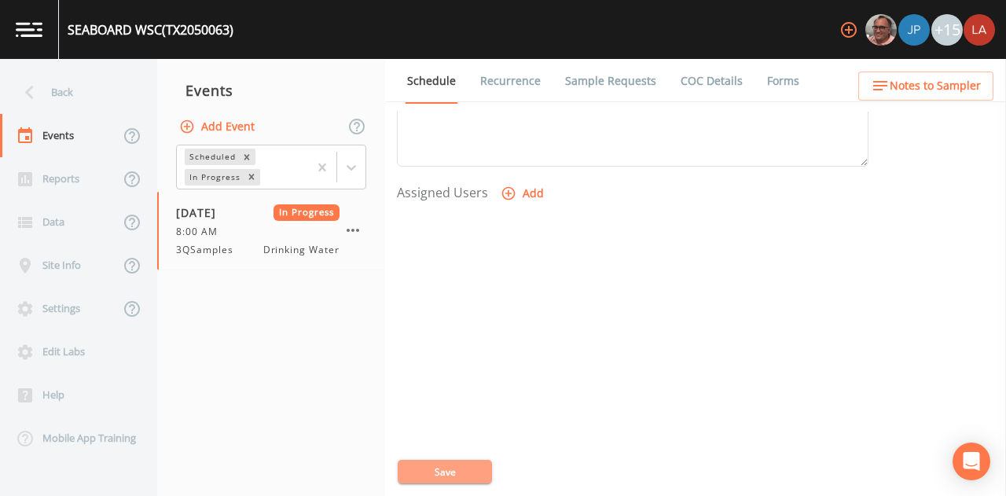
click at [466, 462] on button "Save" at bounding box center [445, 472] width 94 height 24
click at [525, 208] on div at bounding box center [633, 290] width 472 height 165
click at [524, 204] on button "Add" at bounding box center [523, 193] width 53 height 29
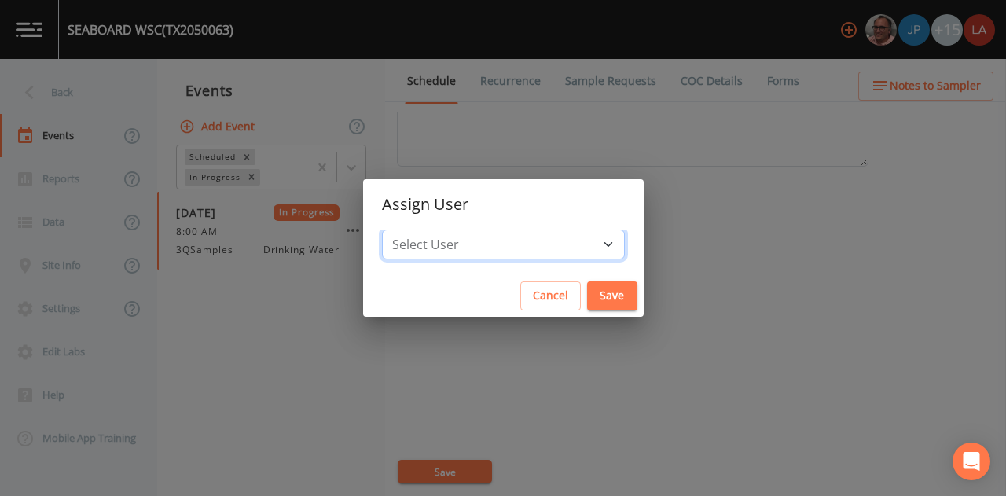
click at [523, 239] on select "Select User [PERSON_NAME] [PERSON_NAME] [PERSON_NAME] [PERSON_NAME] [PERSON_NAM…" at bounding box center [503, 244] width 243 height 30
select select "0c4ac92a-2052-4971-af99-d49bdd27a7b1"
click at [405, 229] on select "Select User [PERSON_NAME] [PERSON_NAME] [PERSON_NAME] [PERSON_NAME] [PERSON_NAM…" at bounding box center [503, 244] width 243 height 30
click at [593, 299] on button "Save" at bounding box center [612, 295] width 50 height 29
select select
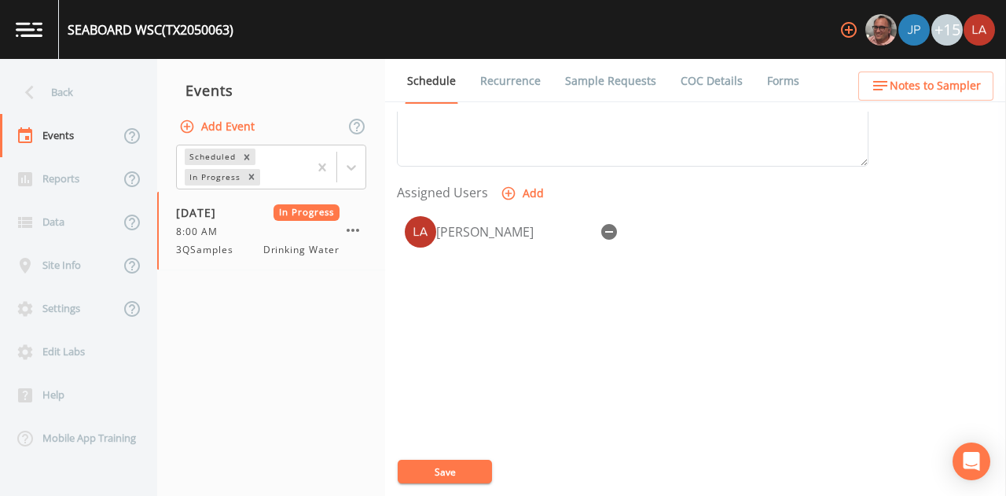
click at [483, 470] on button "Save" at bounding box center [445, 472] width 94 height 24
click at [588, 83] on link "Sample Requests" at bounding box center [611, 81] width 96 height 44
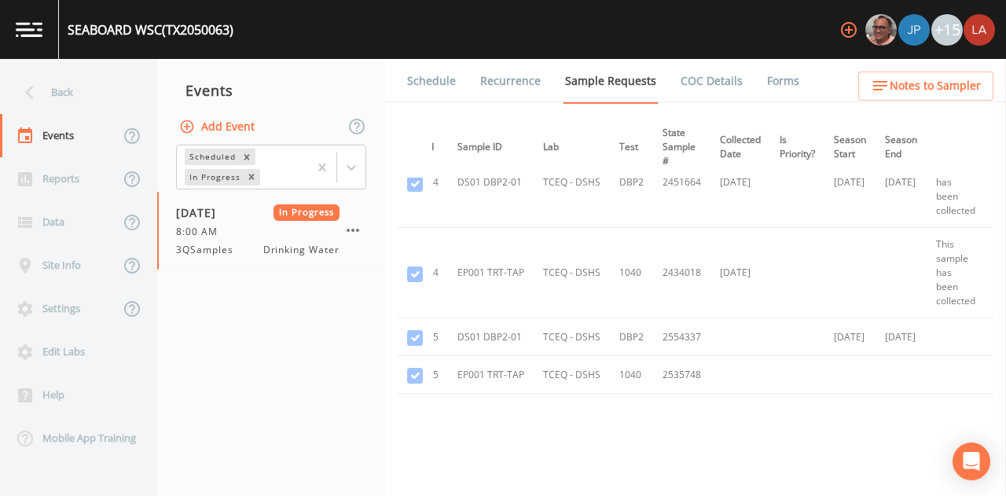
scroll to position [40, 110]
click at [446, 78] on link "Schedule" at bounding box center [431, 81] width 53 height 44
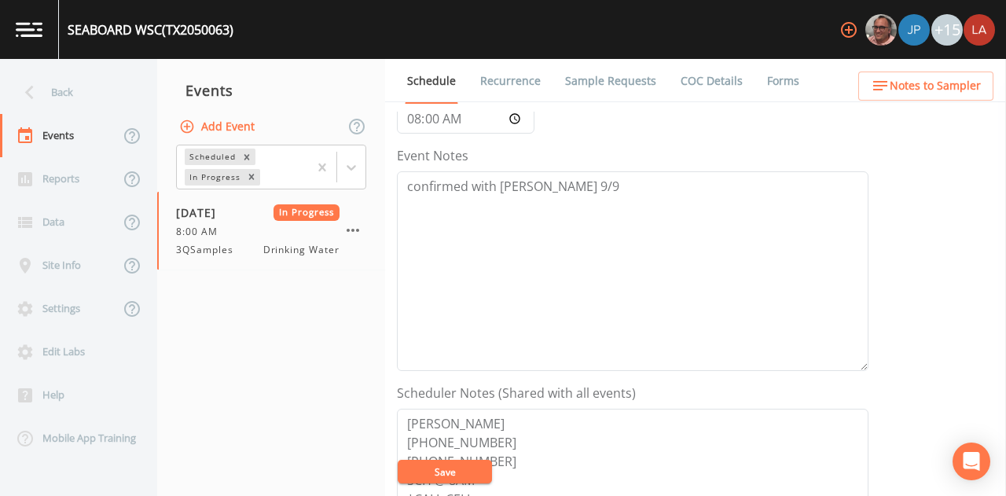
scroll to position [154, 0]
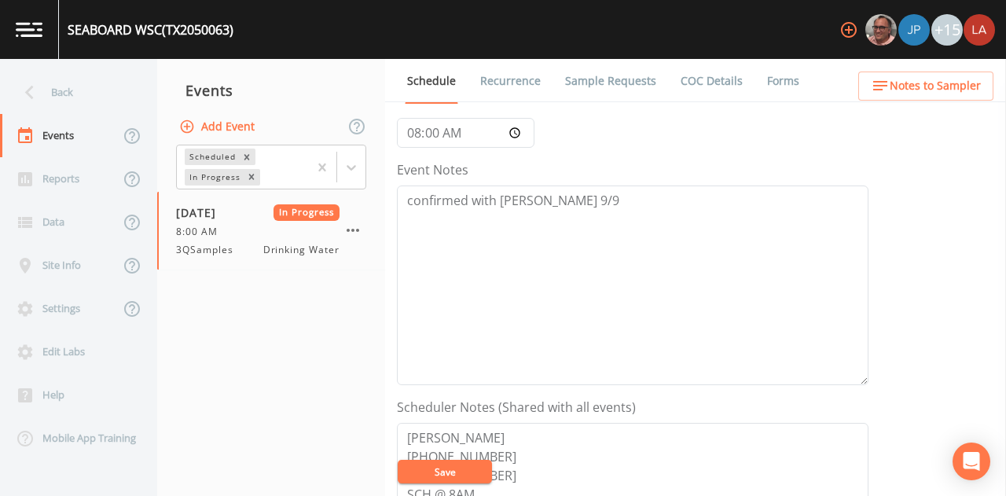
click at [509, 83] on link "Recurrence" at bounding box center [510, 81] width 65 height 44
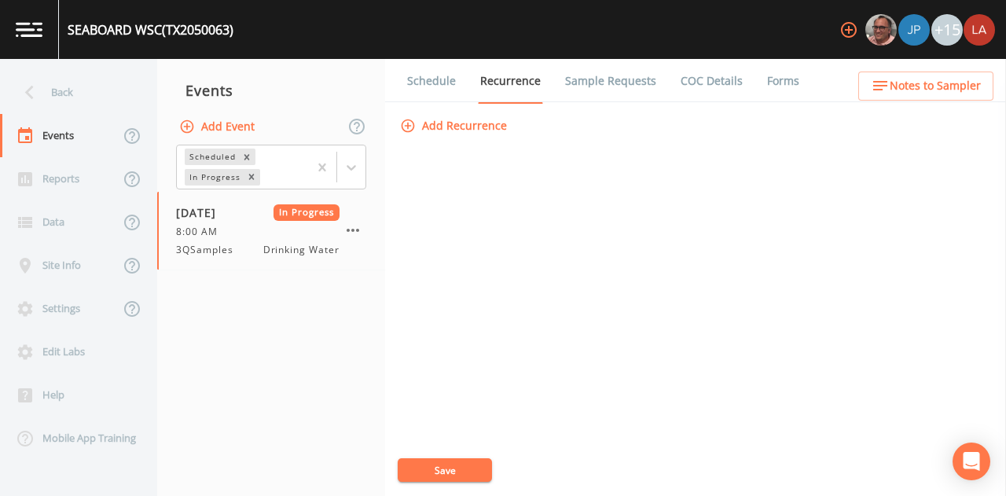
click at [626, 89] on link "Sample Requests" at bounding box center [611, 81] width 96 height 44
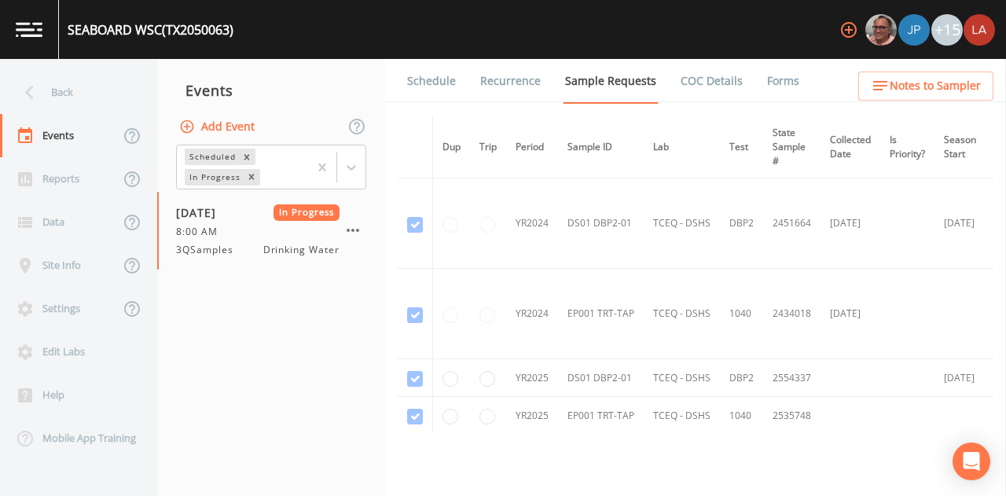
click at [721, 64] on link "COC Details" at bounding box center [711, 81] width 67 height 44
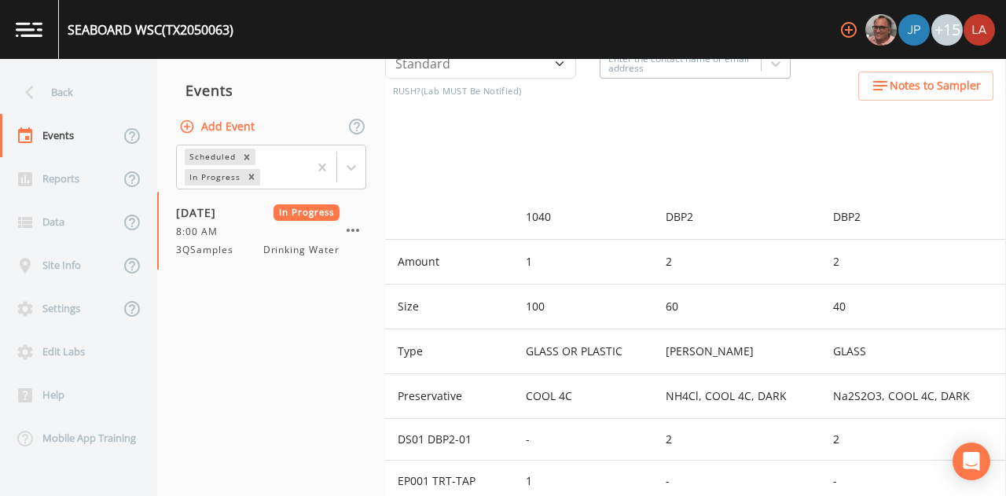
scroll to position [580, 0]
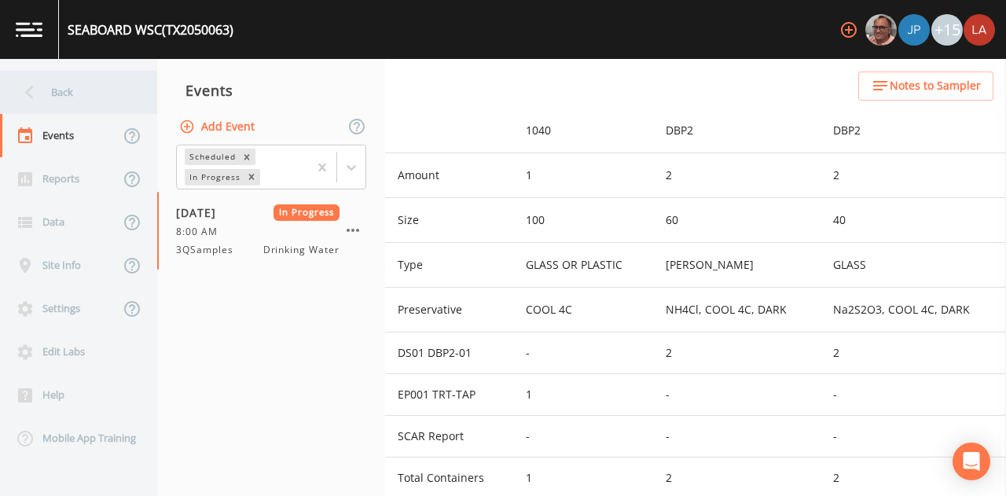
click at [83, 89] on div "Back" at bounding box center [70, 92] width 141 height 43
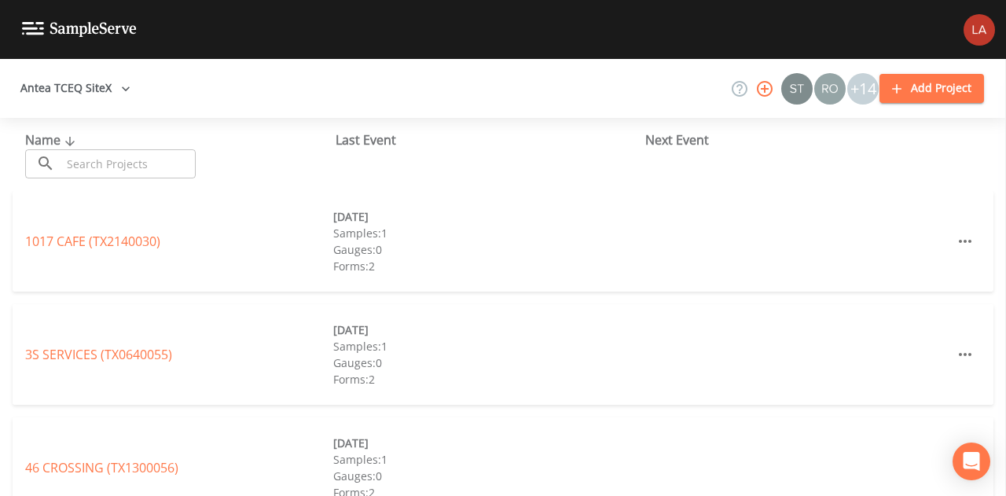
click at [140, 169] on input "text" at bounding box center [128, 163] width 134 height 29
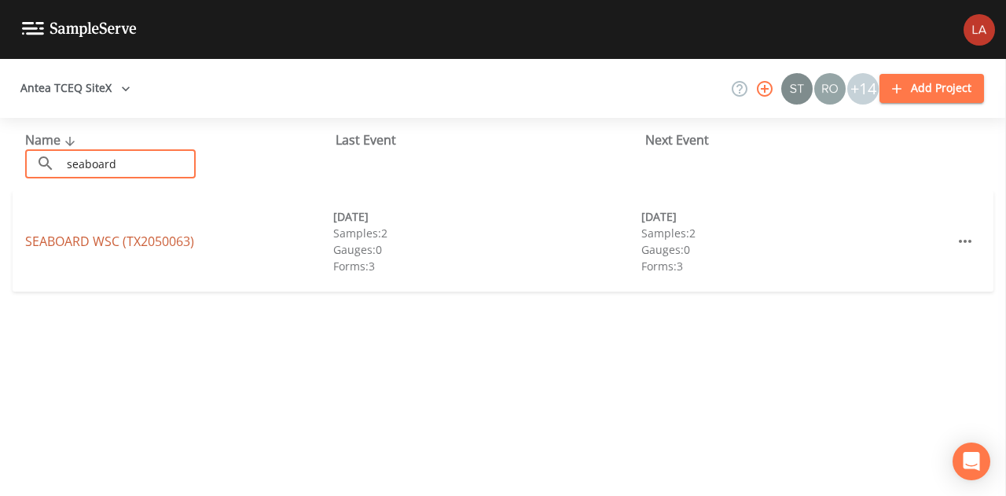
type input "seaboard"
click at [75, 241] on link "SEABOARD WSC (TX2050063)" at bounding box center [109, 241] width 169 height 17
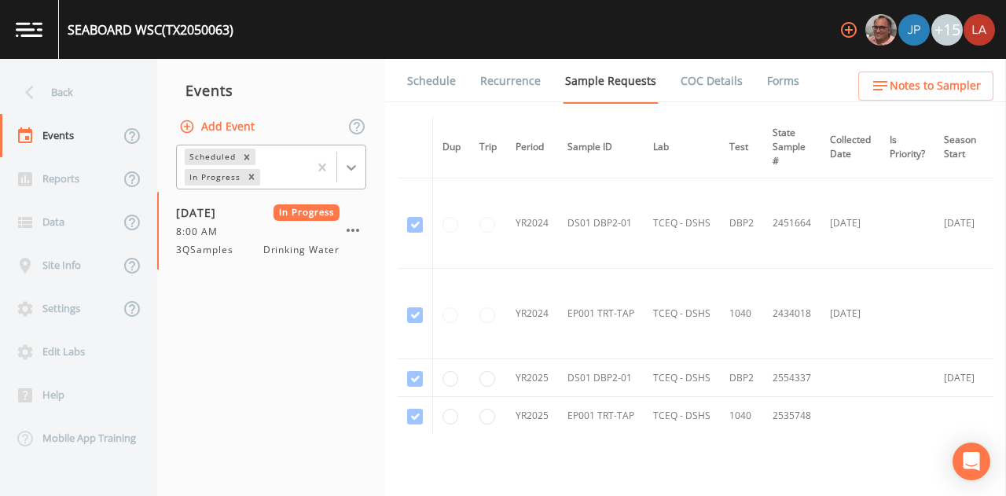
click at [350, 164] on icon at bounding box center [351, 168] width 16 height 16
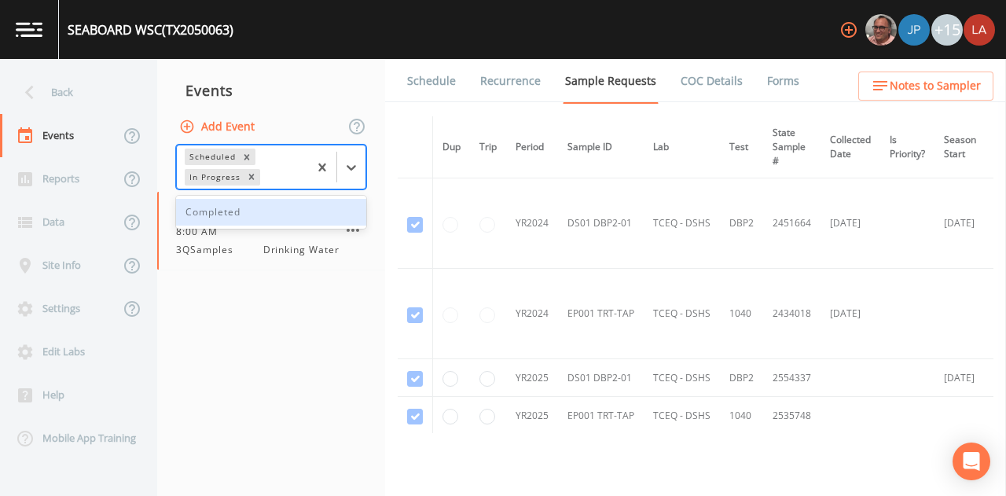
click at [257, 211] on div "Completed" at bounding box center [271, 212] width 190 height 27
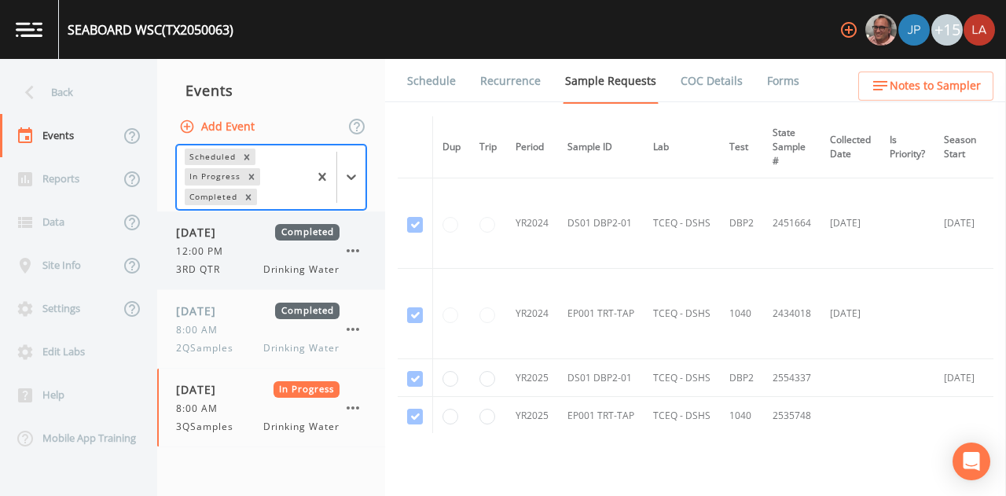
click at [227, 284] on div "[DATE] Completed 12:00 PM 3RD QTR Drinking Water" at bounding box center [271, 250] width 228 height 78
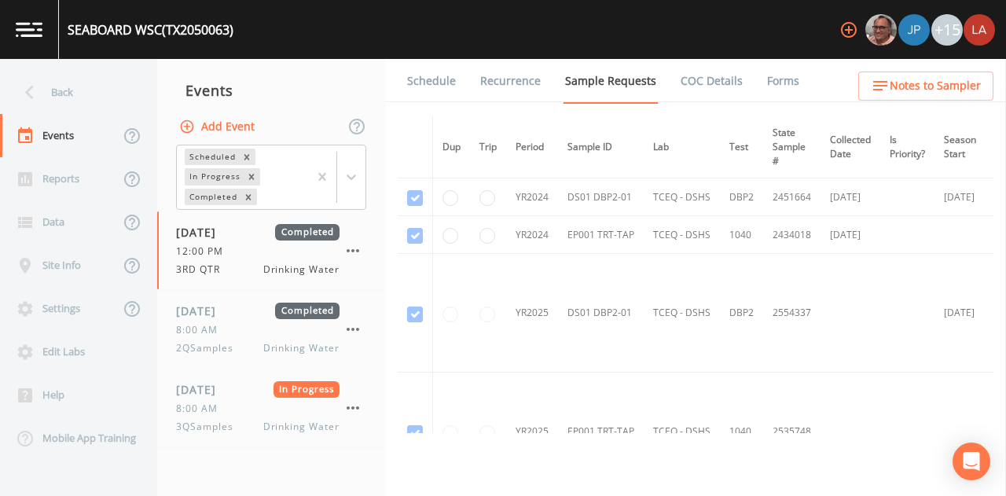
click at [765, 75] on link "Forms" at bounding box center [783, 81] width 37 height 44
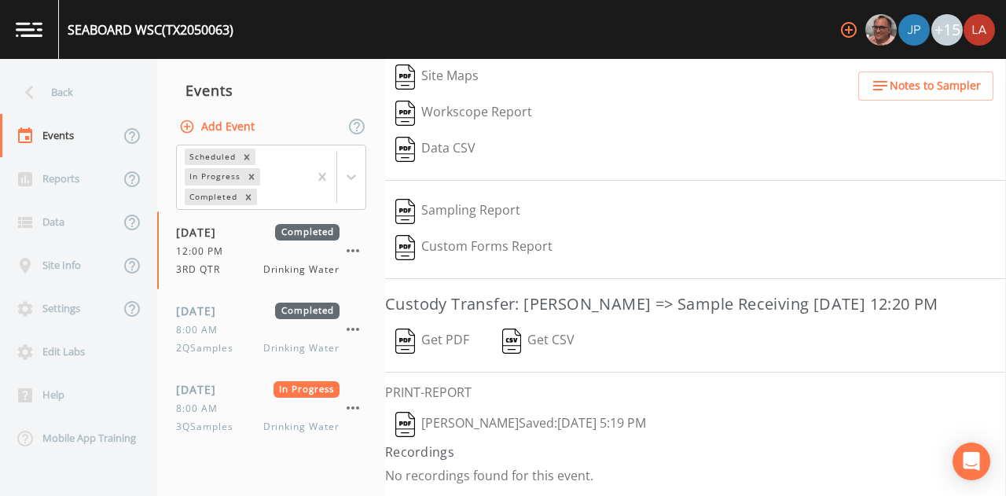
scroll to position [243, 0]
click at [450, 420] on button "[PERSON_NAME]: [DATE] 5:19 PM" at bounding box center [520, 424] width 271 height 36
